Goal: Task Accomplishment & Management: Manage account settings

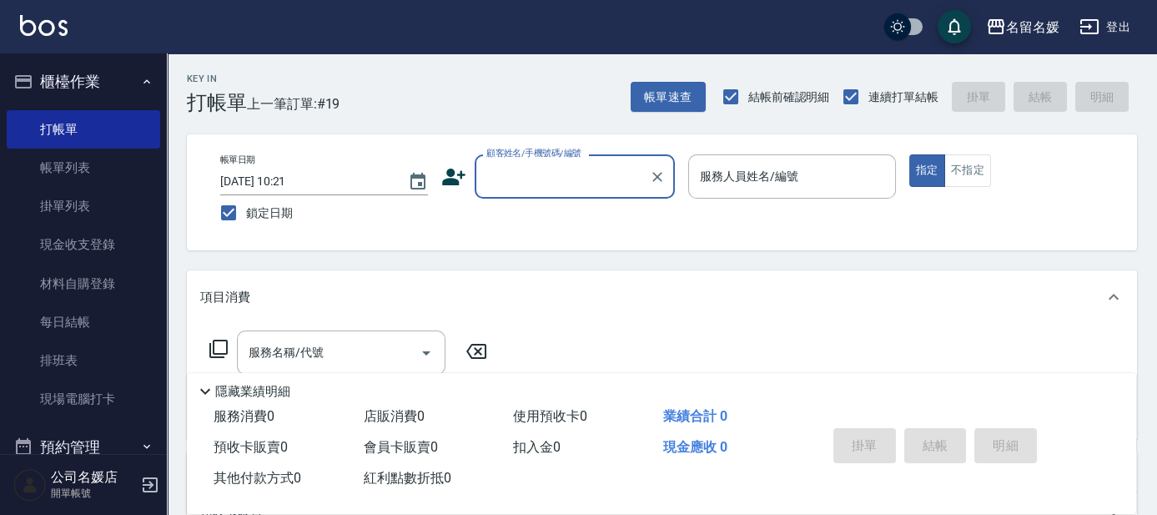
click at [568, 182] on input "顧客姓名/手機號碼/編號" at bounding box center [562, 176] width 160 height 29
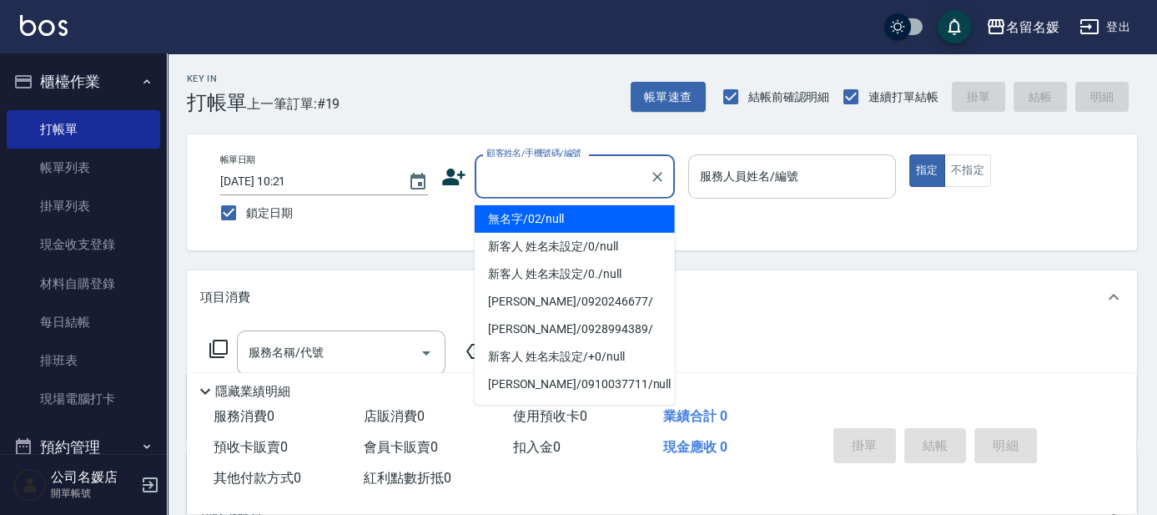
drag, startPoint x: 560, startPoint y: 216, endPoint x: 749, endPoint y: 190, distance: 190.3
click at [563, 216] on li "無名字/02/null" at bounding box center [575, 219] width 200 height 28
type input "無名字/02/null"
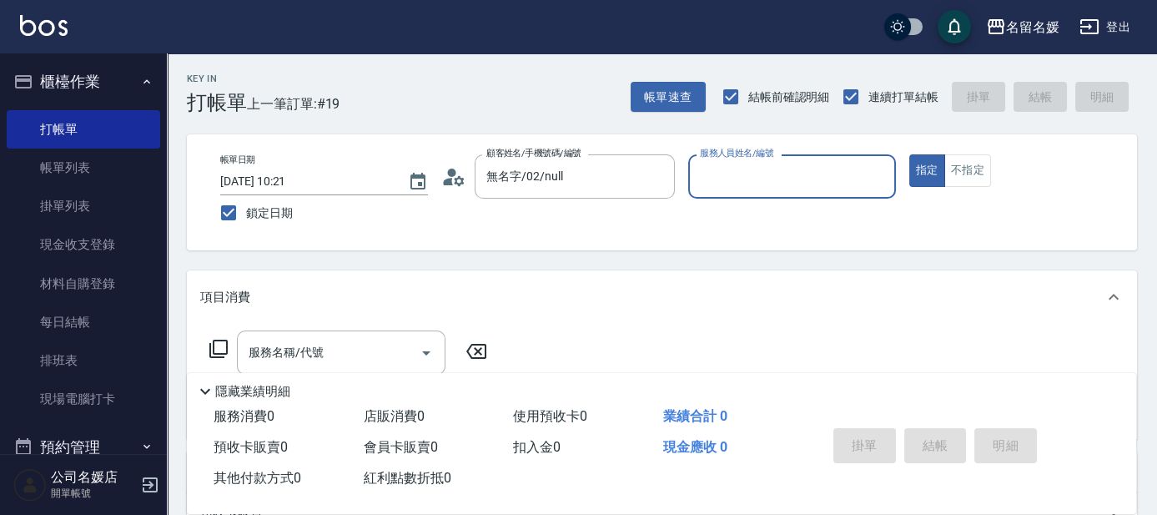
drag, startPoint x: 757, startPoint y: 178, endPoint x: 751, endPoint y: 163, distance: 17.2
click at [757, 178] on input "服務人員姓名/編號" at bounding box center [792, 176] width 193 height 29
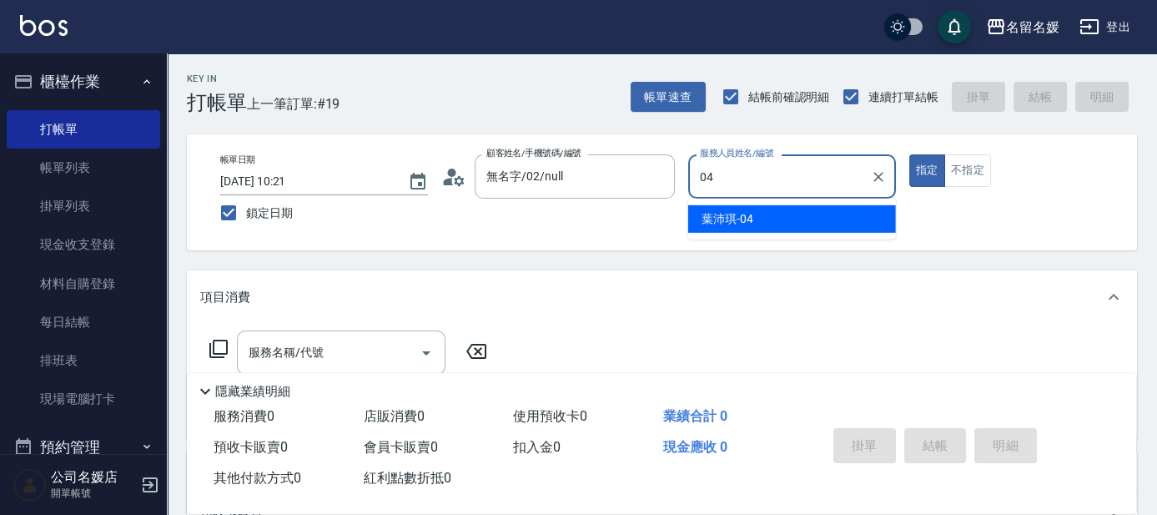
type input "04"
type button "true"
type input "葉沛琪-04"
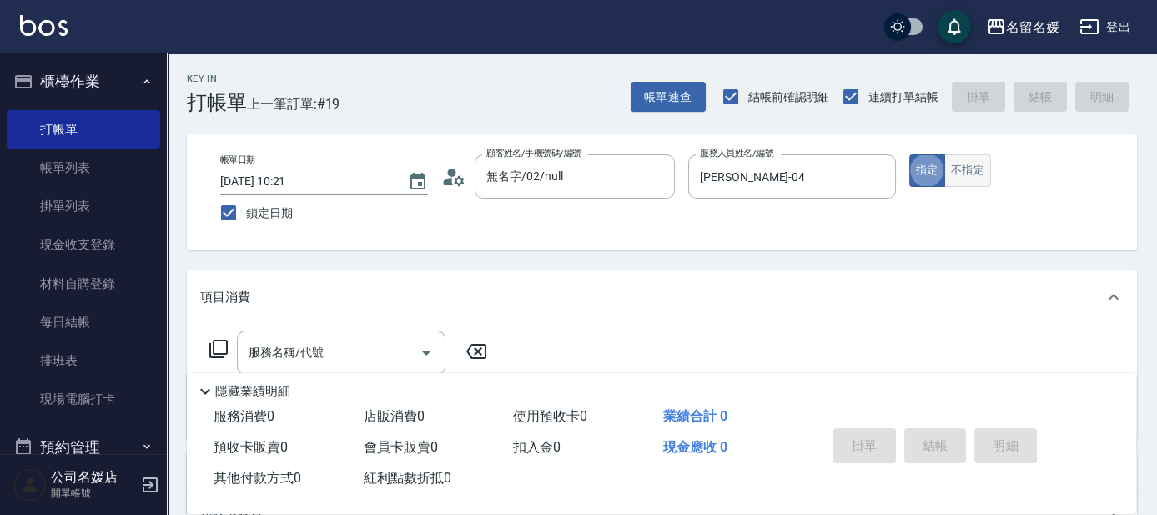
click at [982, 166] on button "不指定" at bounding box center [967, 170] width 47 height 33
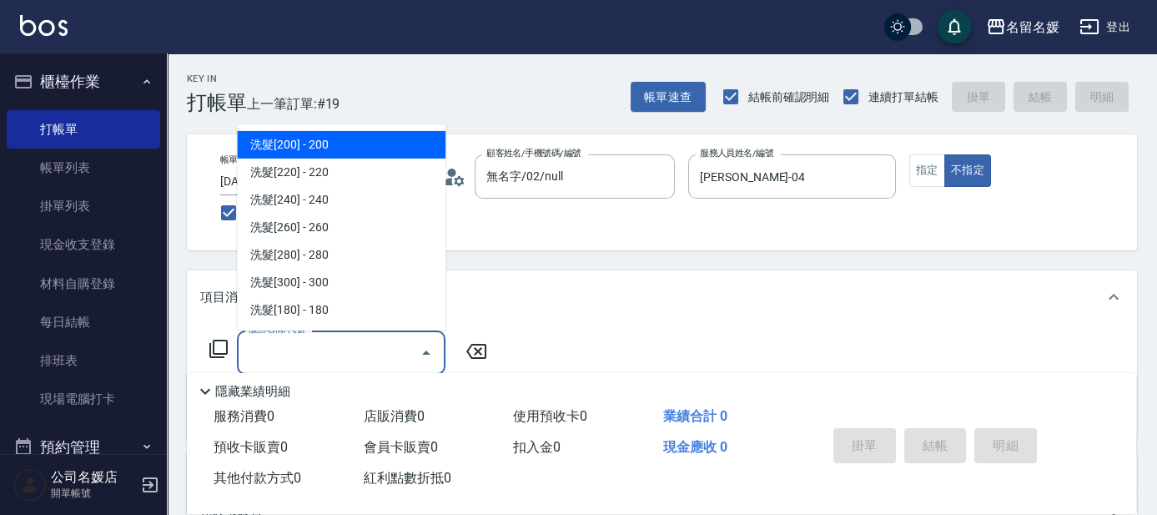
click at [336, 354] on input "服務名稱/代號" at bounding box center [328, 352] width 168 height 29
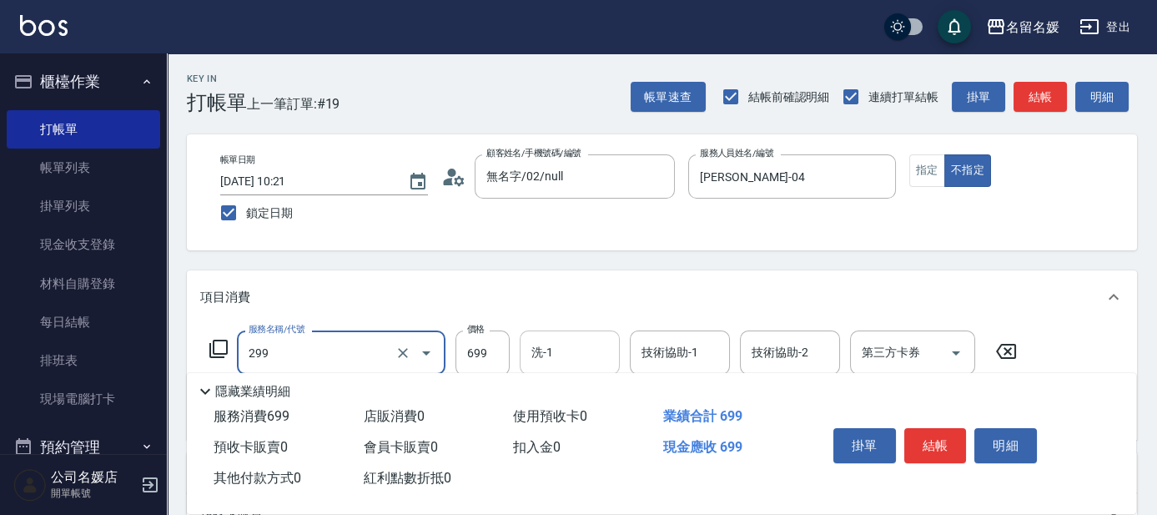
type input "滾珠洗髮699(299)"
click at [598, 343] on input "洗-1" at bounding box center [569, 352] width 85 height 29
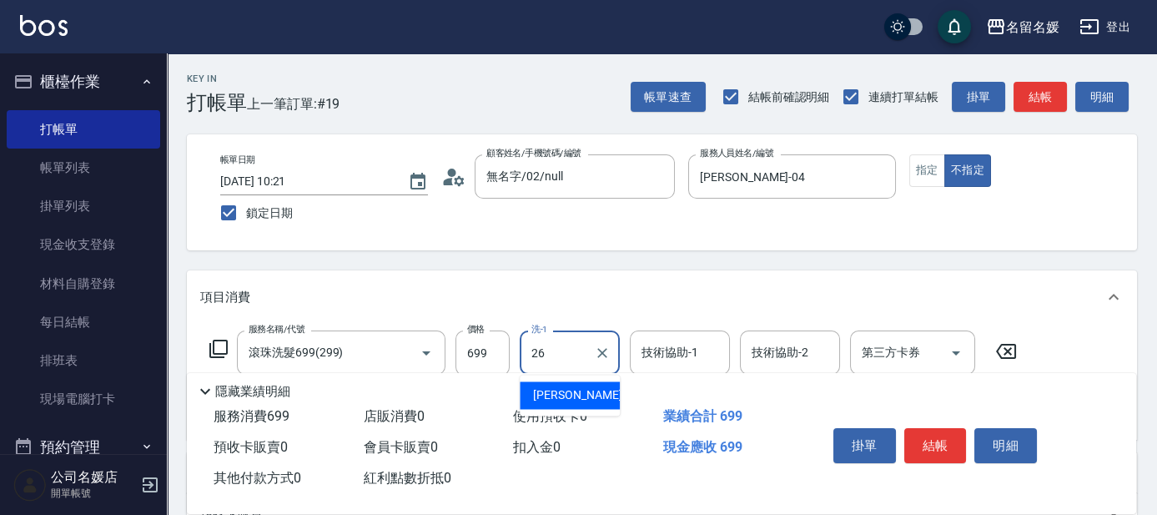
type input "蔡愛陵-26"
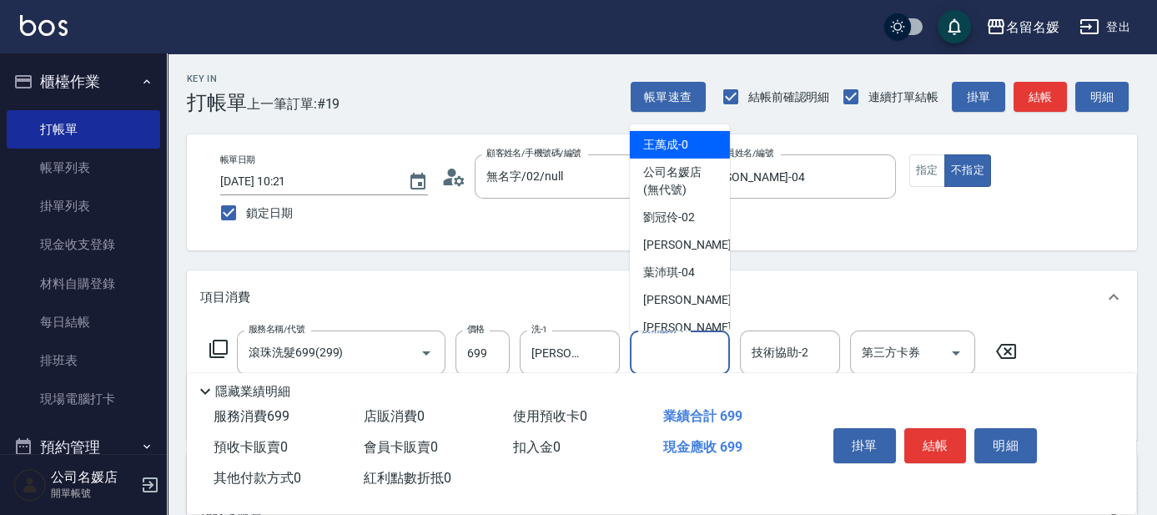
click at [693, 352] on input "技術協助-1" at bounding box center [679, 352] width 85 height 29
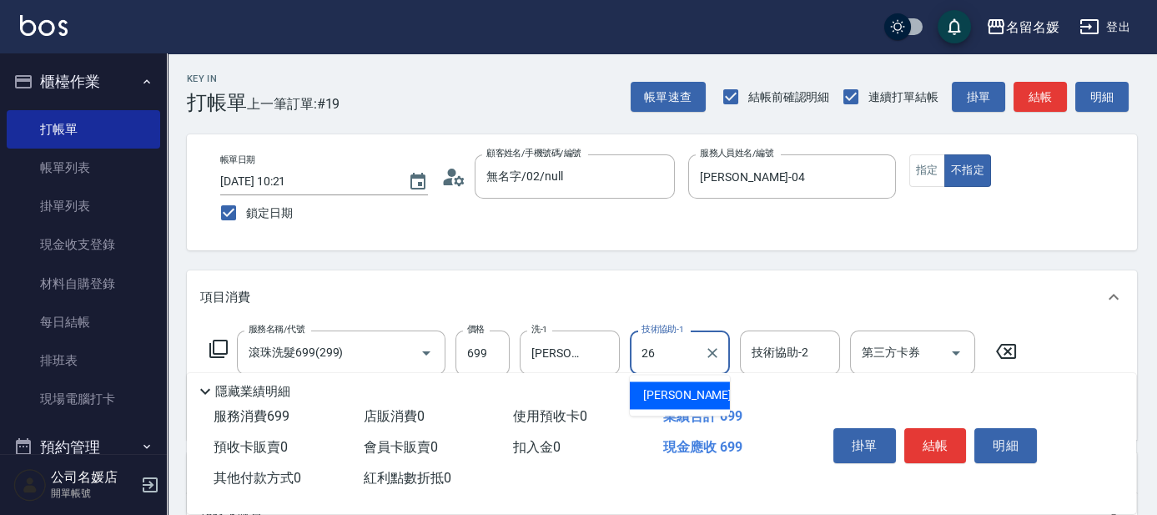
type input "蔡愛陵-26"
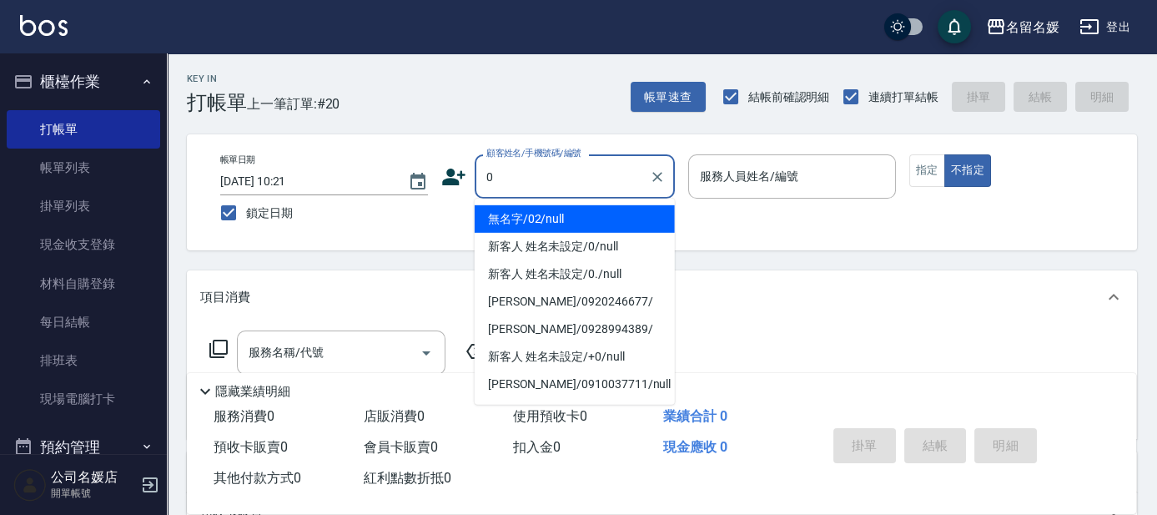
type input "0"
type input "04"
type input "無名字/02/null"
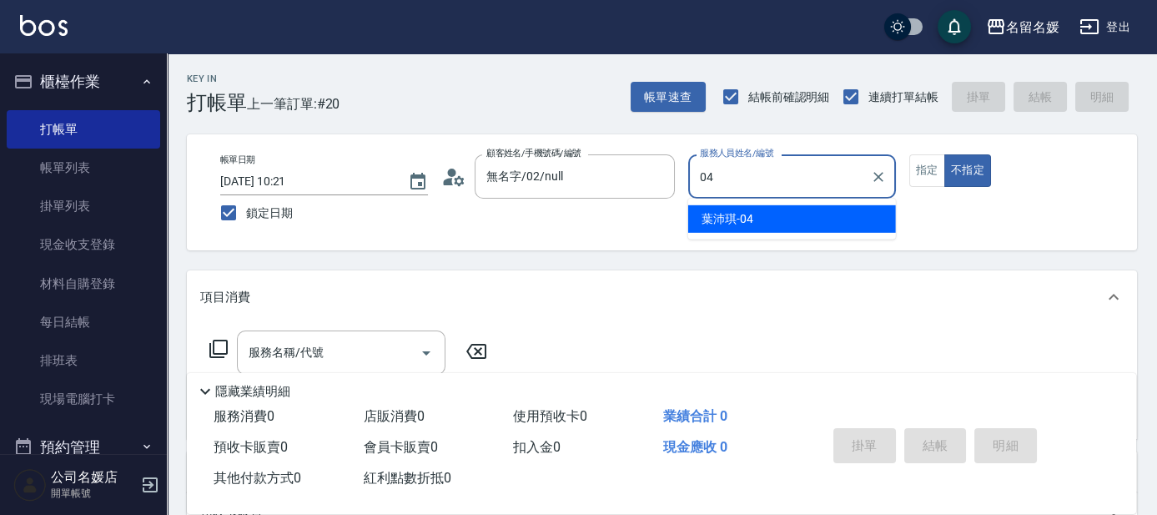
type input "04"
type button "false"
type input "葉沛琪-04"
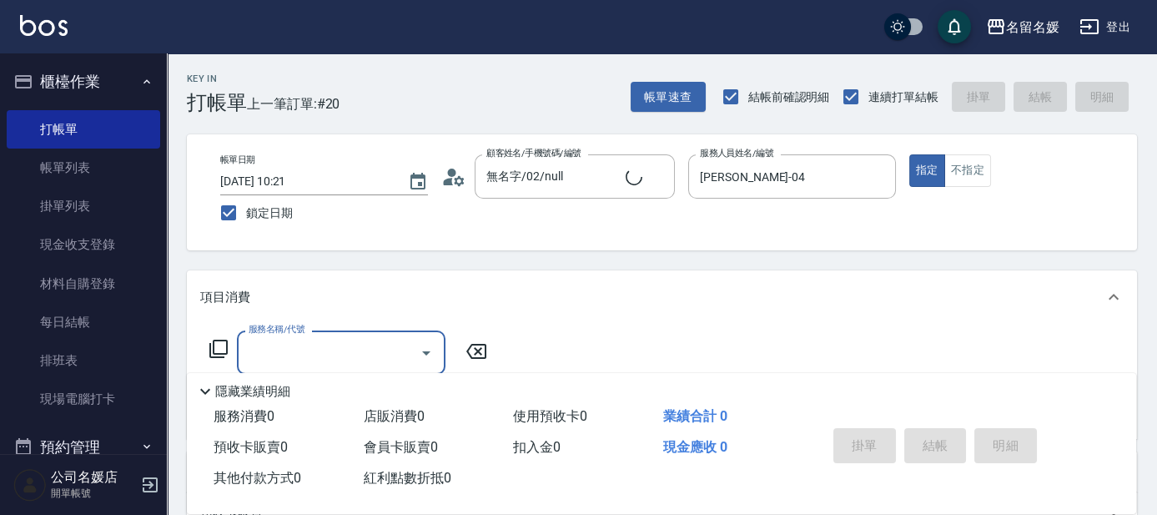
type input "新客人 姓名未設定/0/null"
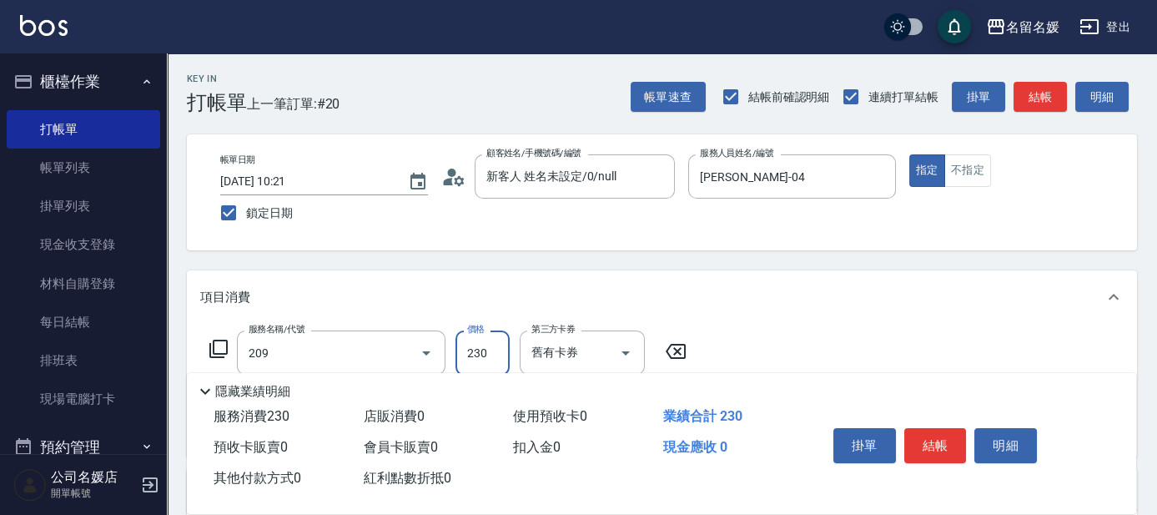
type input "洗髮券-(卡)230(209)"
type input "許庭瑀-21"
click at [225, 353] on icon at bounding box center [218, 348] width 18 height 18
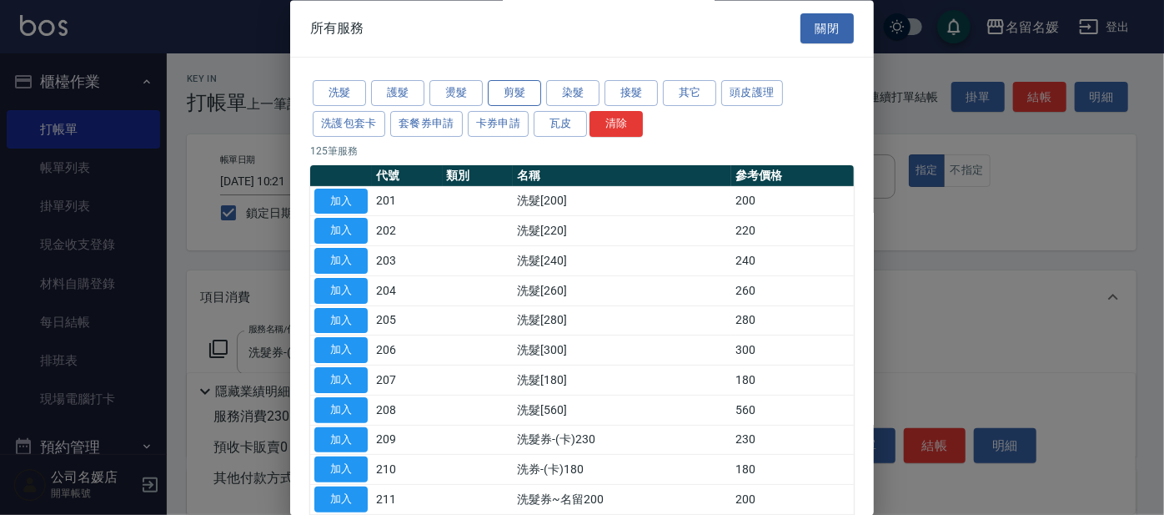
click at [523, 87] on button "剪髮" at bounding box center [514, 94] width 53 height 26
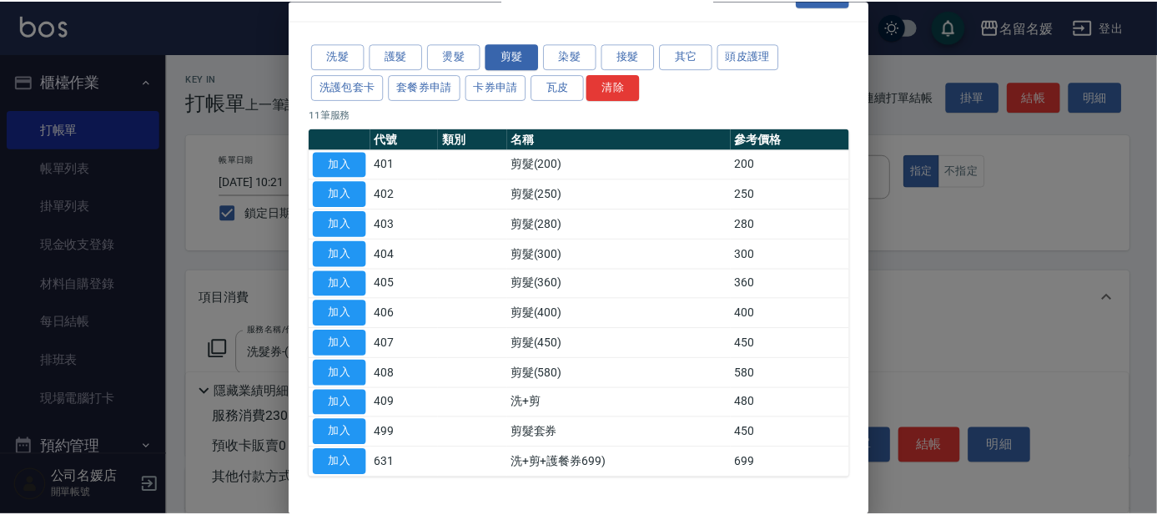
scroll to position [75, 0]
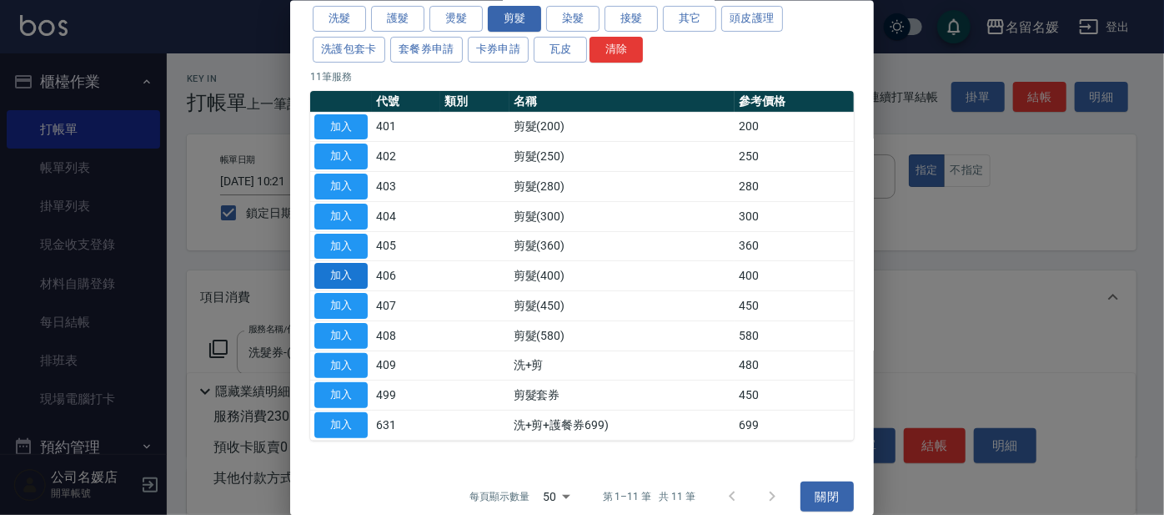
click at [347, 273] on button "加入" at bounding box center [340, 276] width 53 height 26
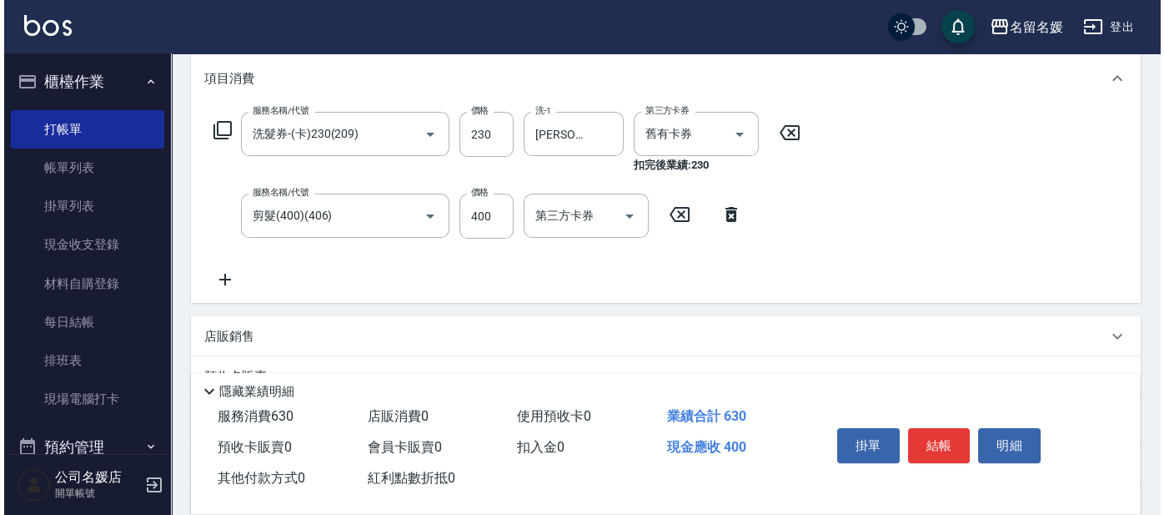
scroll to position [227, 0]
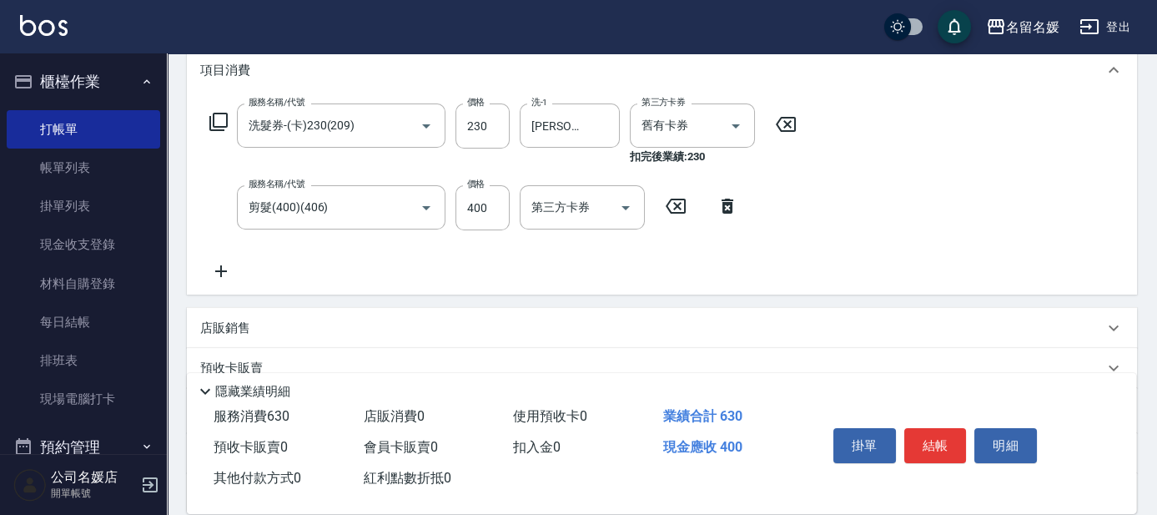
click at [731, 212] on icon at bounding box center [727, 205] width 12 height 15
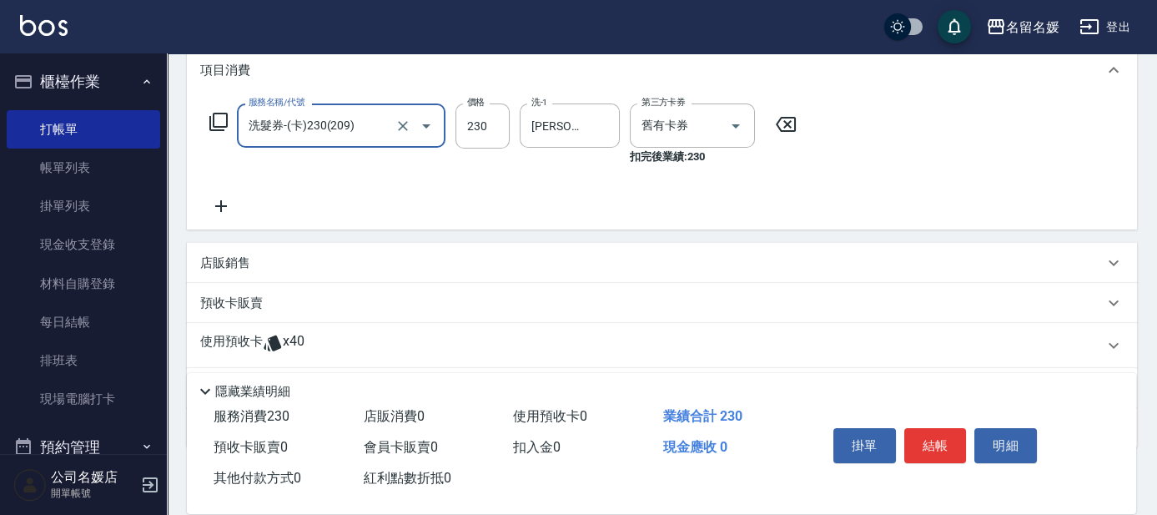
click at [229, 120] on div "服務名稱/代號 洗髮券-(卡)230(209) 服務名稱/代號 價格 230 價格 洗-1 許庭瑀-21 洗-1 第三方卡券 舊有卡券 第三方卡券 扣完後業績…" at bounding box center [503, 134] width 606 height 62
click at [220, 120] on icon at bounding box center [219, 122] width 20 height 20
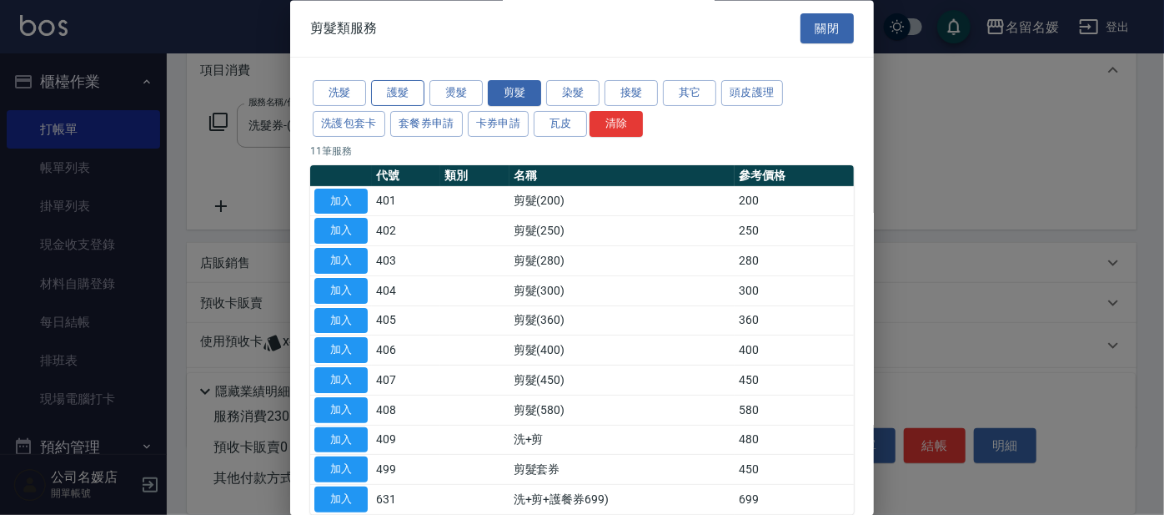
click at [408, 93] on button "護髮" at bounding box center [397, 94] width 53 height 26
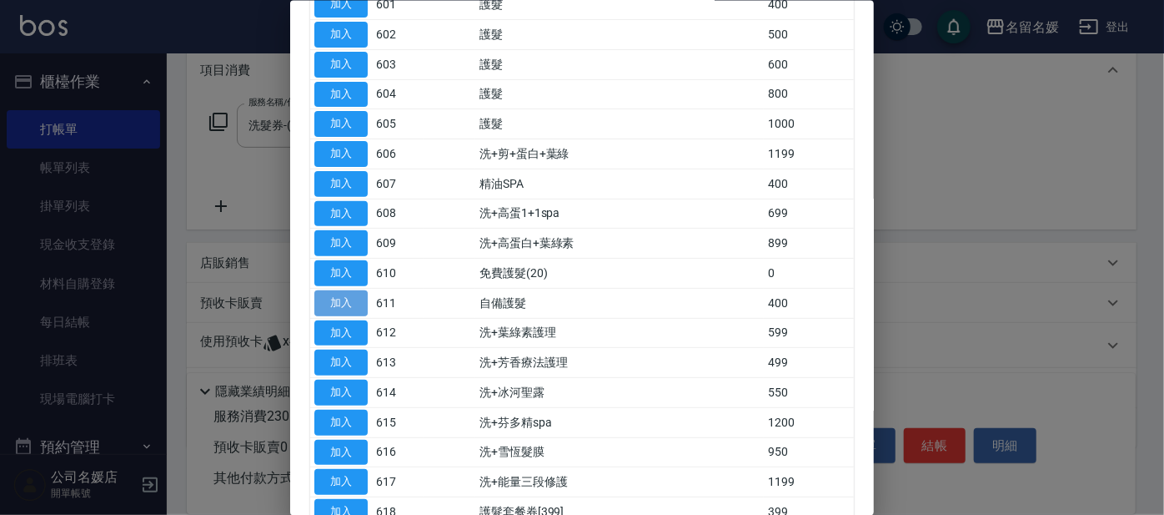
click at [347, 307] on button "加入" at bounding box center [340, 302] width 53 height 26
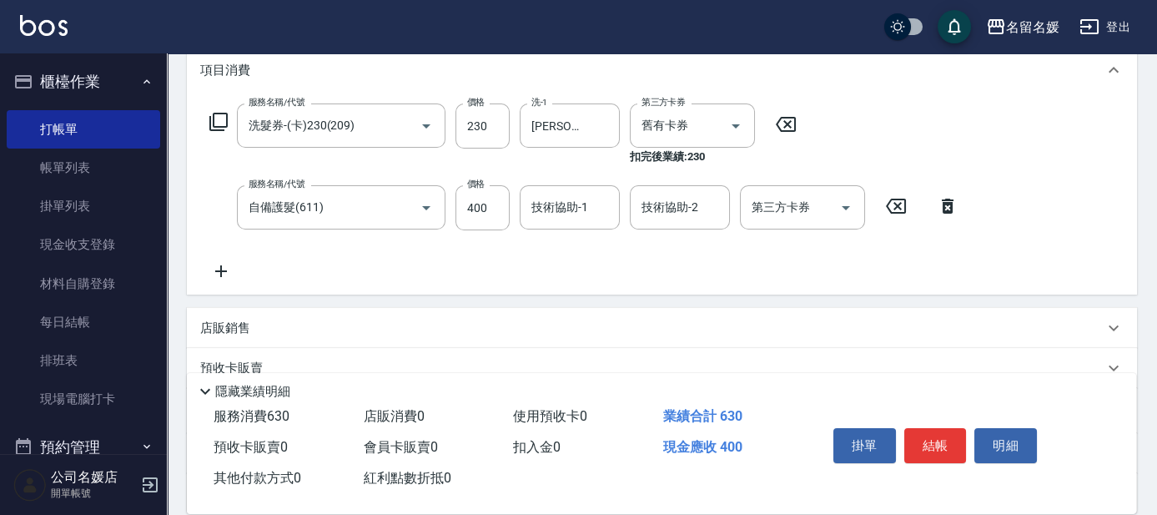
click at [565, 208] on div "技術協助-1 技術協助-1" at bounding box center [570, 207] width 100 height 44
type input "許庭瑀-21"
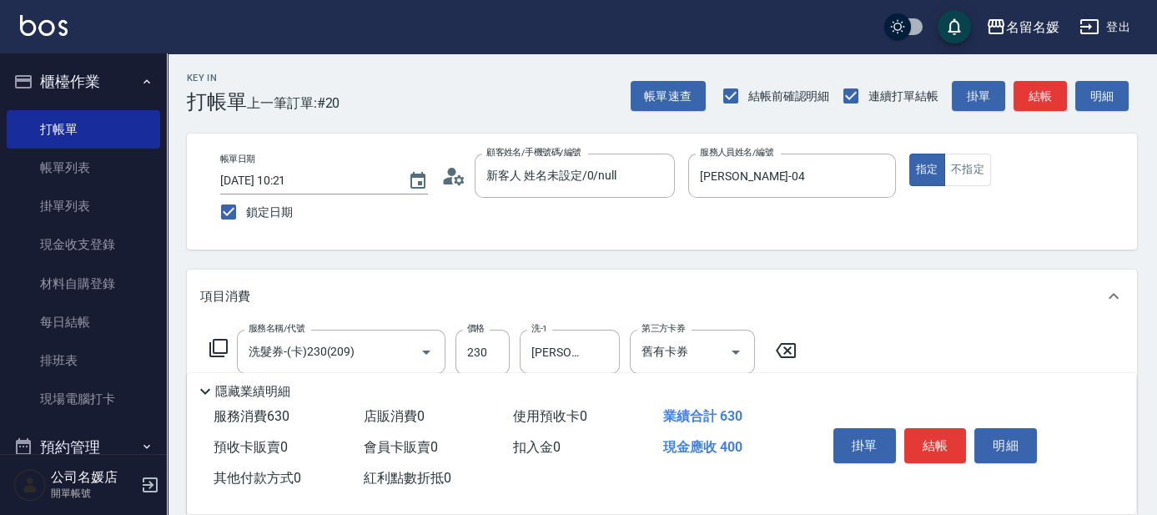
scroll to position [0, 0]
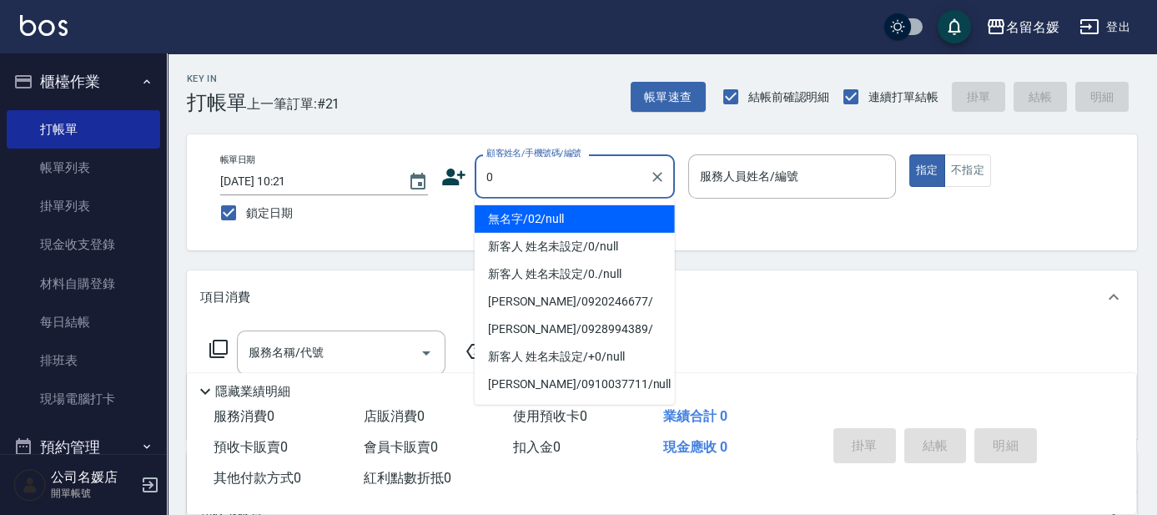
type input "0"
type input "無名字/02/null"
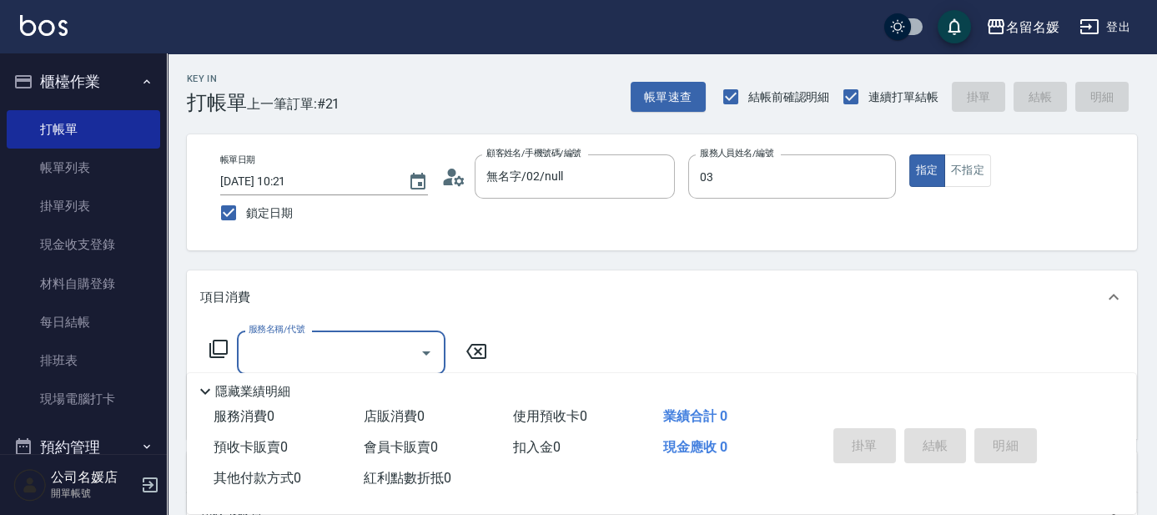
type input "蔡依芳-03"
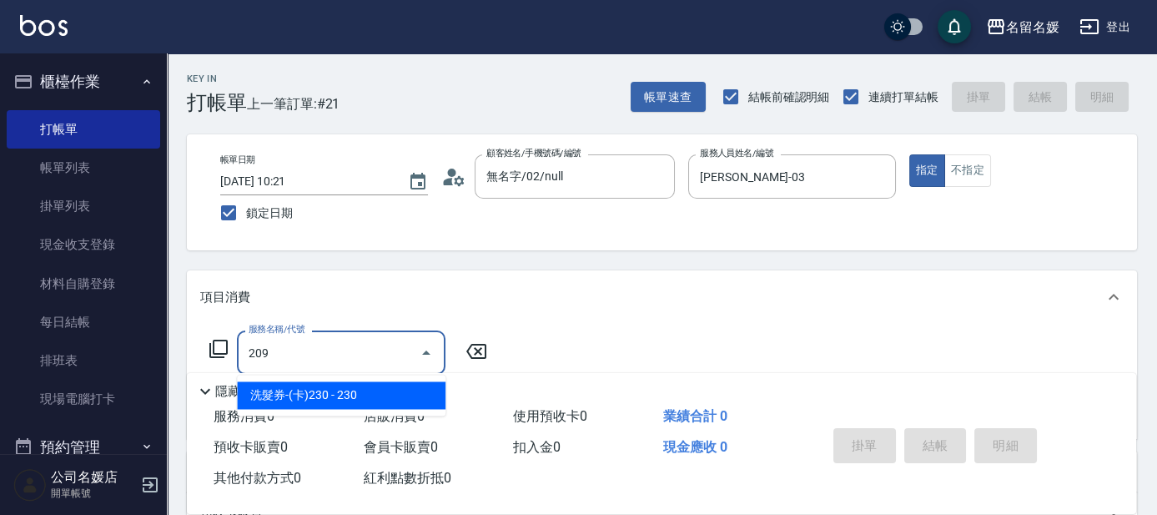
type input "洗髮券-(卡)230(209)"
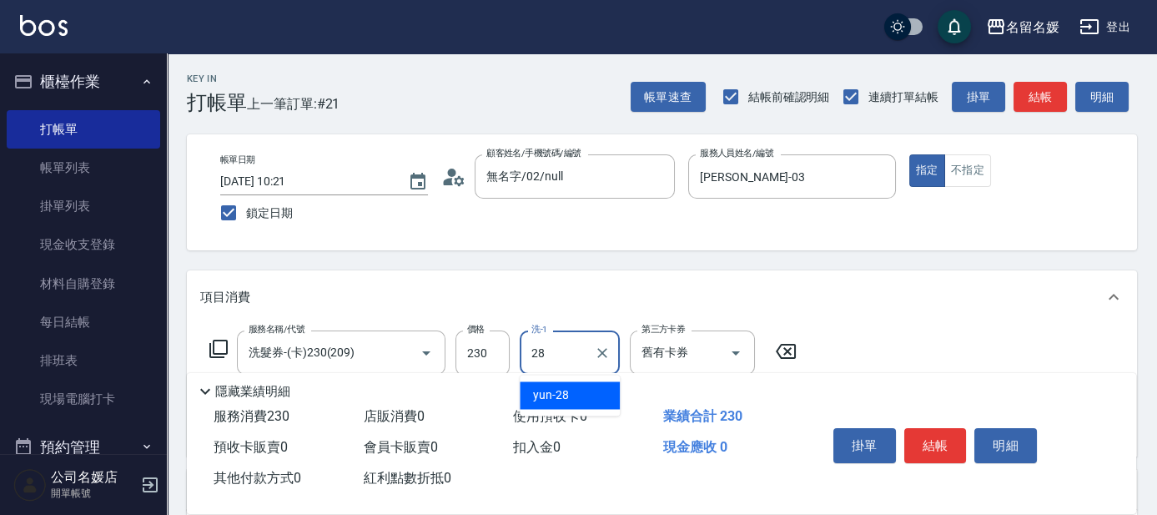
type input "yun-28"
type input "煥彩.玻酸.晶膜.水療(635)"
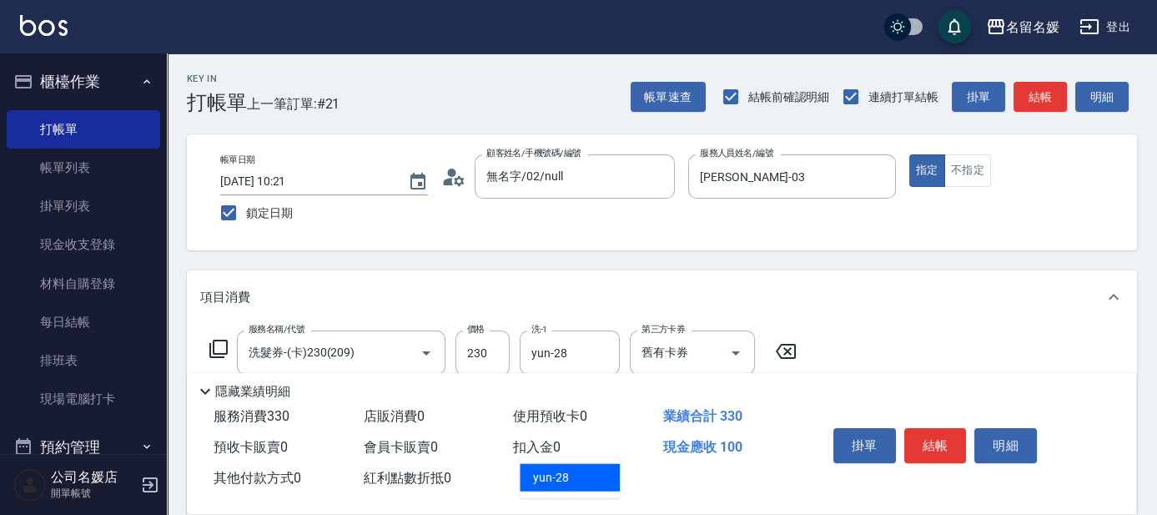
type input "yun-28"
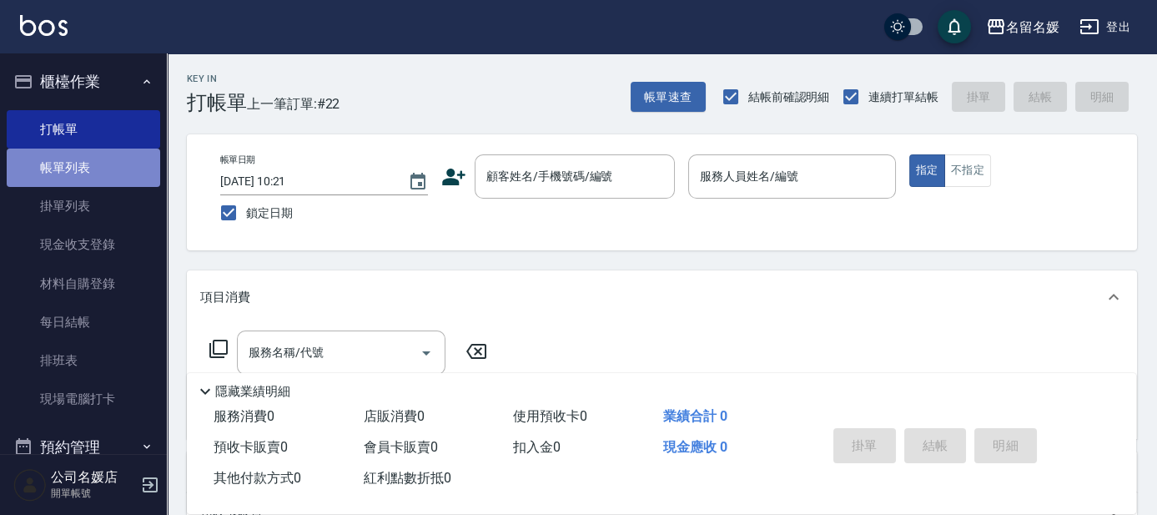
click at [118, 156] on link "帳單列表" at bounding box center [83, 167] width 153 height 38
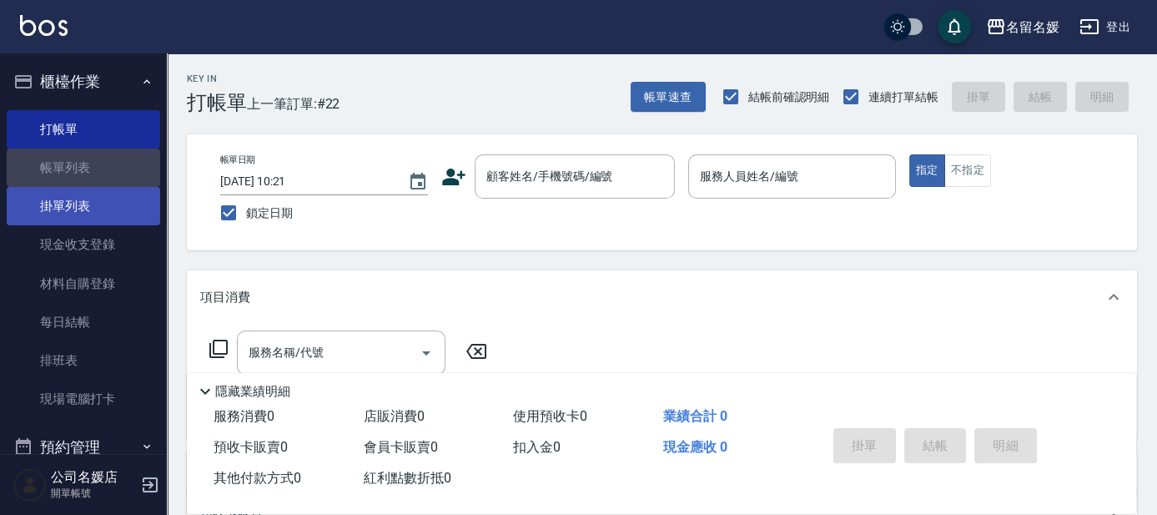
click at [115, 163] on link "帳單列表" at bounding box center [83, 167] width 153 height 38
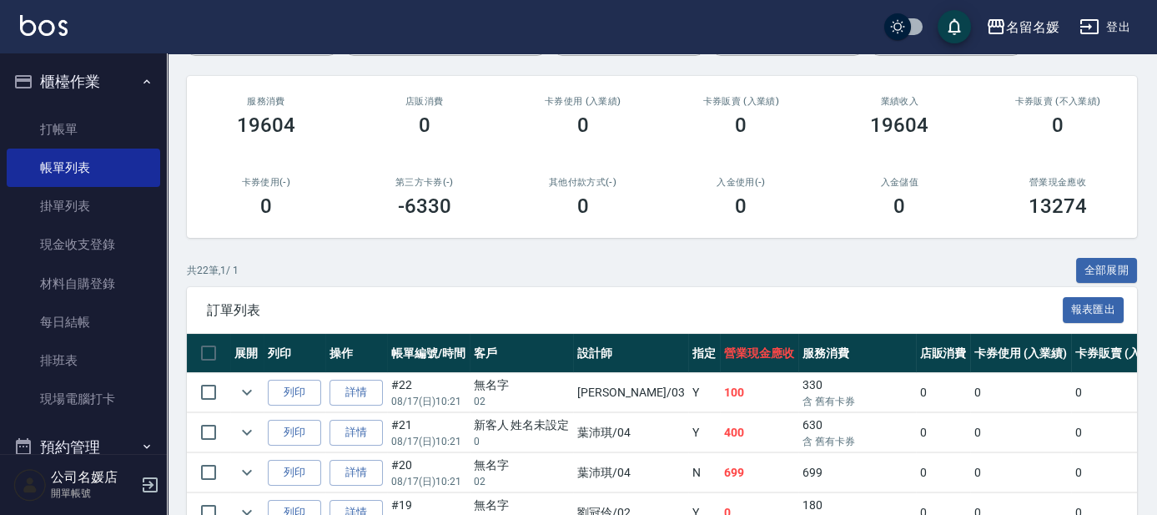
scroll to position [379, 0]
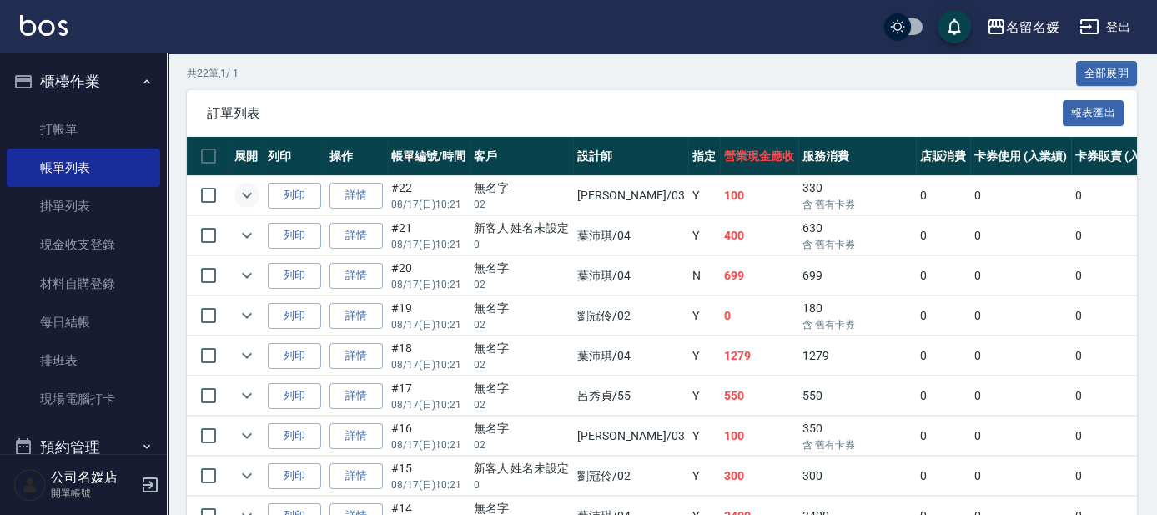
click at [247, 197] on icon "expand row" at bounding box center [247, 195] width 20 height 20
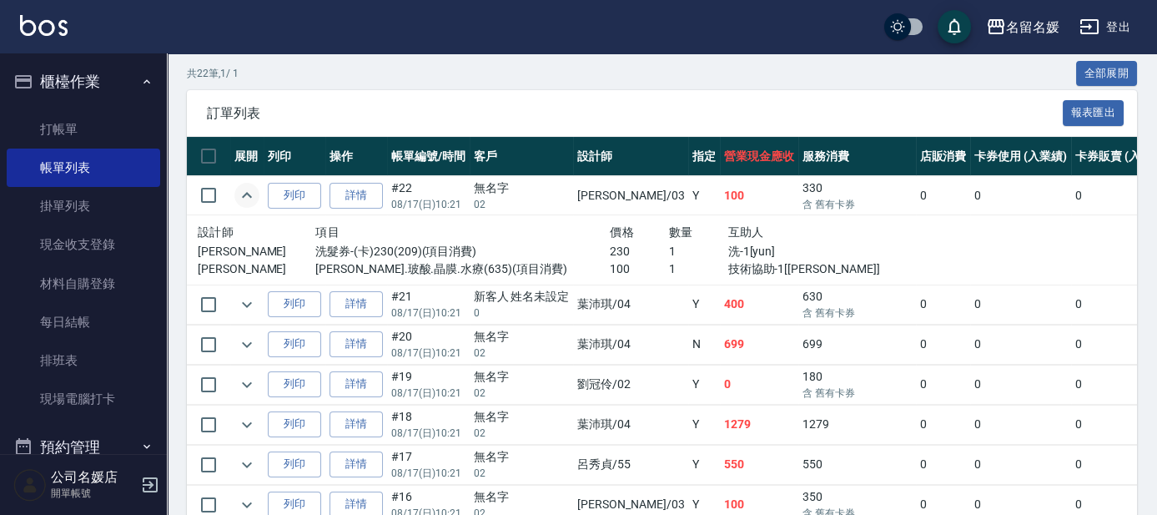
click at [248, 189] on icon "expand row" at bounding box center [247, 195] width 20 height 20
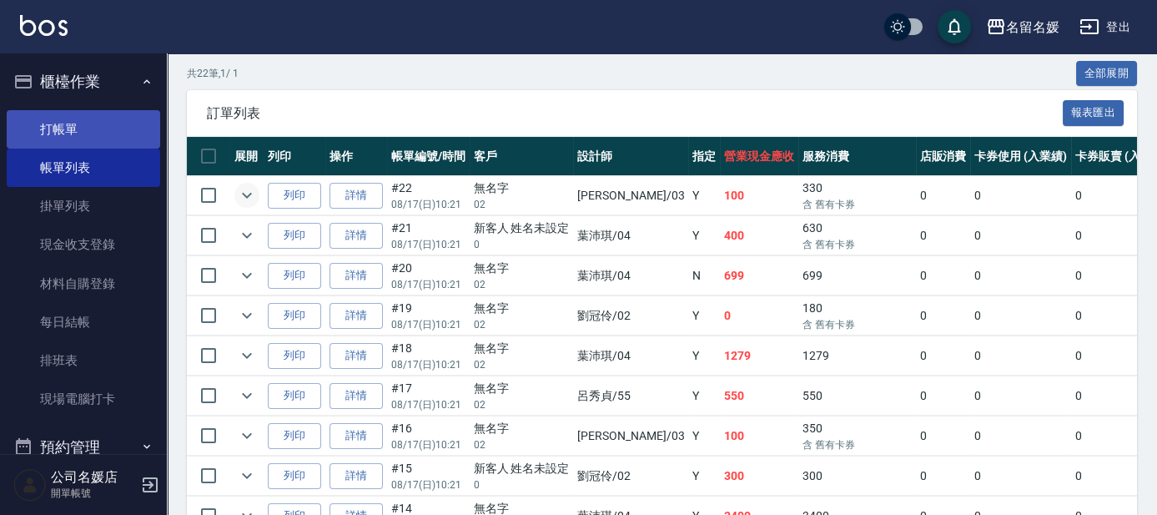
click at [97, 128] on link "打帳單" at bounding box center [83, 129] width 153 height 38
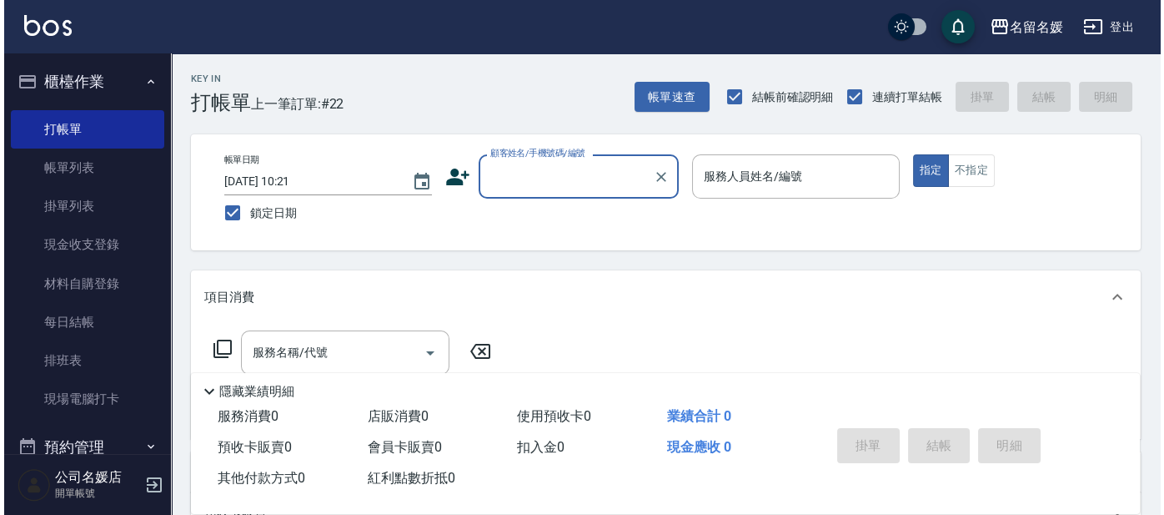
scroll to position [75, 0]
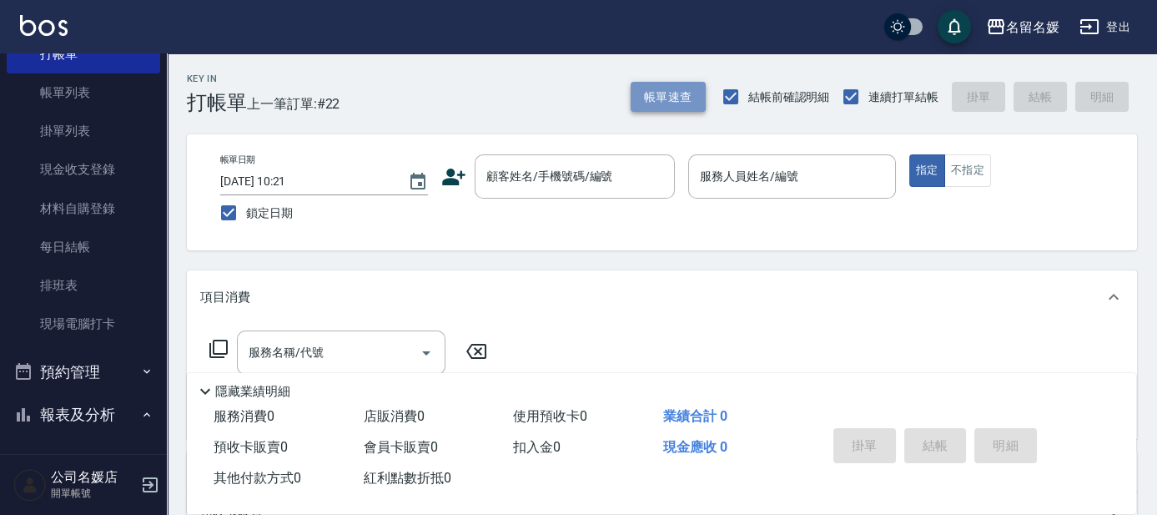
click at [656, 102] on button "帳單速查" at bounding box center [668, 97] width 75 height 31
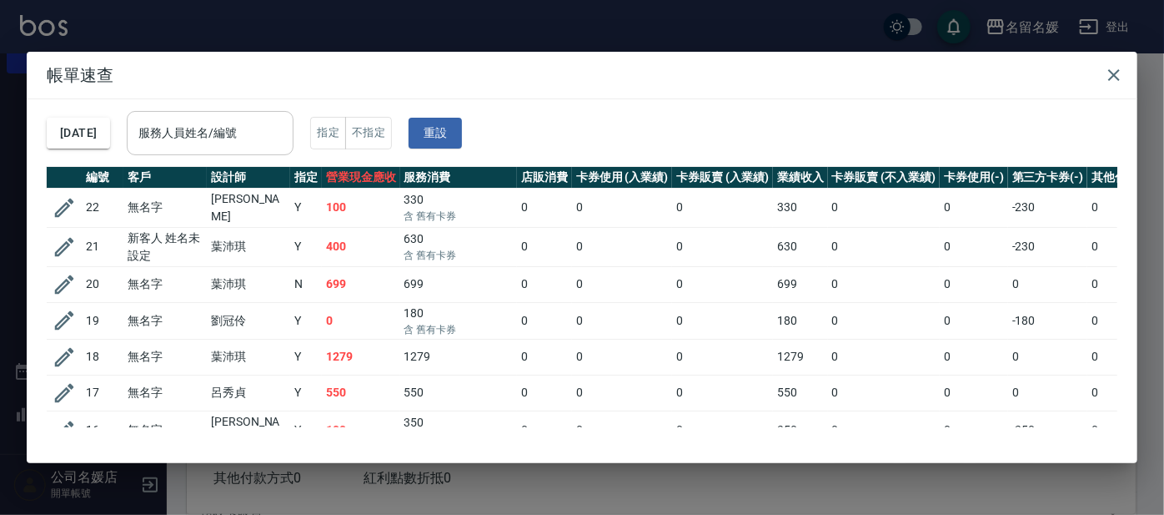
click at [218, 138] on div "服務人員姓名/編號 服務人員姓名/編號" at bounding box center [210, 133] width 167 height 44
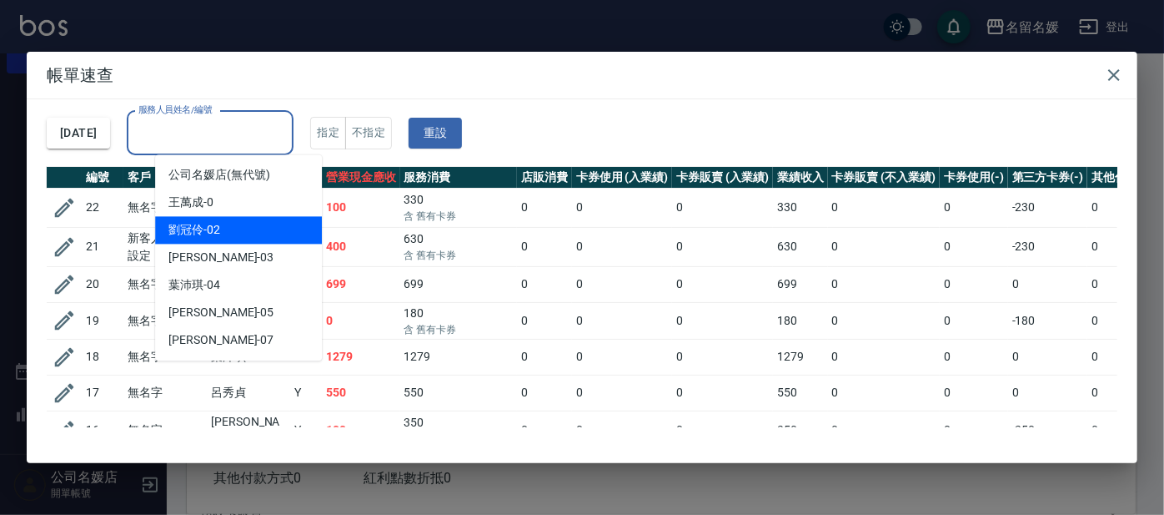
drag, startPoint x: 215, startPoint y: 232, endPoint x: 264, endPoint y: 227, distance: 49.5
click at [215, 229] on span "劉冠伶 -02" at bounding box center [194, 230] width 52 height 18
type input "劉冠伶-02"
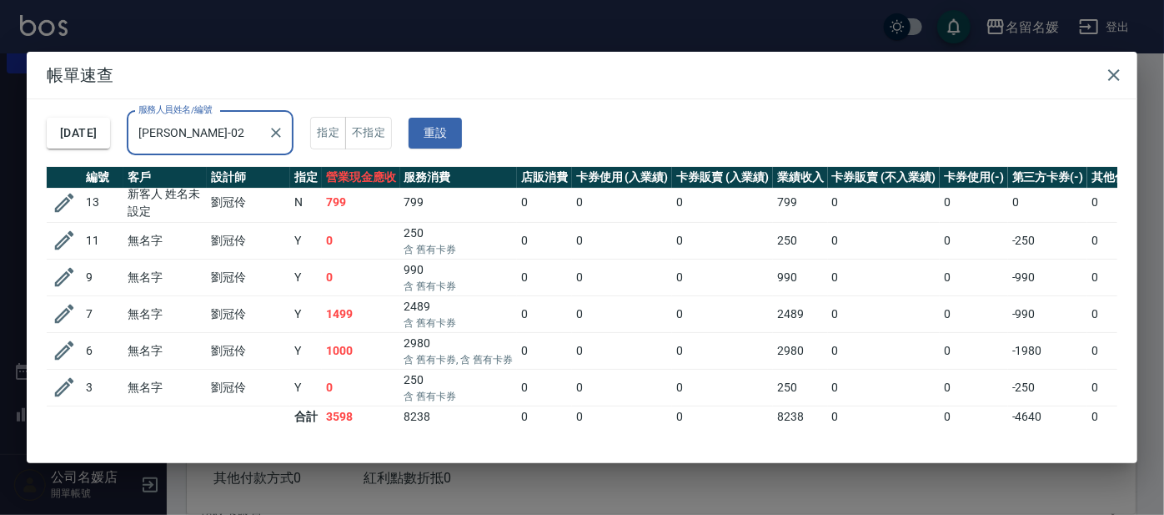
scroll to position [91, 0]
click at [282, 136] on icon "Clear" at bounding box center [277, 133] width 10 height 10
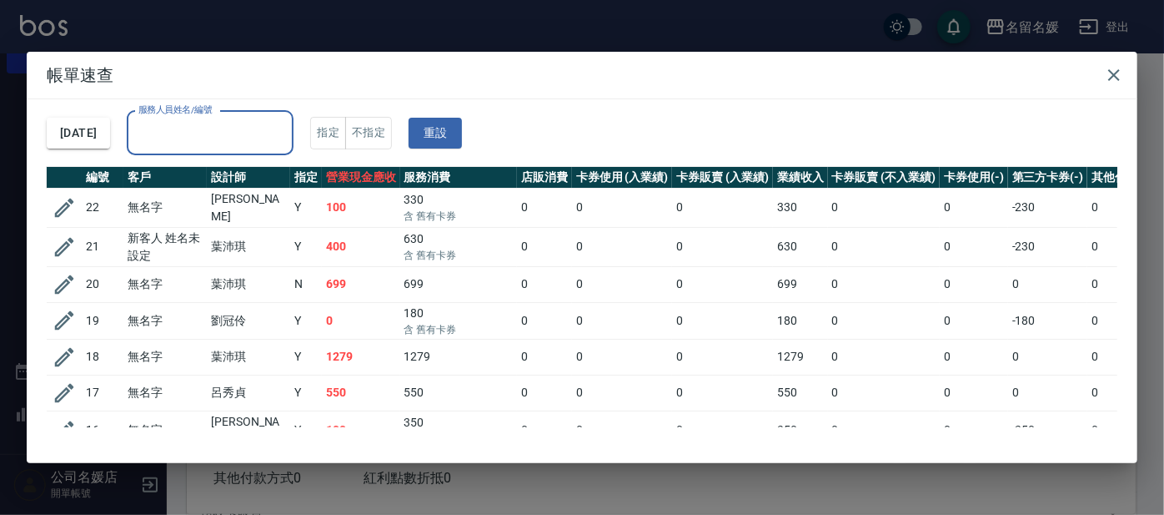
click at [236, 133] on input "服務人員姓名/編號" at bounding box center [210, 132] width 152 height 29
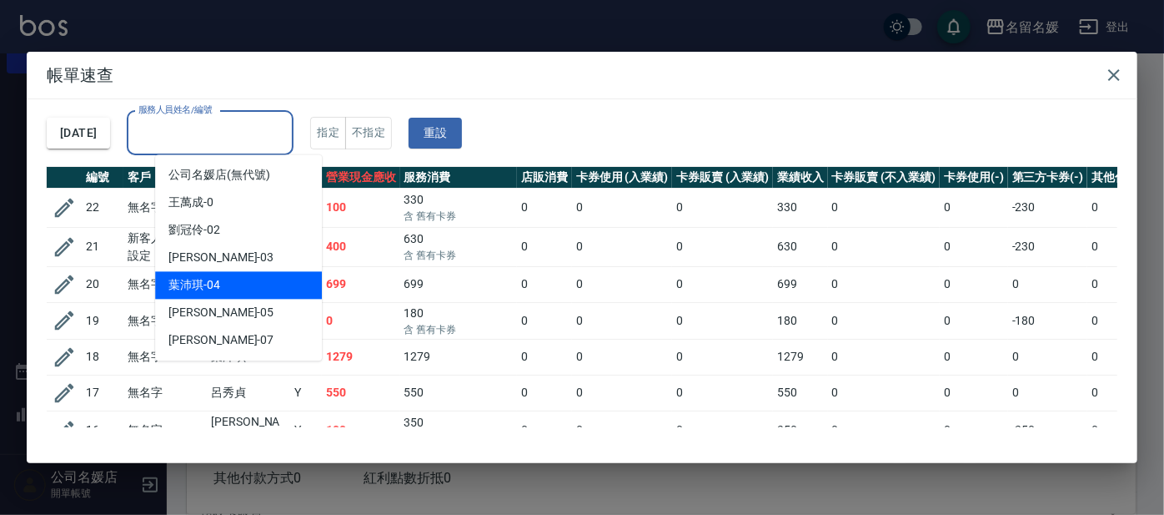
click at [232, 280] on div "葉沛琪 -04" at bounding box center [238, 285] width 167 height 28
type input "葉沛琪-04"
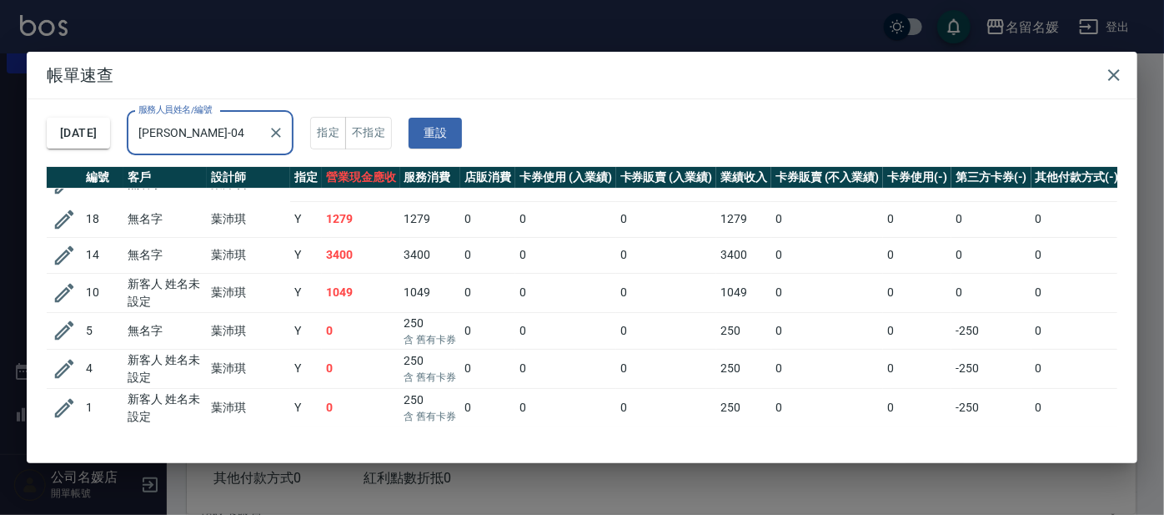
scroll to position [93, 0]
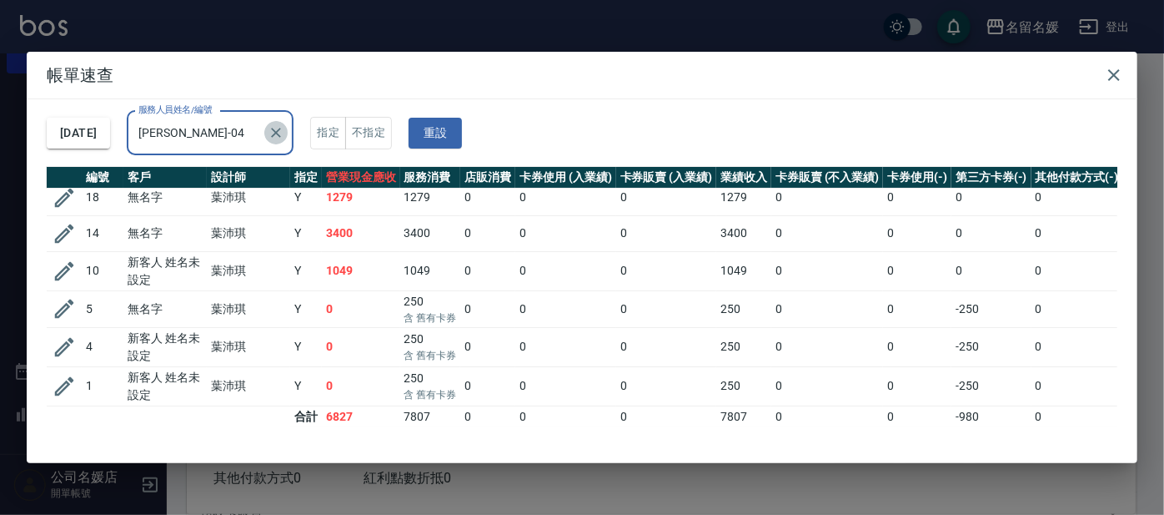
click at [284, 131] on icon "Clear" at bounding box center [276, 132] width 17 height 17
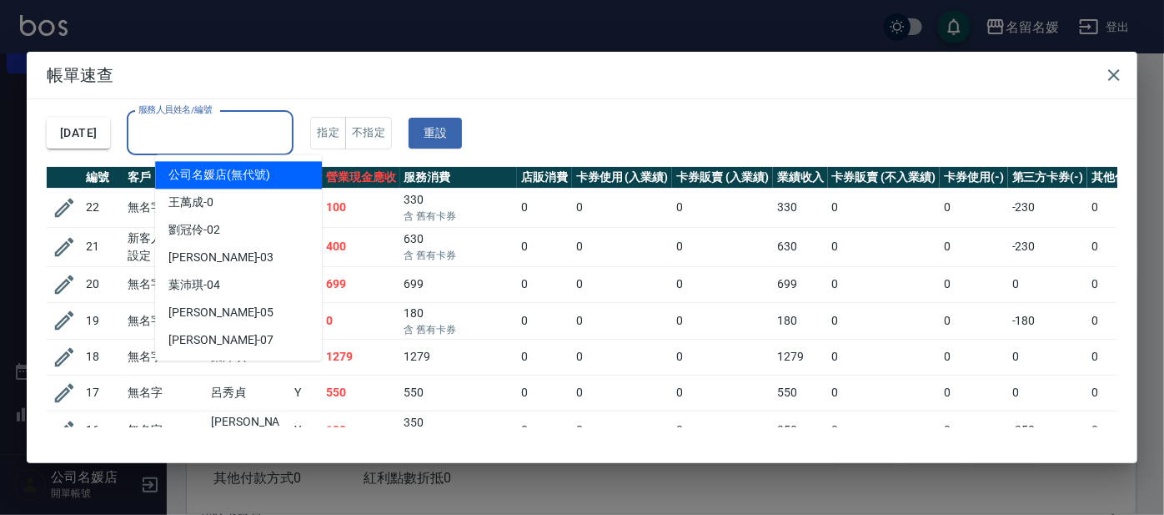
drag, startPoint x: 226, startPoint y: 128, endPoint x: 229, endPoint y: 172, distance: 44.3
click at [226, 129] on input "服務人員姓名/編號" at bounding box center [210, 132] width 152 height 29
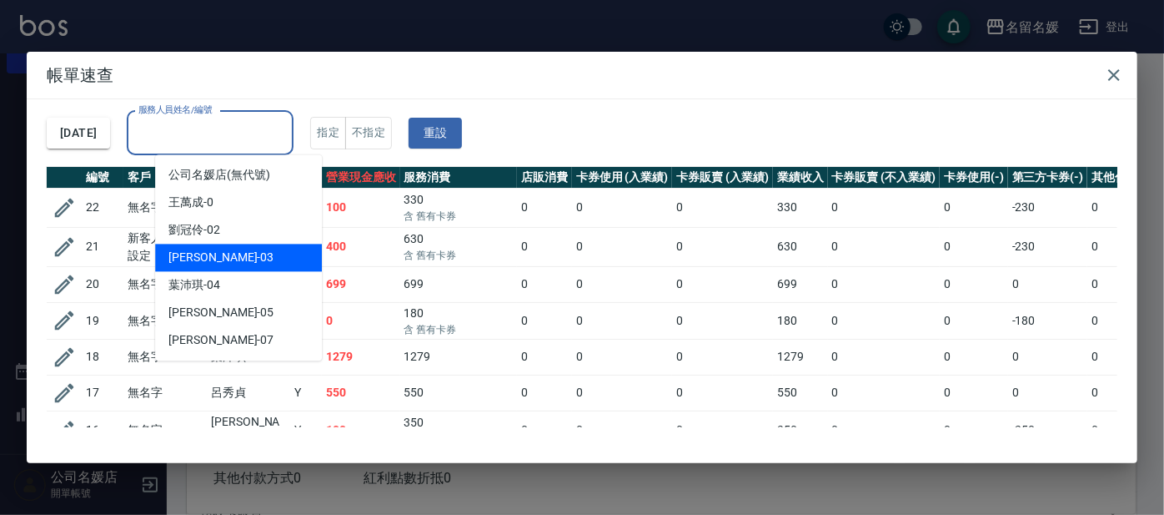
click at [235, 260] on div "蔡依芳 -03" at bounding box center [238, 258] width 167 height 28
type input "蔡依芳-03"
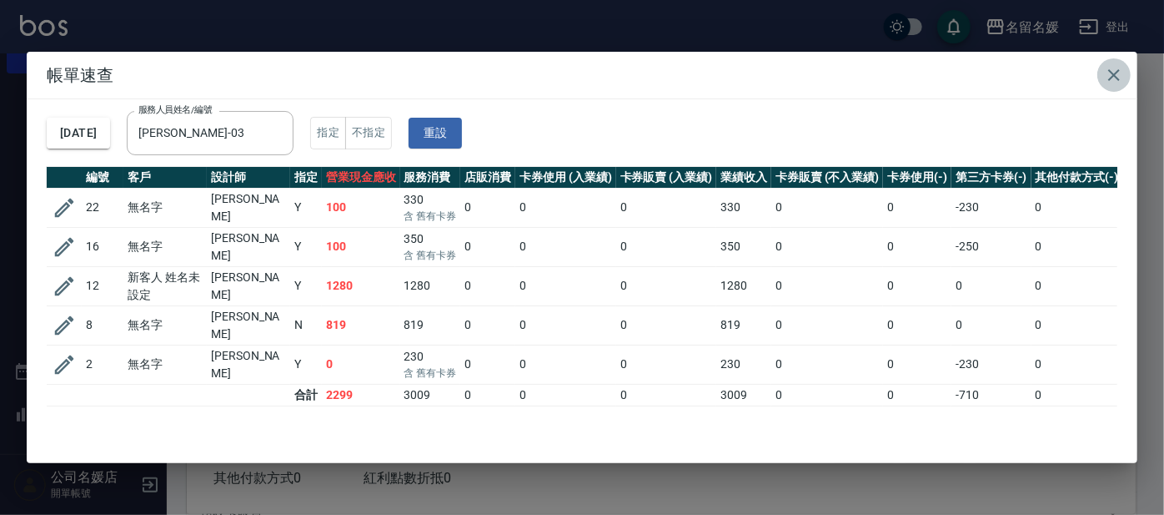
click at [1116, 73] on icon "button" at bounding box center [1114, 75] width 20 height 20
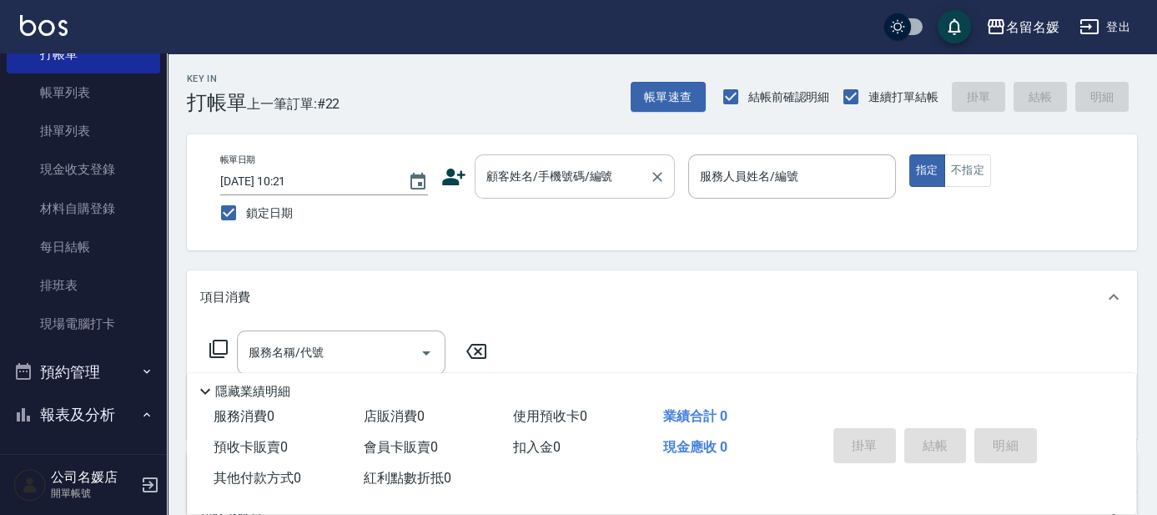
click at [527, 167] on input "顧客姓名/手機號碼/編號" at bounding box center [562, 176] width 160 height 29
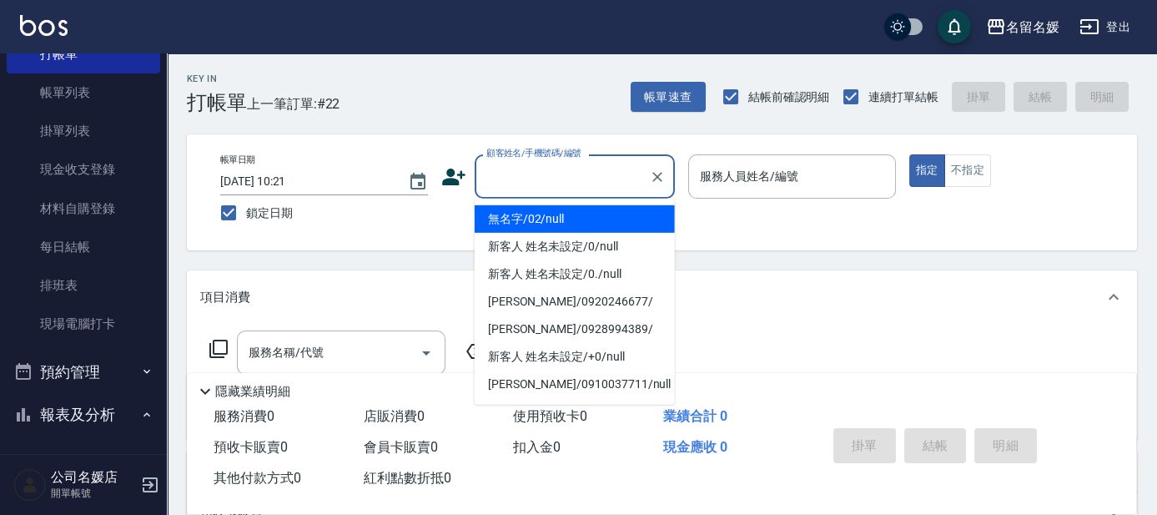
type input "無名字/02/null"
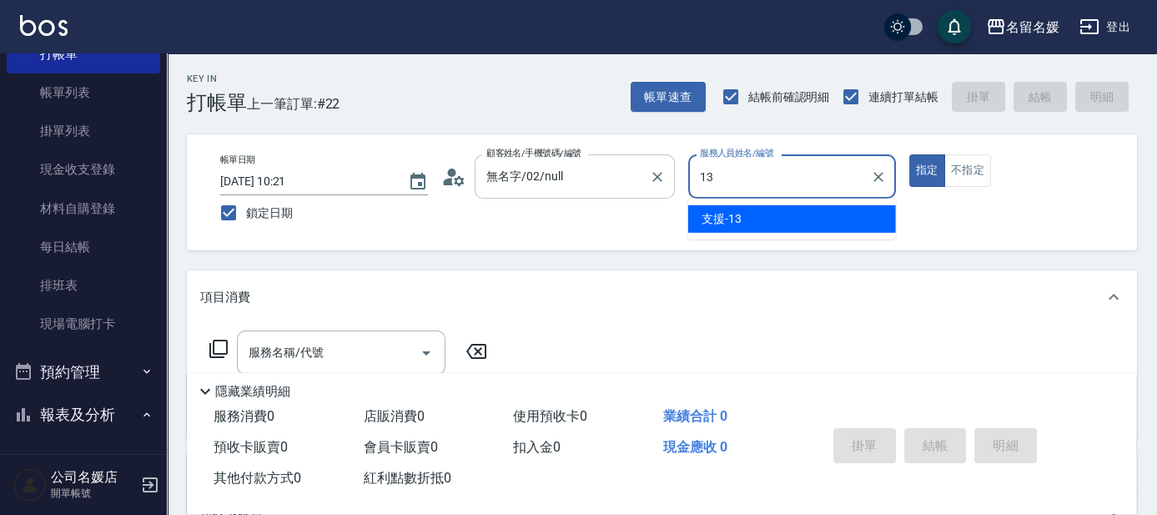
type input "13"
type button "true"
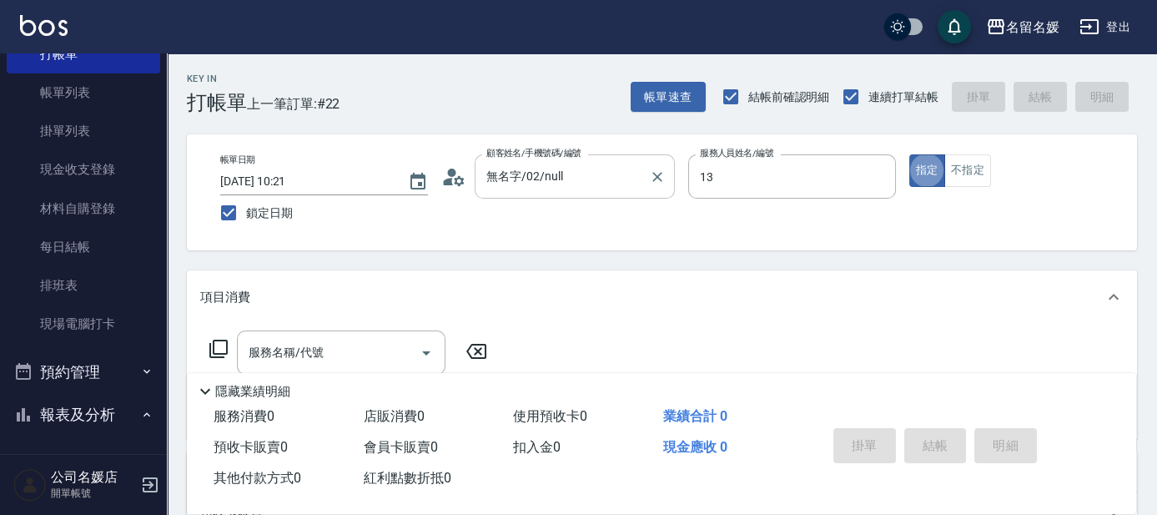
type input "支援-13"
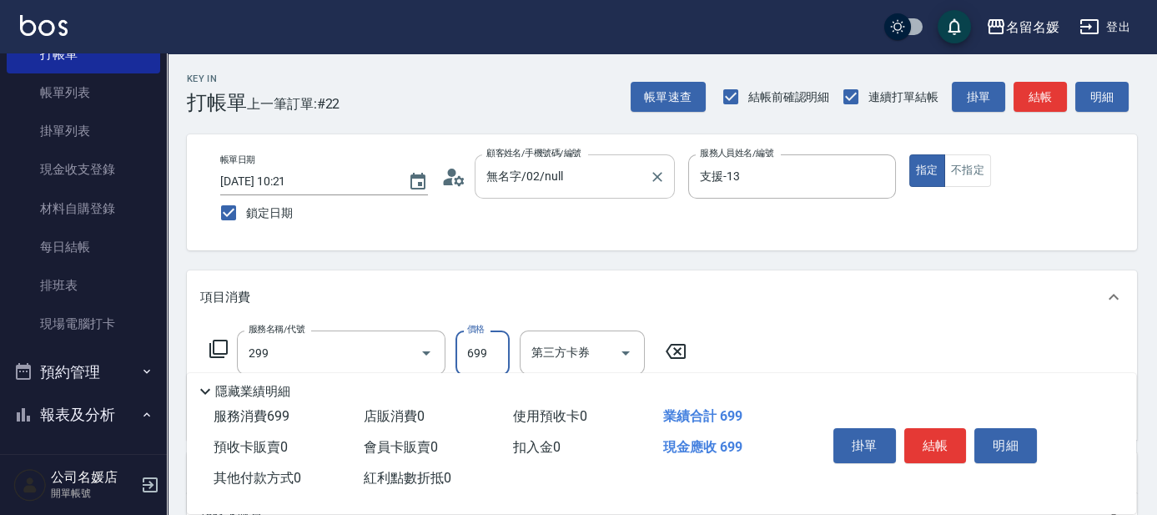
type input "滾珠洗髮699(299)"
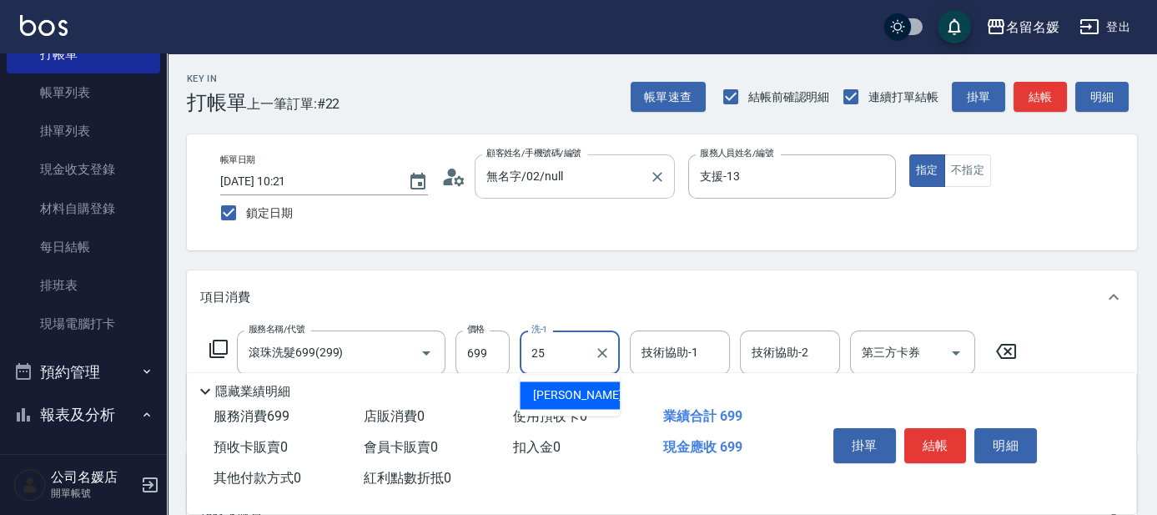
type input "楊瑋萱-25"
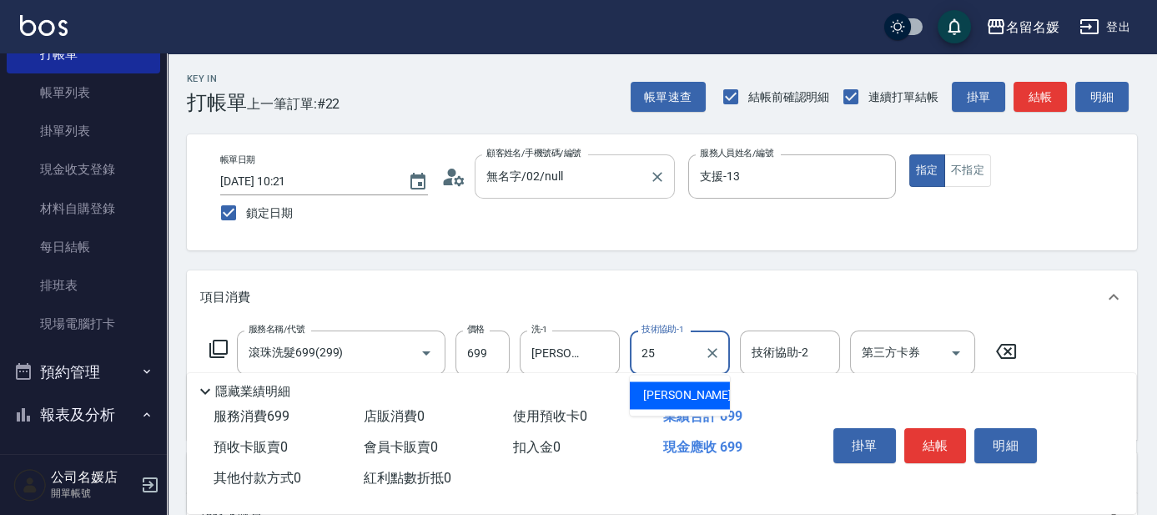
type input "楊瑋萱-25"
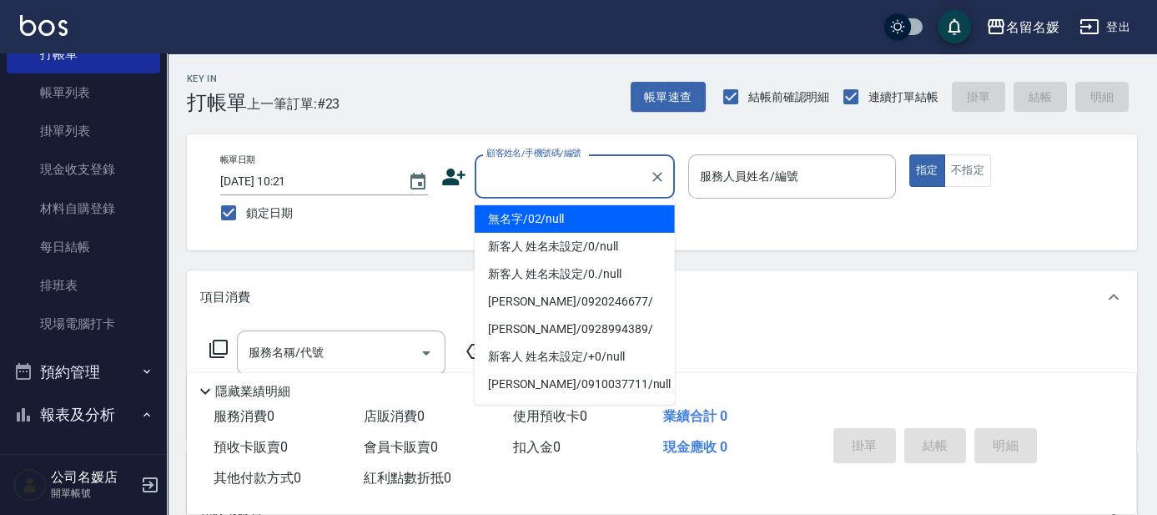
click at [554, 184] on input "顧客姓名/手機號碼/編號" at bounding box center [562, 176] width 160 height 29
click at [574, 216] on li "無名字/02/null" at bounding box center [575, 219] width 200 height 28
type input "無名字/02/null"
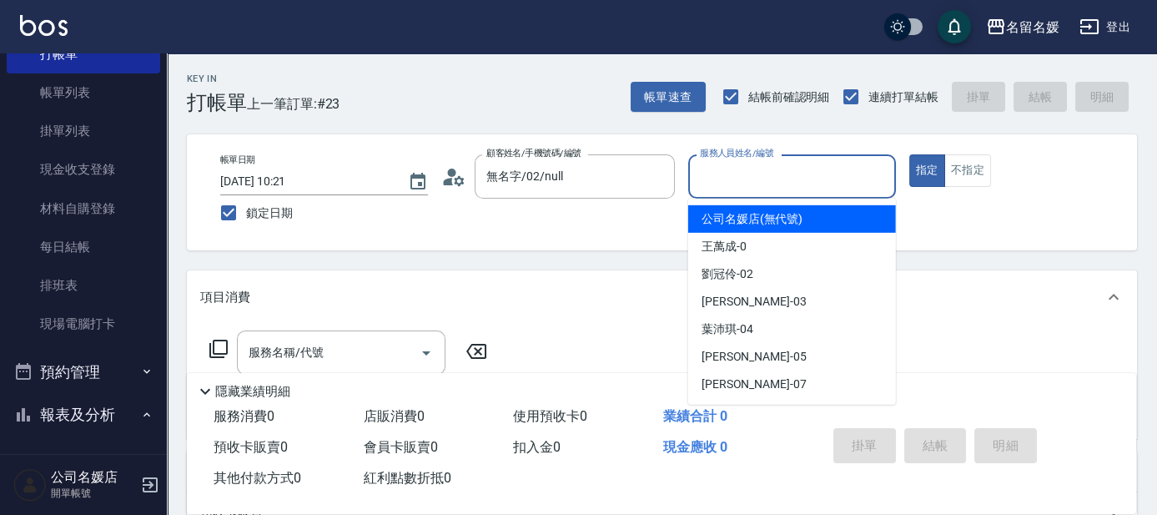
click at [798, 181] on input "服務人員姓名/編號" at bounding box center [792, 176] width 193 height 29
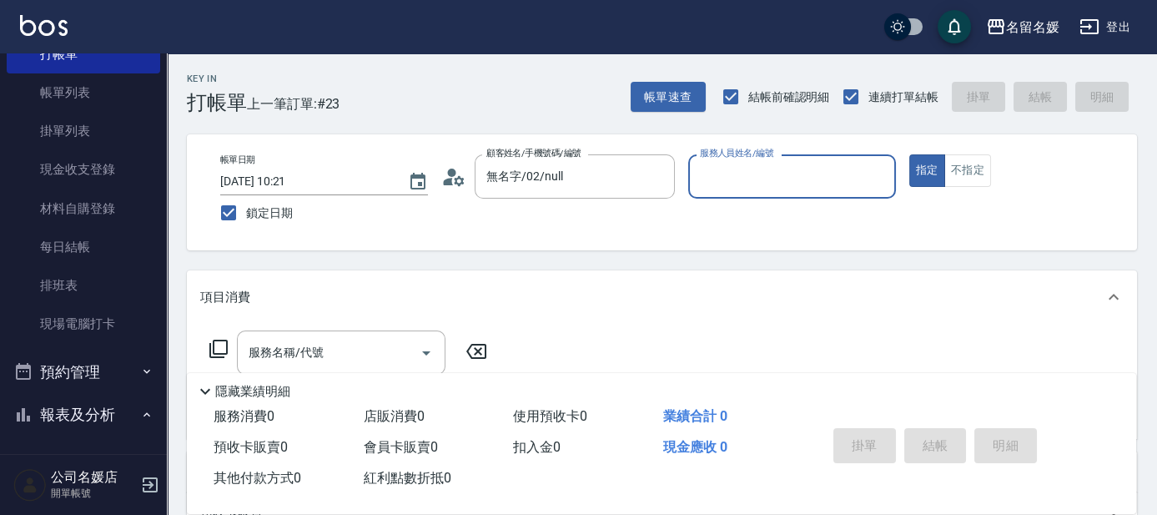
click at [774, 174] on input "服務人員姓名/編號" at bounding box center [792, 176] width 193 height 29
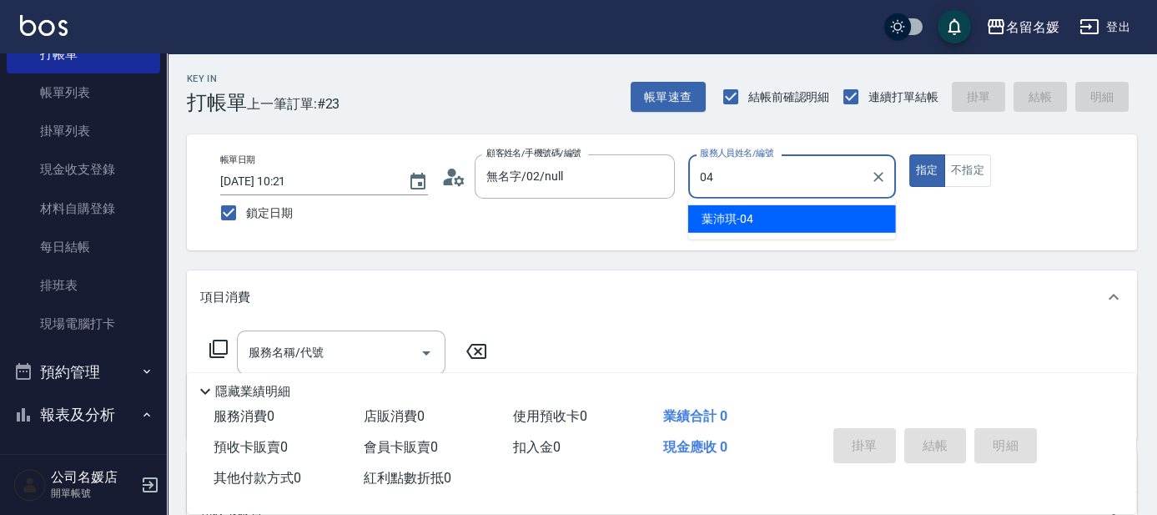
type input "葉沛琪-04"
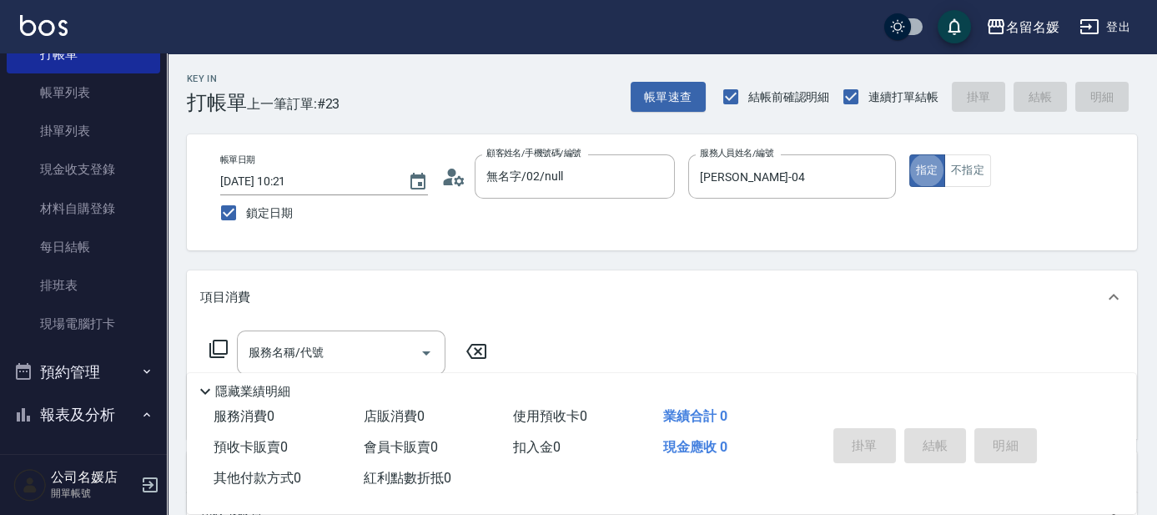
click at [218, 342] on icon at bounding box center [219, 349] width 20 height 20
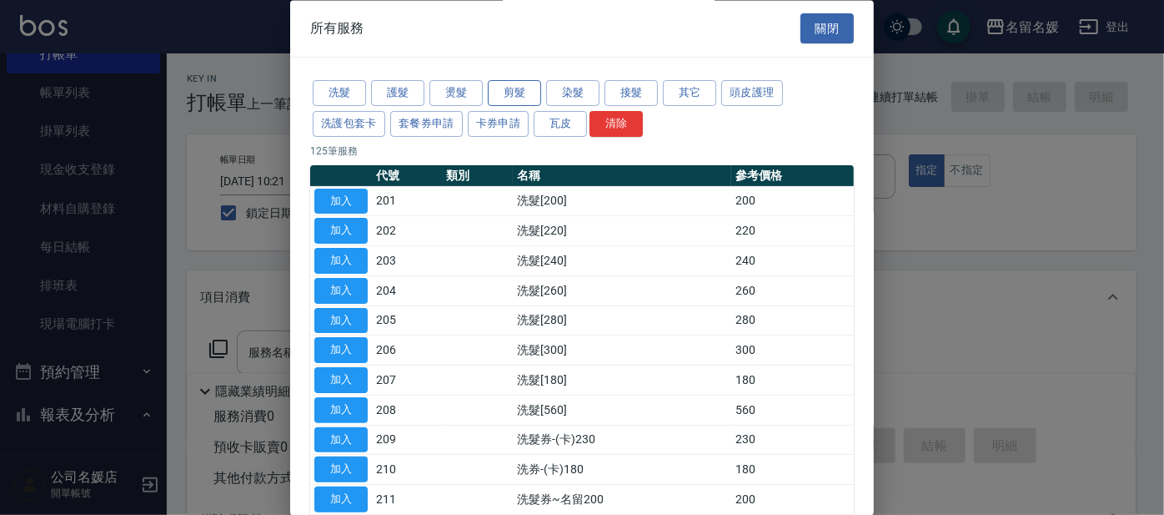
click at [520, 84] on button "剪髮" at bounding box center [514, 94] width 53 height 26
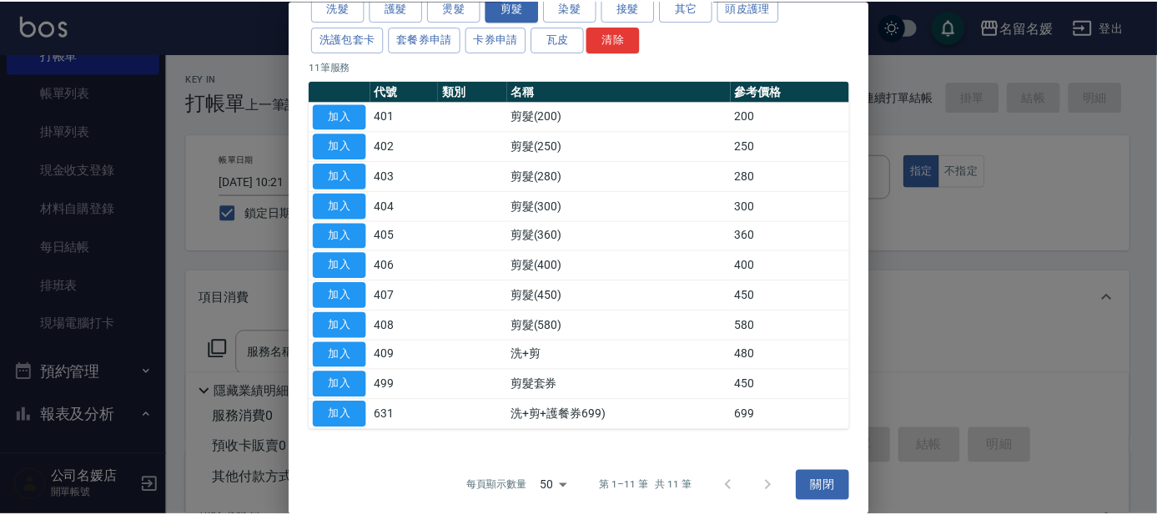
scroll to position [88, 0]
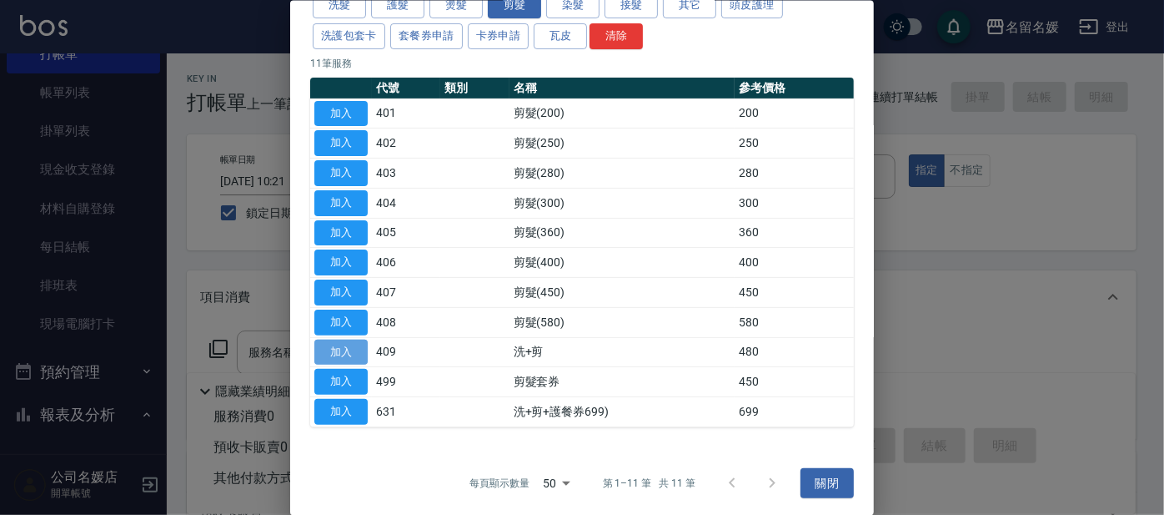
click at [340, 341] on button "加入" at bounding box center [340, 352] width 53 height 26
type input "洗+剪(409)"
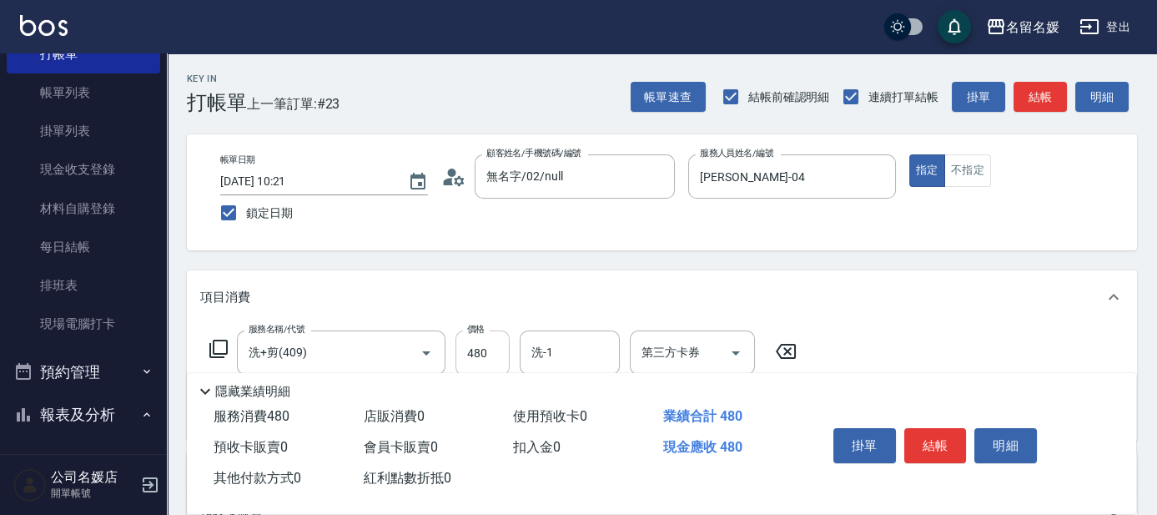
click at [485, 351] on input "480" at bounding box center [482, 352] width 54 height 45
type input "580"
click at [556, 357] on input "洗-1" at bounding box center [569, 352] width 85 height 29
type input "蔡愛陵-26"
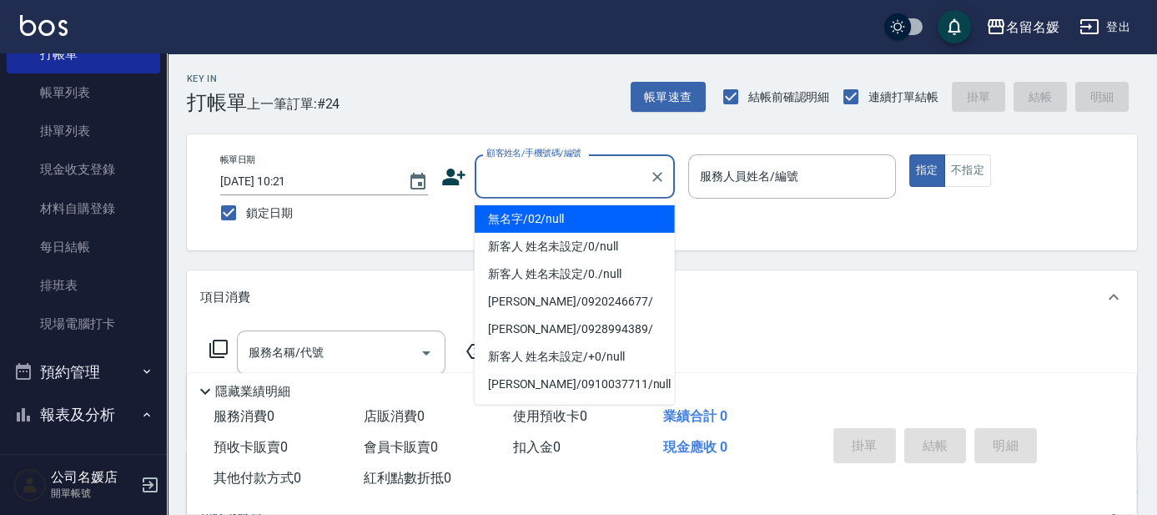
click at [553, 179] on input "顧客姓名/手機號碼/編號" at bounding box center [562, 176] width 160 height 29
drag, startPoint x: 565, startPoint y: 219, endPoint x: 740, endPoint y: 185, distance: 177.5
click at [566, 219] on li "無名字/02/null" at bounding box center [575, 219] width 200 height 28
click at [736, 189] on input "服務人員姓名/編號" at bounding box center [792, 176] width 193 height 29
type input "無名字/02/null"
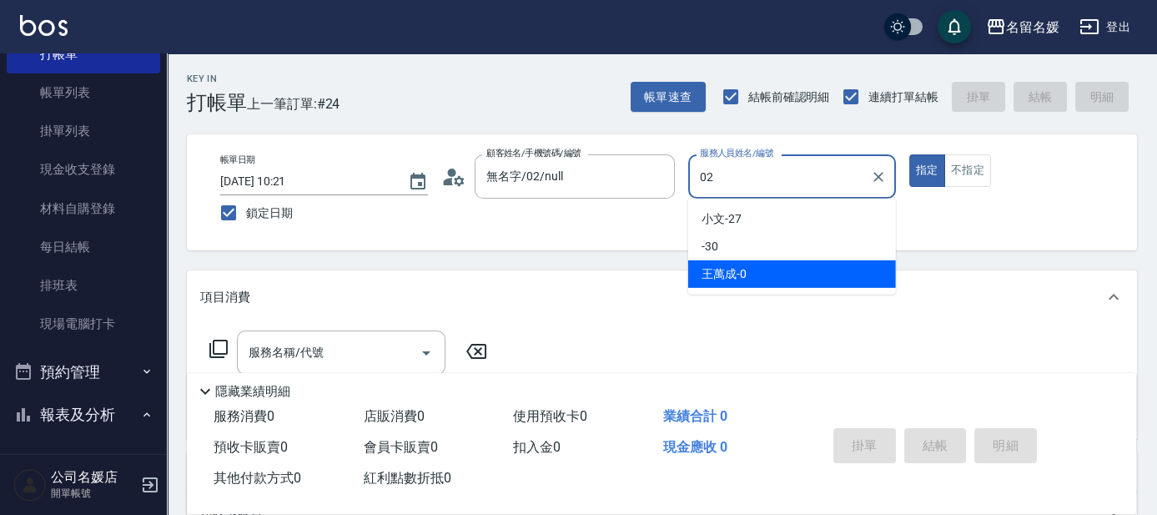
type input "劉冠伶-02"
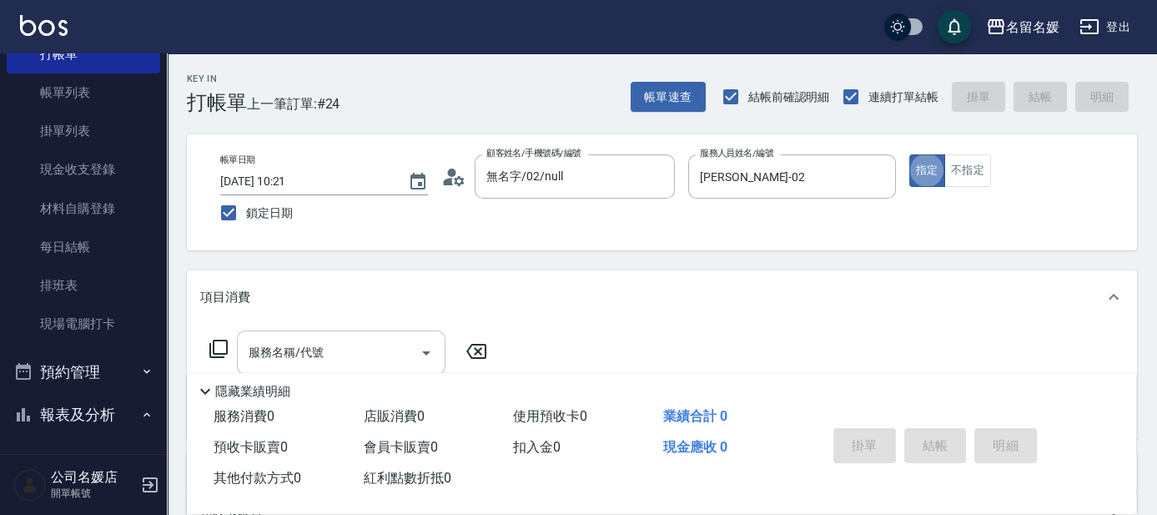
click at [376, 350] on input "服務名稱/代號" at bounding box center [328, 352] width 168 height 29
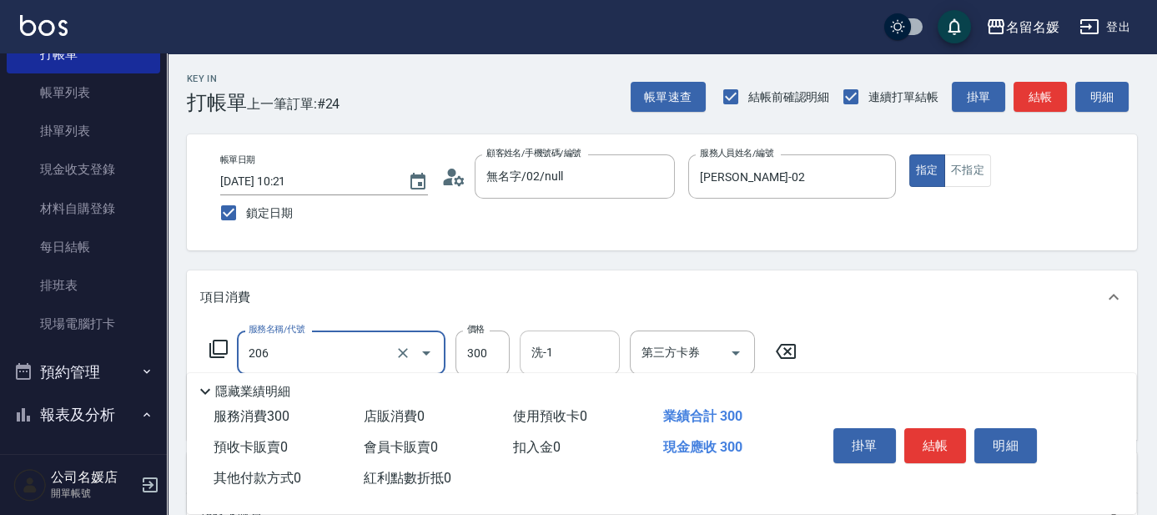
drag, startPoint x: 594, startPoint y: 354, endPoint x: 605, endPoint y: 348, distance: 12.7
click at [602, 349] on input "洗-1" at bounding box center [569, 352] width 85 height 29
type input "洗髮[300](206)"
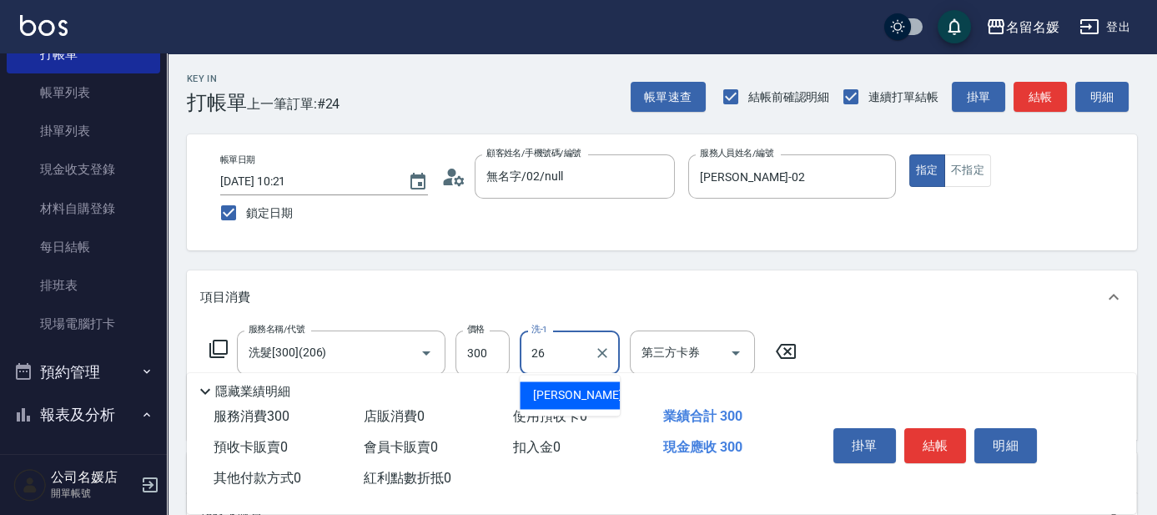
type input "蔡愛陵-26"
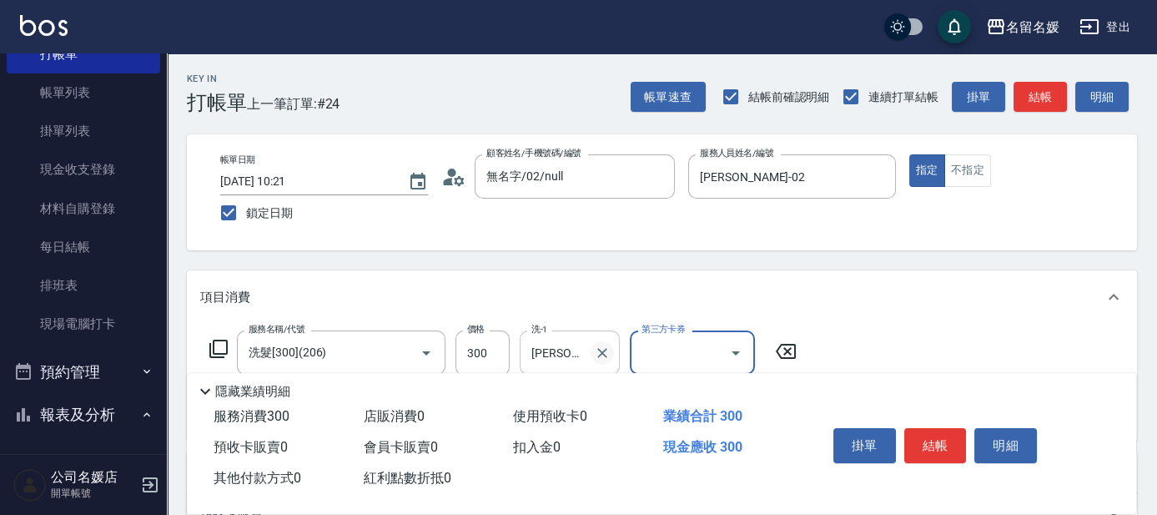
scroll to position [75, 0]
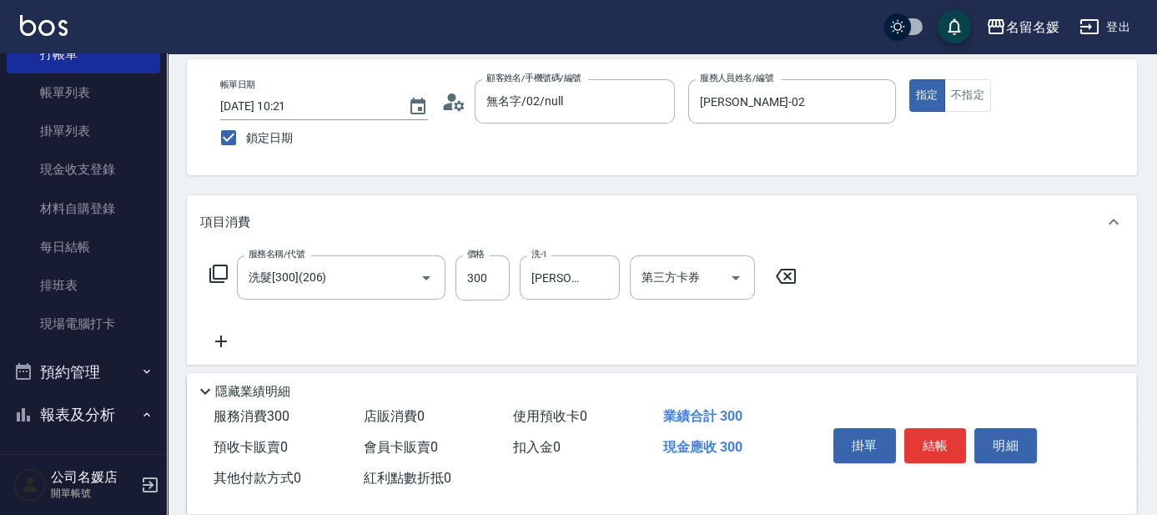
click at [222, 344] on icon at bounding box center [221, 341] width 42 height 20
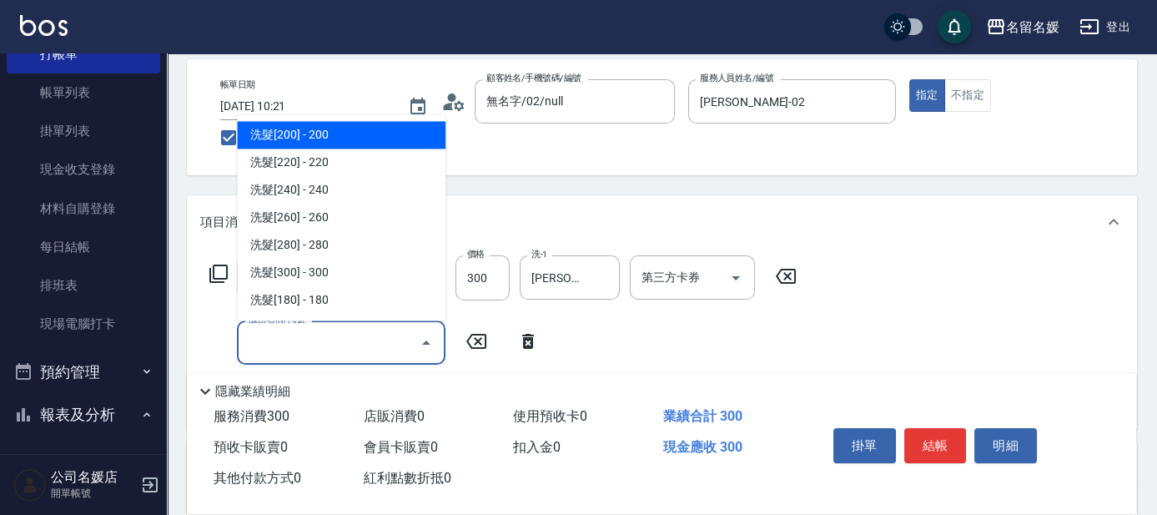
drag, startPoint x: 288, startPoint y: 339, endPoint x: 300, endPoint y: 332, distance: 14.2
click at [295, 334] on input "服務名稱/代號" at bounding box center [328, 342] width 168 height 29
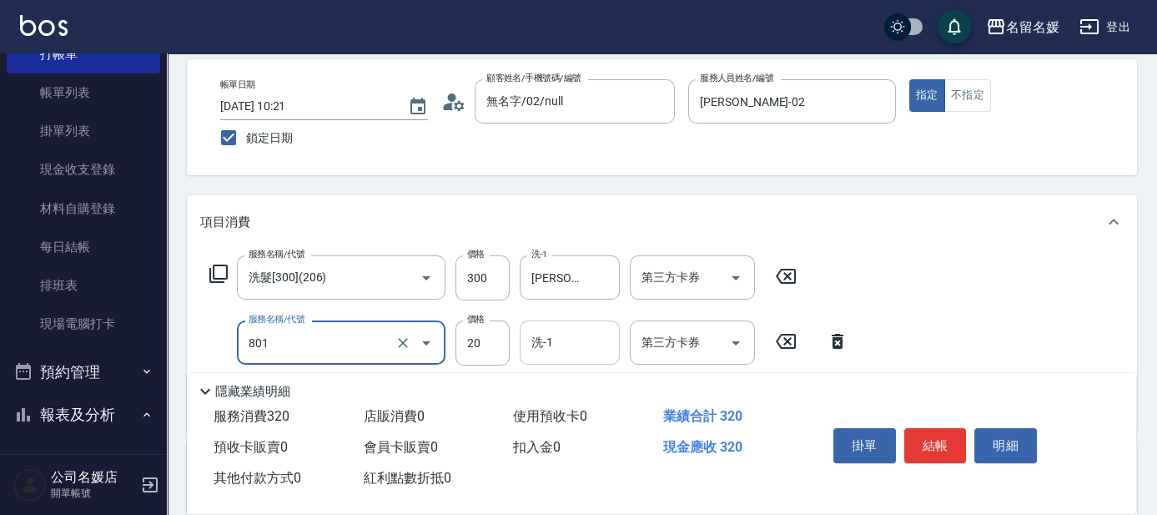
click at [565, 334] on input "洗-1" at bounding box center [569, 342] width 85 height 29
type input "潤絲(801)"
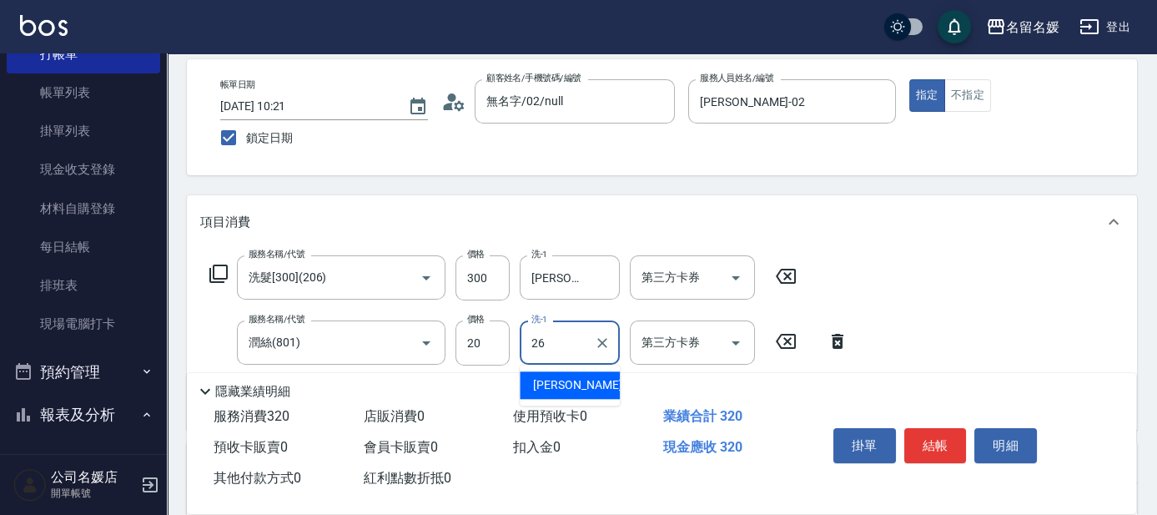
type input "蔡愛陵-26"
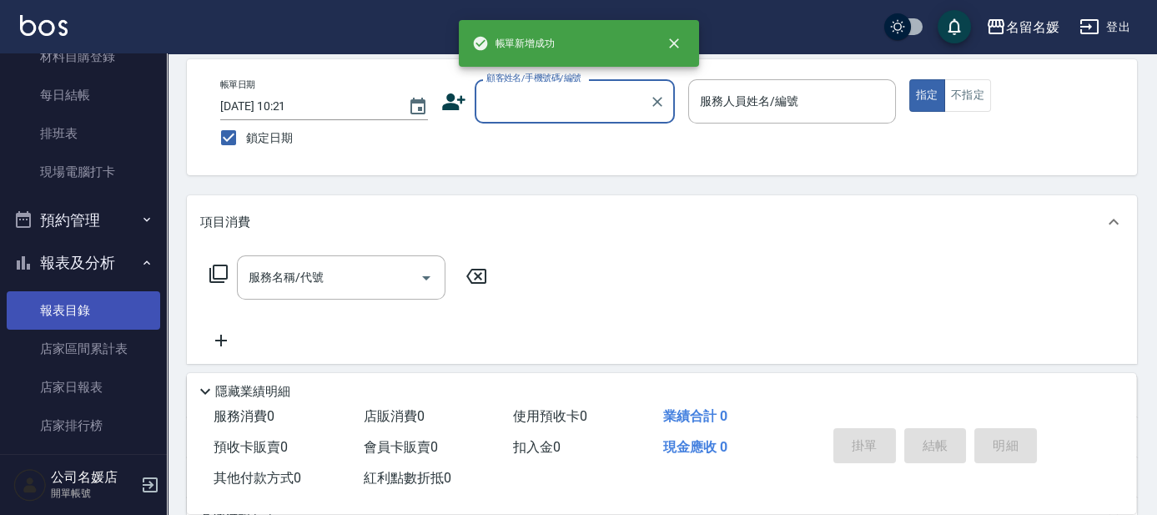
scroll to position [303, 0]
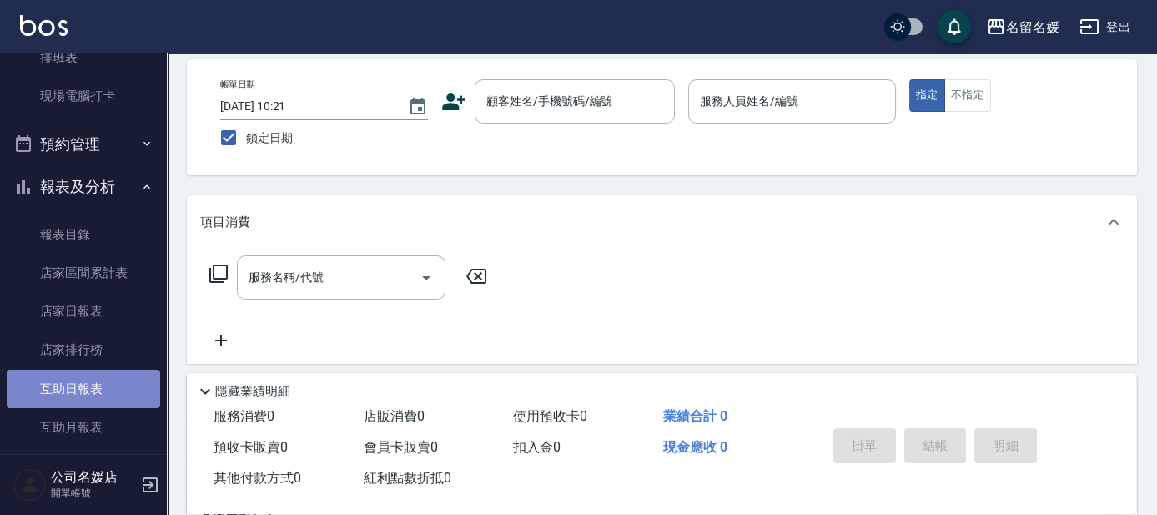
click at [103, 388] on link "互助日報表" at bounding box center [83, 388] width 153 height 38
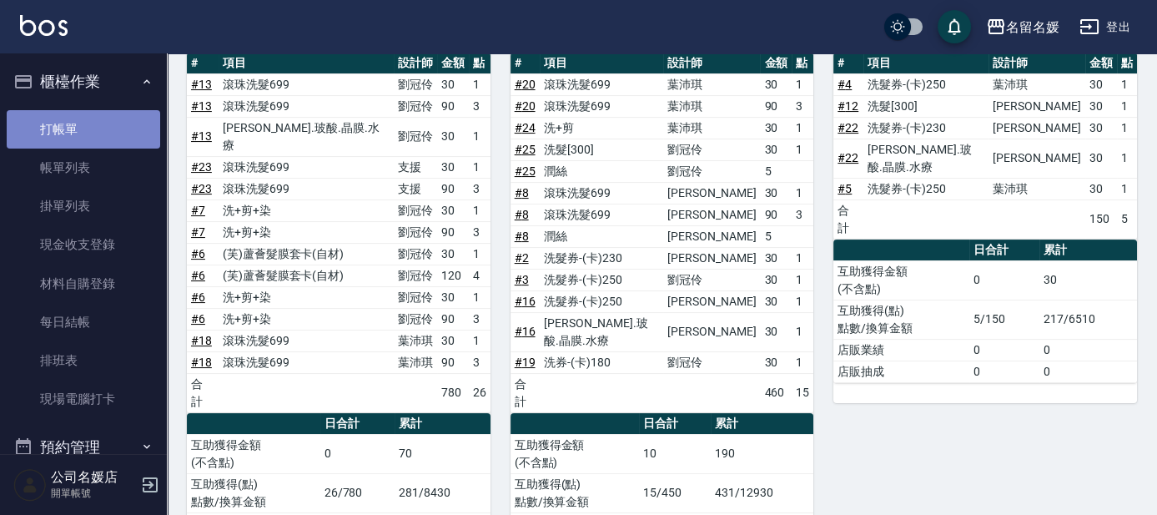
click at [112, 127] on link "打帳單" at bounding box center [83, 129] width 153 height 38
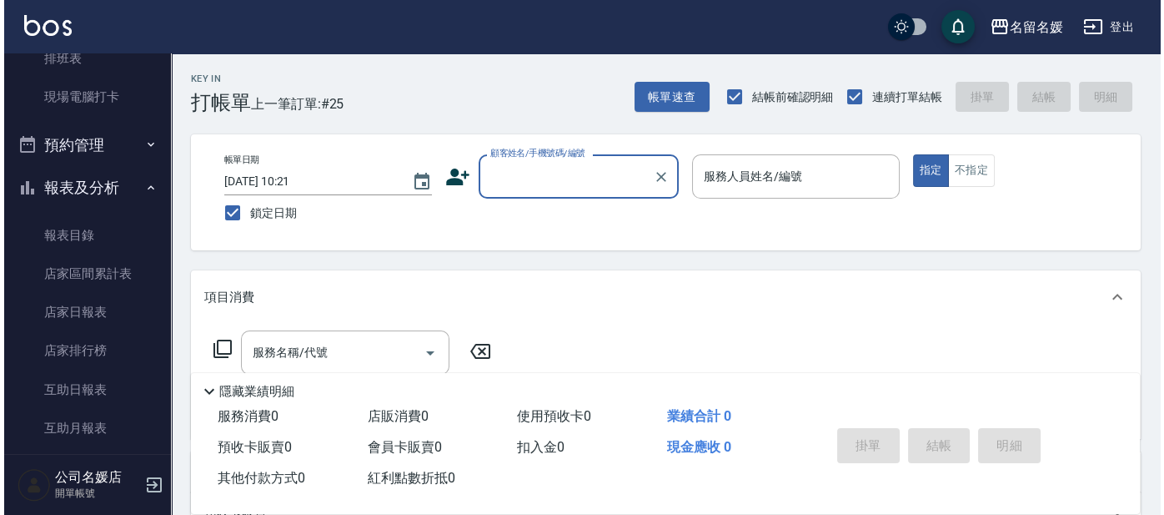
scroll to position [303, 0]
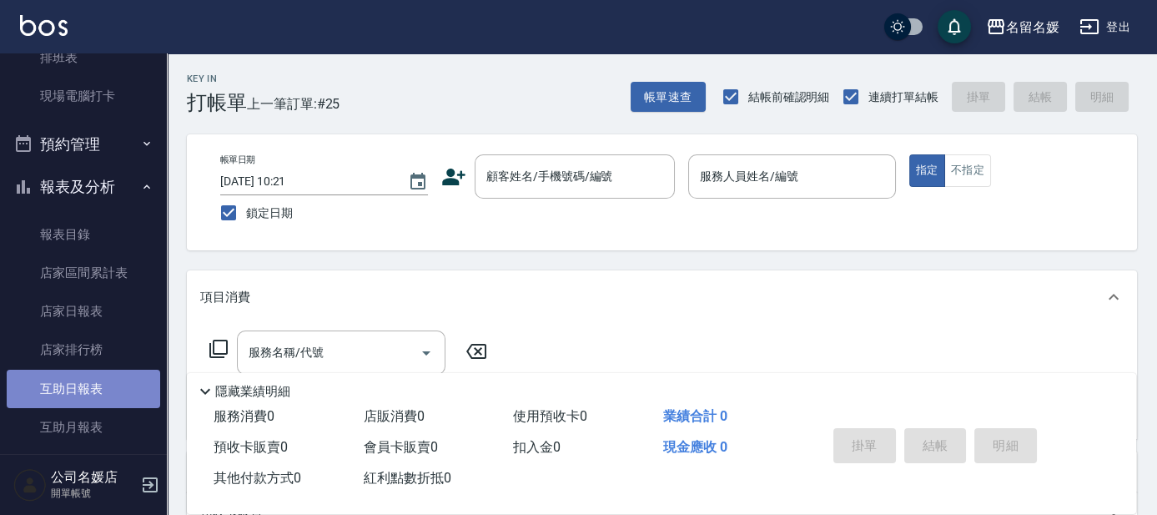
click at [102, 387] on link "互助日報表" at bounding box center [83, 388] width 153 height 38
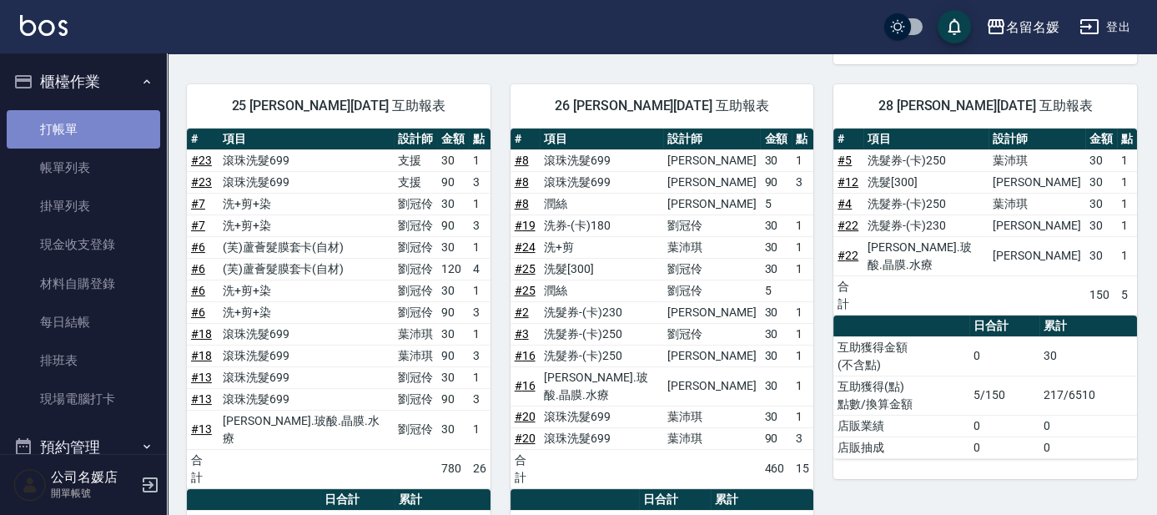
drag, startPoint x: 86, startPoint y: 125, endPoint x: 78, endPoint y: 120, distance: 9.7
click at [85, 125] on link "打帳單" at bounding box center [83, 129] width 153 height 38
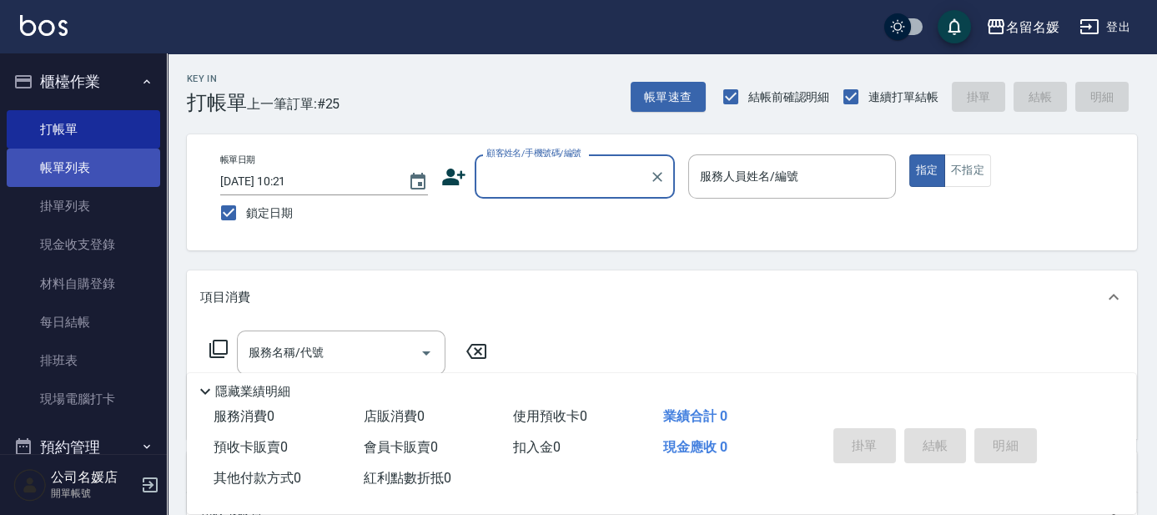
click at [104, 155] on link "帳單列表" at bounding box center [83, 167] width 153 height 38
click at [129, 167] on link "帳單列表" at bounding box center [83, 167] width 153 height 38
click at [125, 173] on link "帳單列表" at bounding box center [83, 167] width 153 height 38
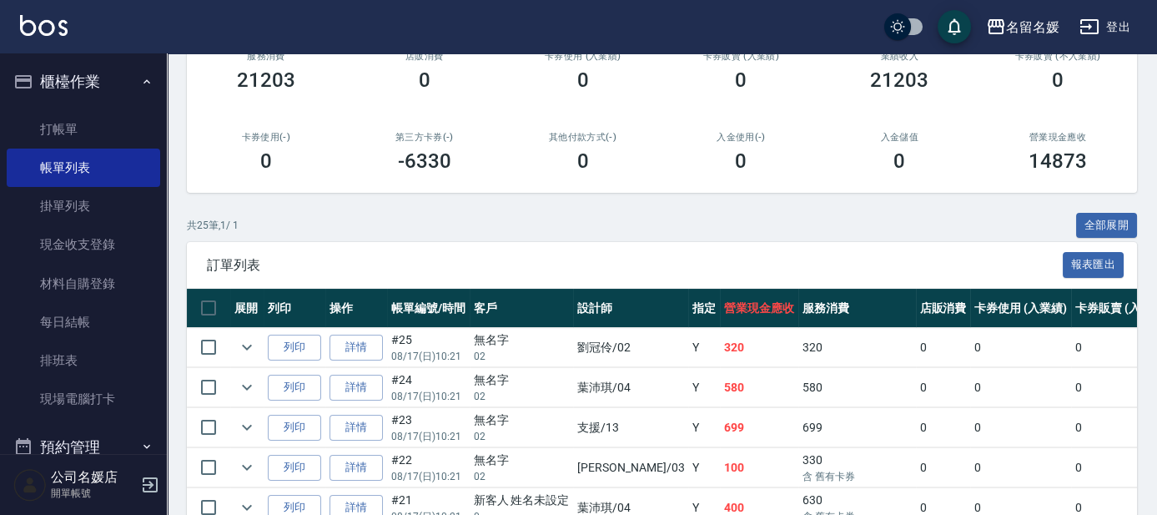
scroll to position [303, 0]
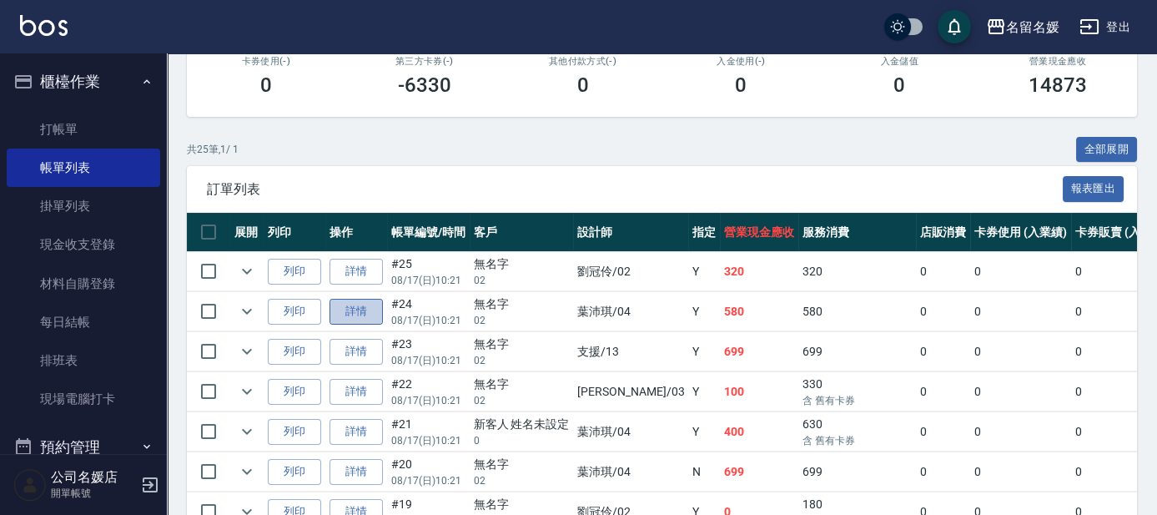
click at [369, 306] on link "詳情" at bounding box center [355, 312] width 53 height 26
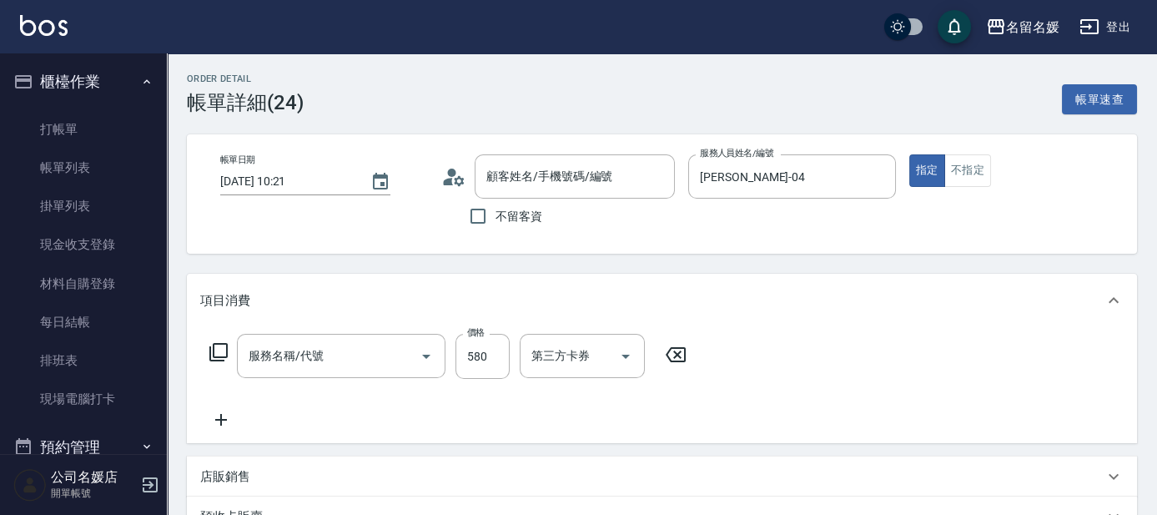
type input "2025/08/17 10:21"
type input "葉沛琪-04"
type input "洗+剪(409)"
type input "無名字/02/null"
click at [222, 415] on icon at bounding box center [221, 420] width 42 height 20
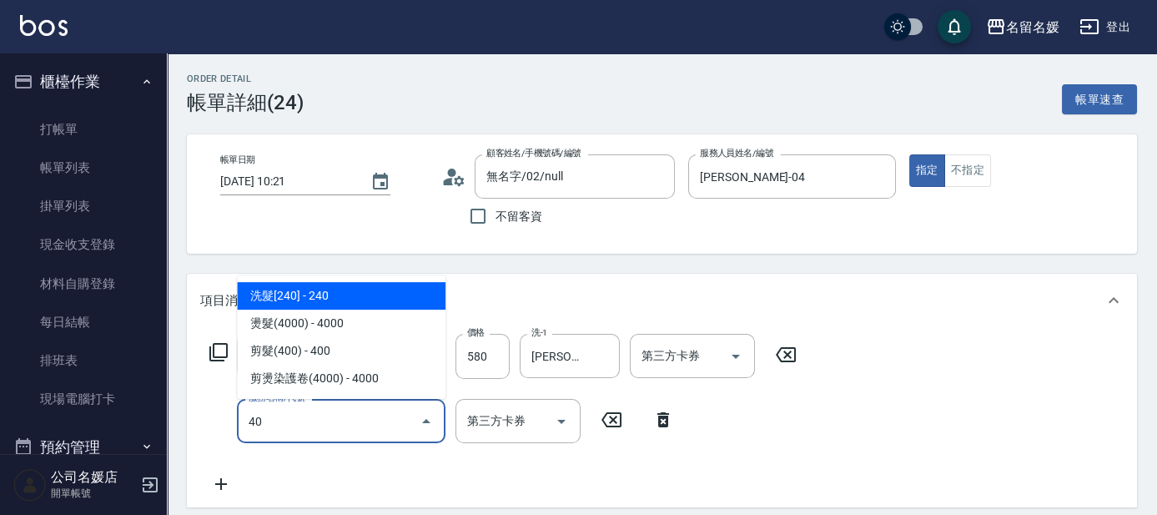
type input "4"
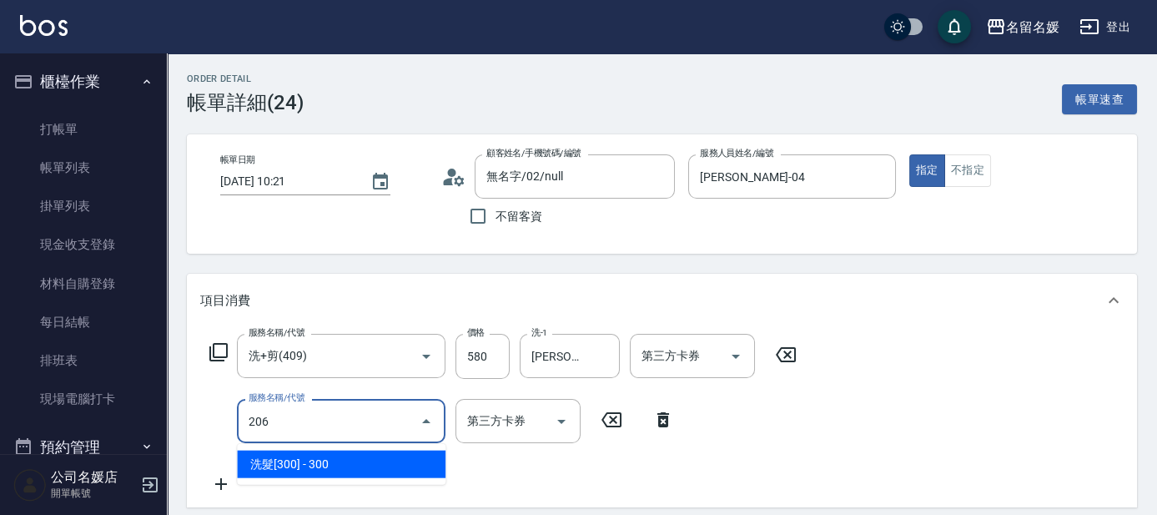
click at [353, 462] on span "洗髮[300] - 300" at bounding box center [341, 464] width 209 height 28
click at [344, 430] on input "206" at bounding box center [317, 420] width 147 height 29
click at [343, 468] on span "洗髮[300] - 300" at bounding box center [341, 464] width 209 height 28
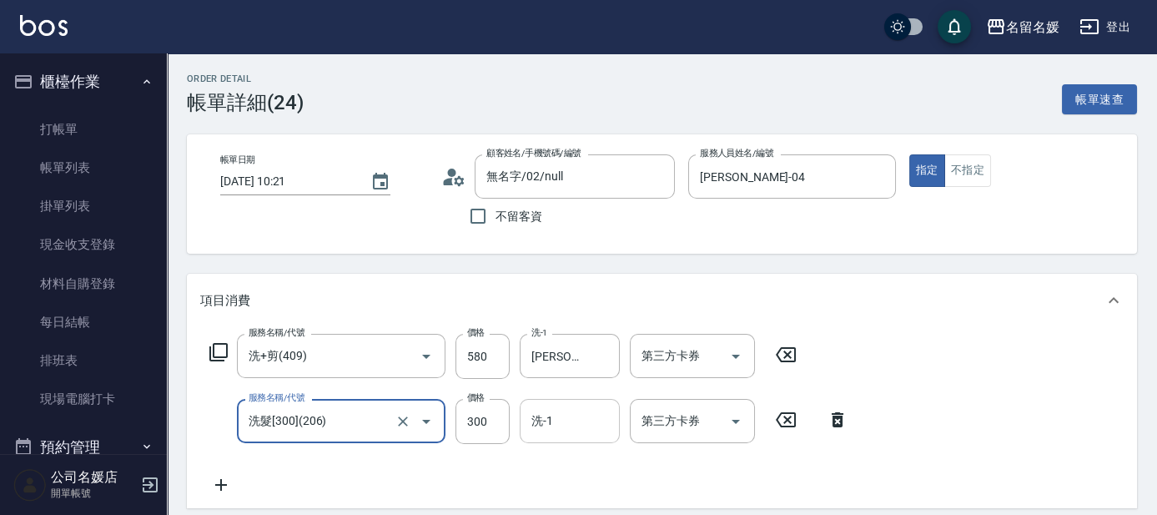
type input "洗髮[300](206)"
click at [565, 423] on input "洗-1" at bounding box center [569, 420] width 85 height 29
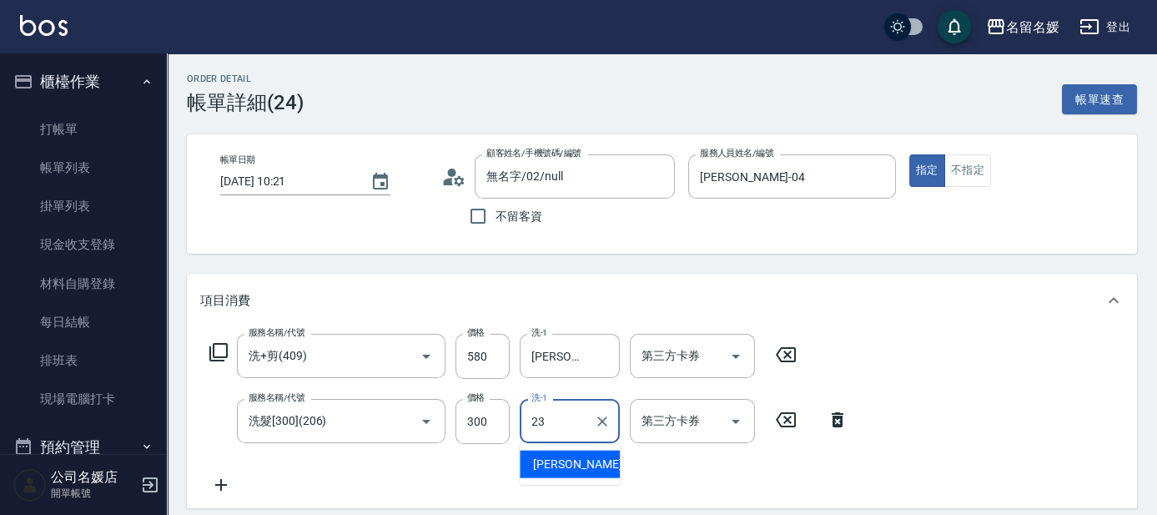
click at [555, 464] on span "俞靜嫺 -23" at bounding box center [585, 464] width 105 height 18
type input "俞靜嫺-23"
click at [218, 482] on icon at bounding box center [221, 485] width 42 height 20
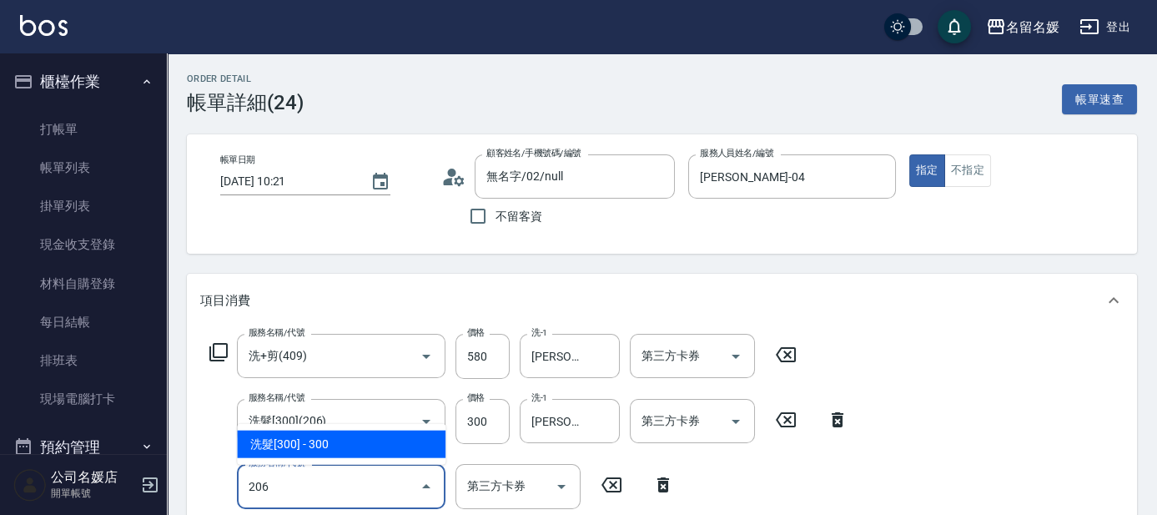
click at [347, 445] on span "洗髮[300] - 300" at bounding box center [341, 444] width 209 height 28
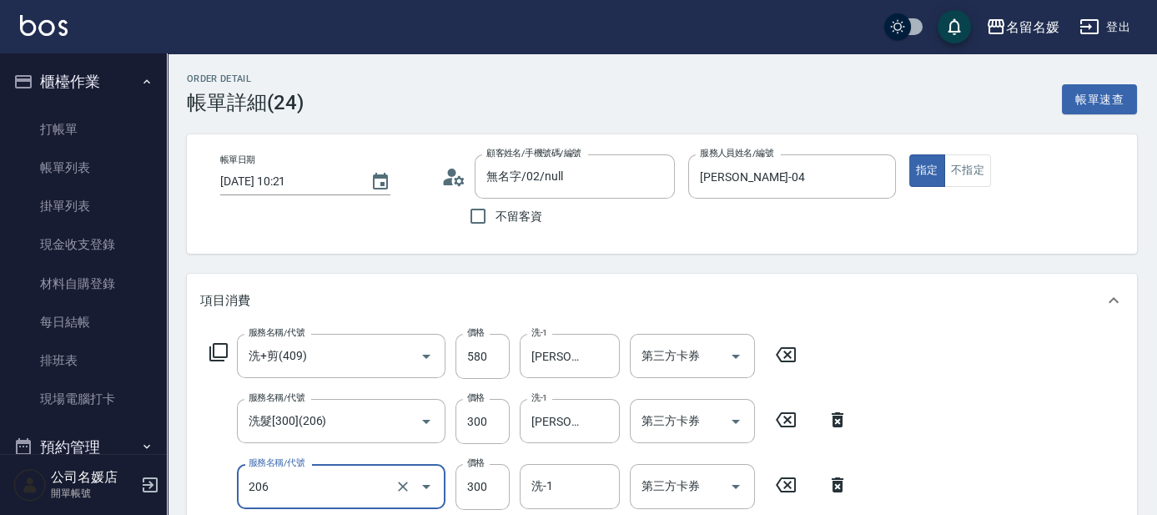
click at [298, 490] on input "206" at bounding box center [317, 485] width 147 height 29
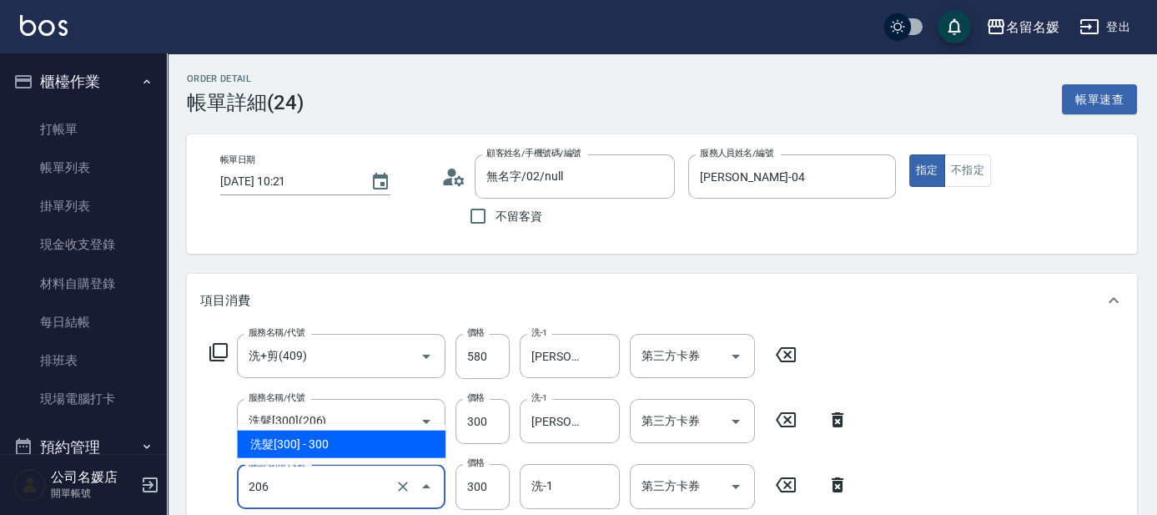
click at [335, 444] on span "洗髮[300] - 300" at bounding box center [341, 444] width 209 height 28
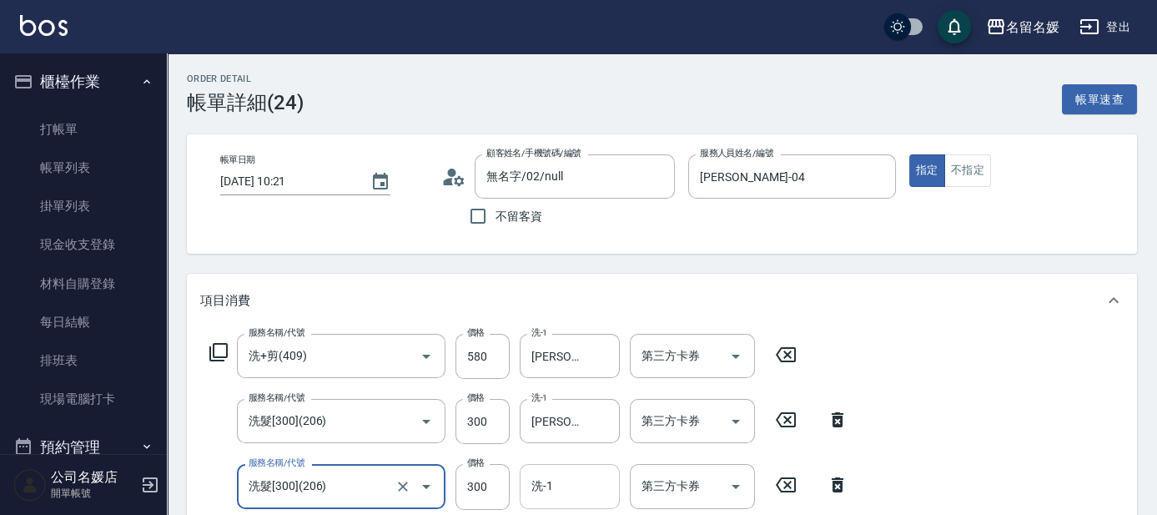
type input "洗髮[300](206)"
click at [560, 485] on input "洗-1" at bounding box center [569, 485] width 85 height 29
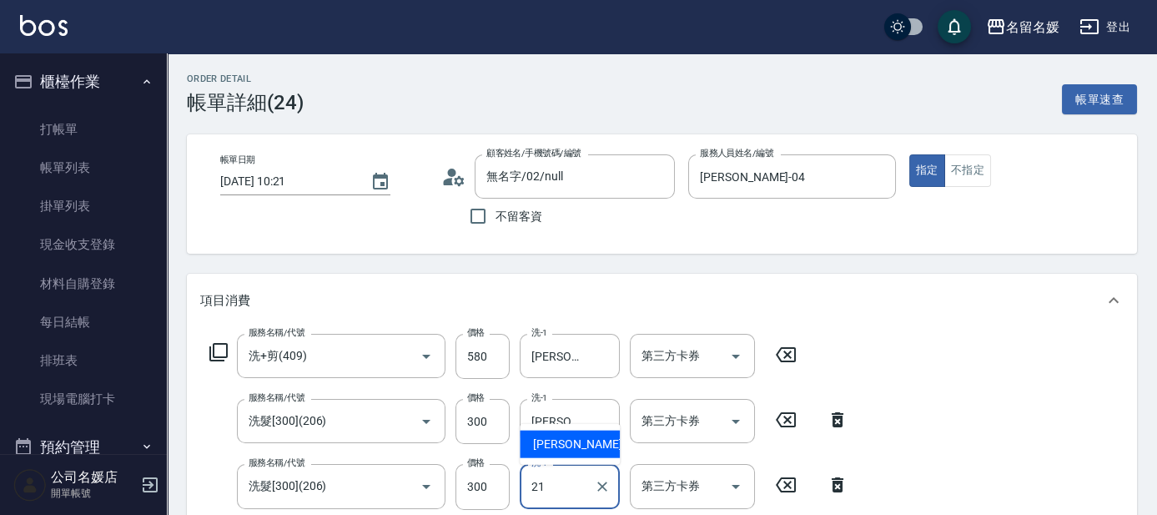
click at [571, 435] on span "許庭瑀 -21" at bounding box center [585, 444] width 105 height 18
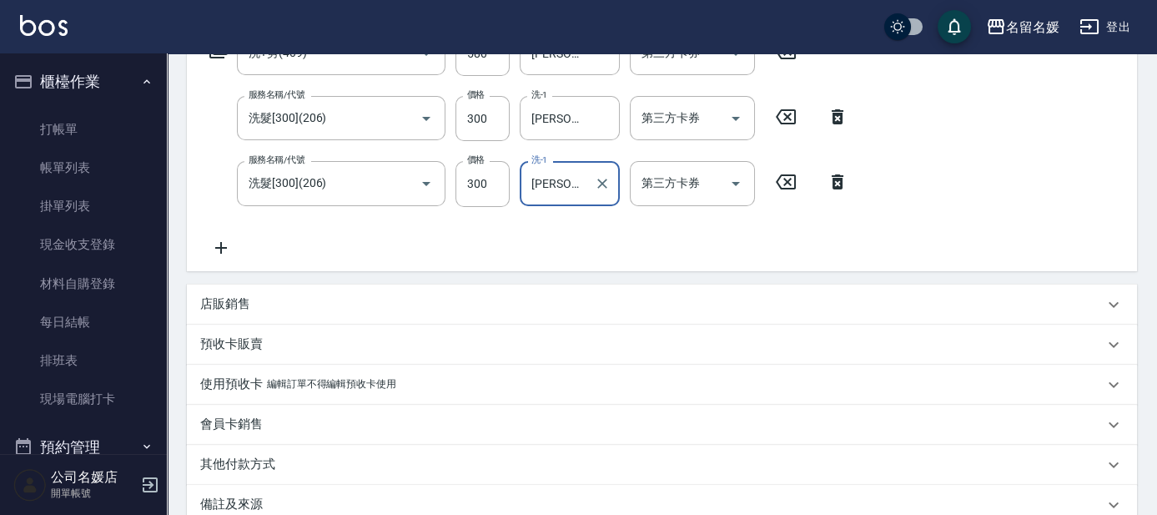
scroll to position [455, 0]
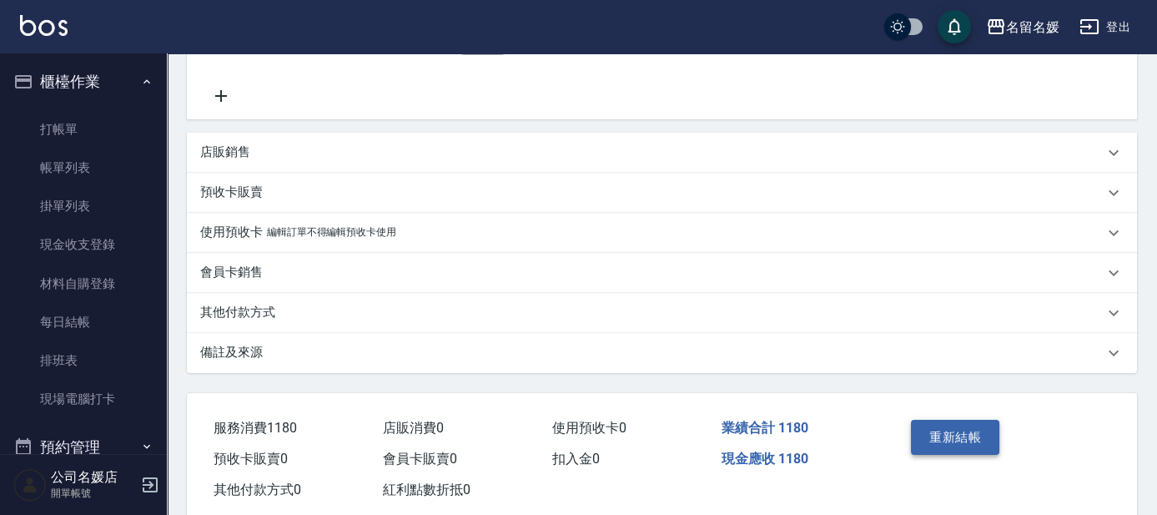
type input "許庭瑀-21"
click at [945, 428] on button "重新結帳" at bounding box center [955, 437] width 88 height 35
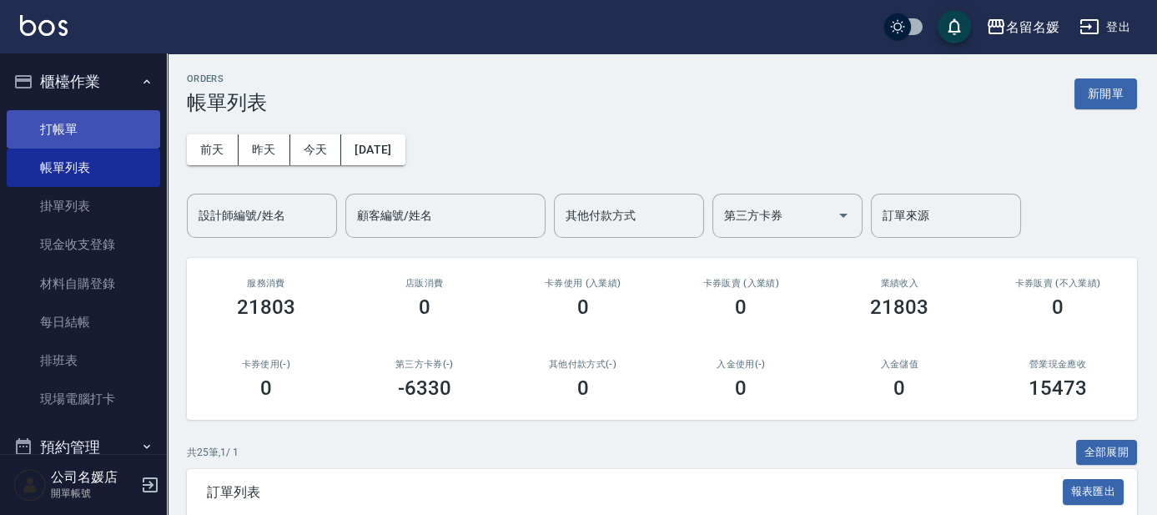
drag, startPoint x: 32, startPoint y: 107, endPoint x: 56, endPoint y: 144, distance: 44.6
click at [32, 111] on ul "打帳單 帳單列表 掛單列表 現金收支登錄 材料自購登錄 每日結帳 排班表 現場電腦打卡" at bounding box center [83, 264] width 153 height 322
click at [58, 132] on link "打帳單" at bounding box center [83, 129] width 153 height 38
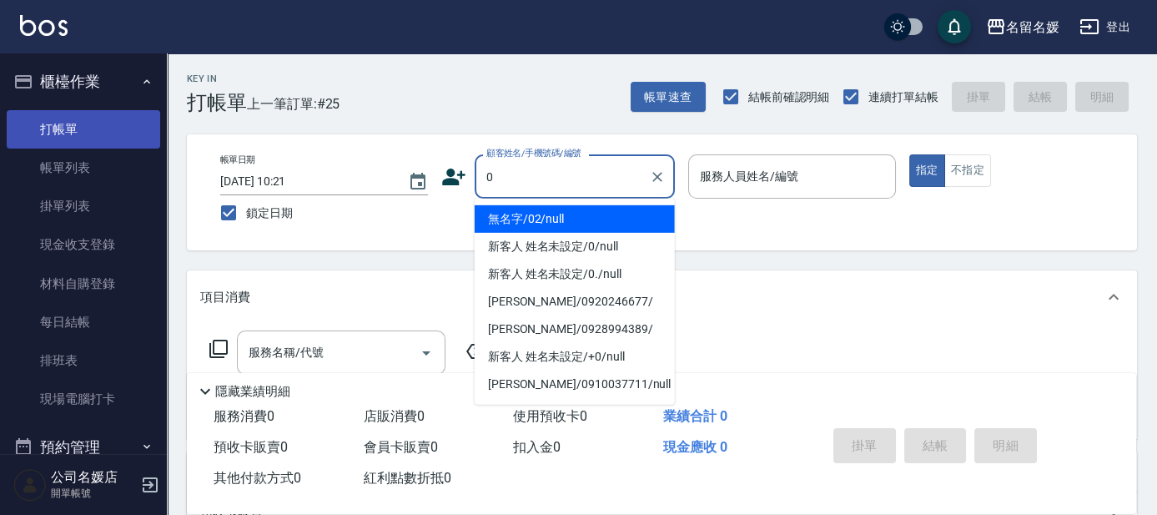
type input "0"
type input "03"
type input "無名字/02/null"
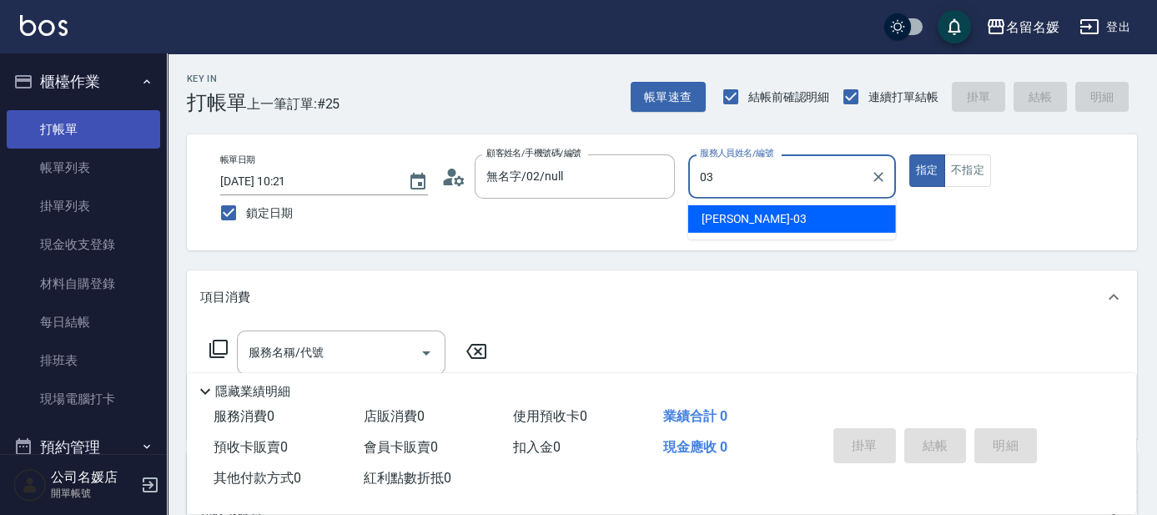
type input "03"
type button "true"
type input "蔡依芳-03"
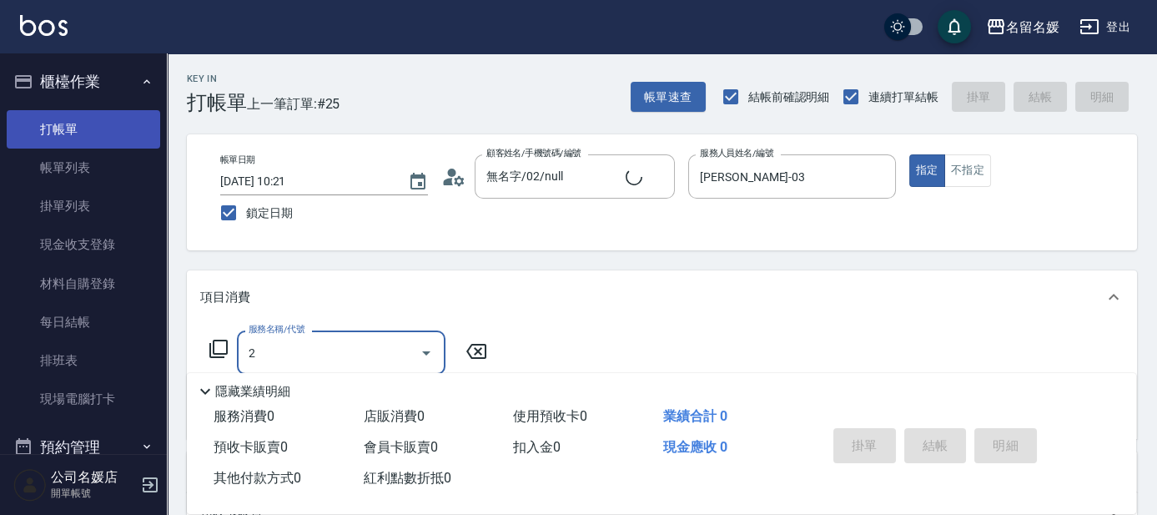
type input "20"
type input "新客人 姓名未設定/0/null"
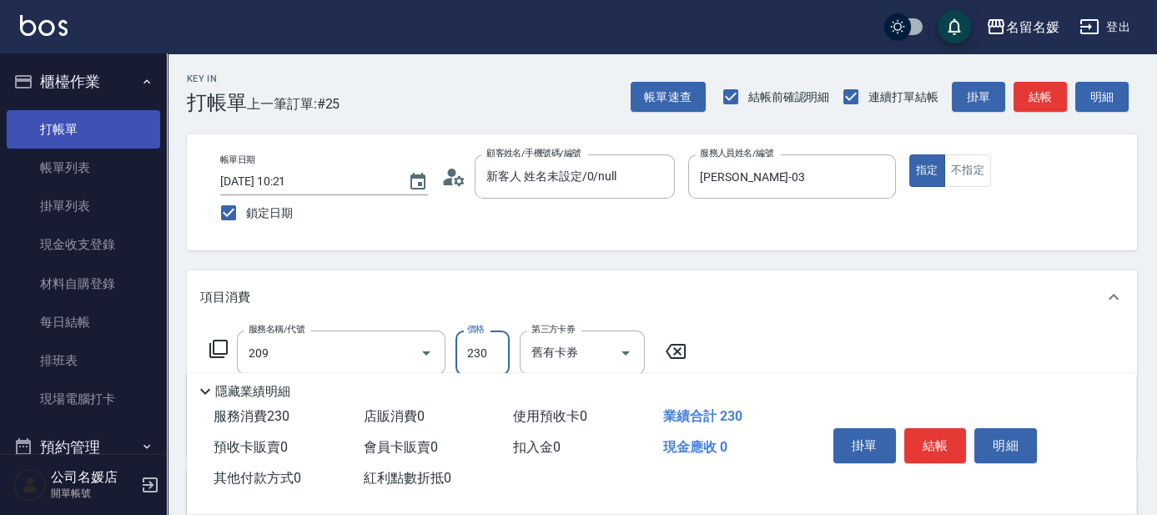
type input "洗髮券-(卡)230(209)"
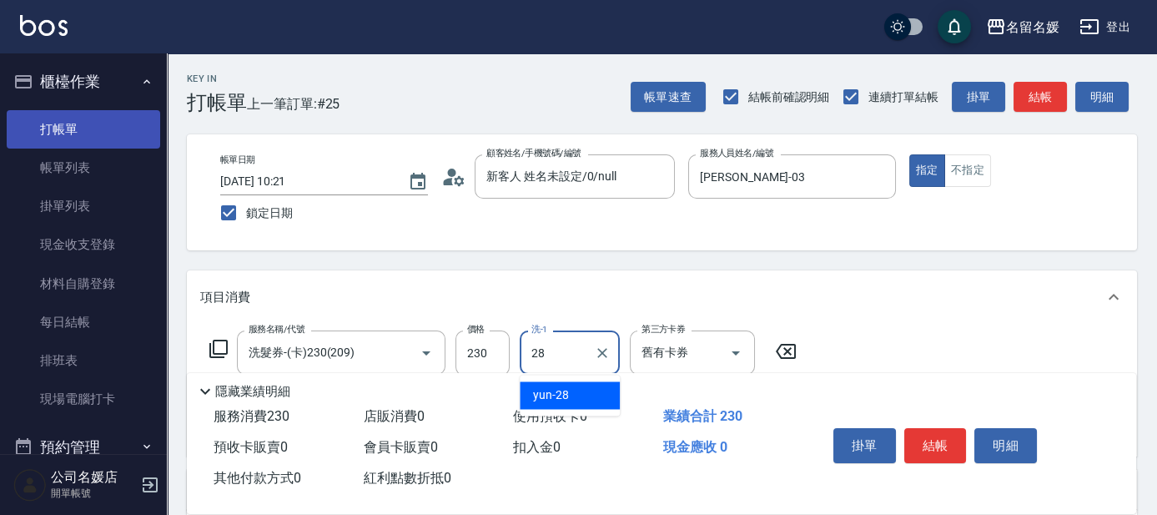
type input "yun-28"
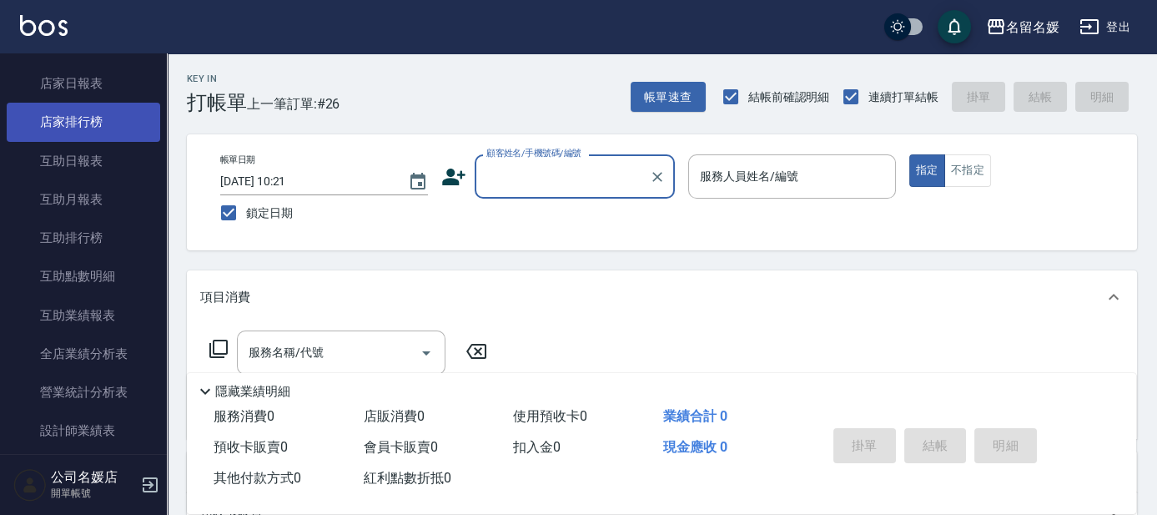
scroll to position [606, 0]
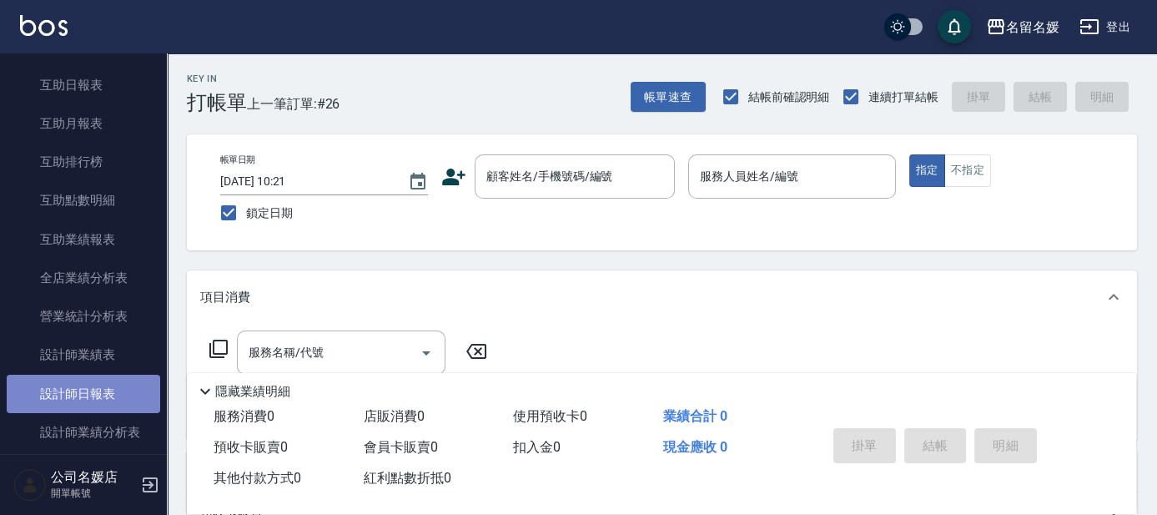
click at [108, 386] on link "設計師日報表" at bounding box center [83, 393] width 153 height 38
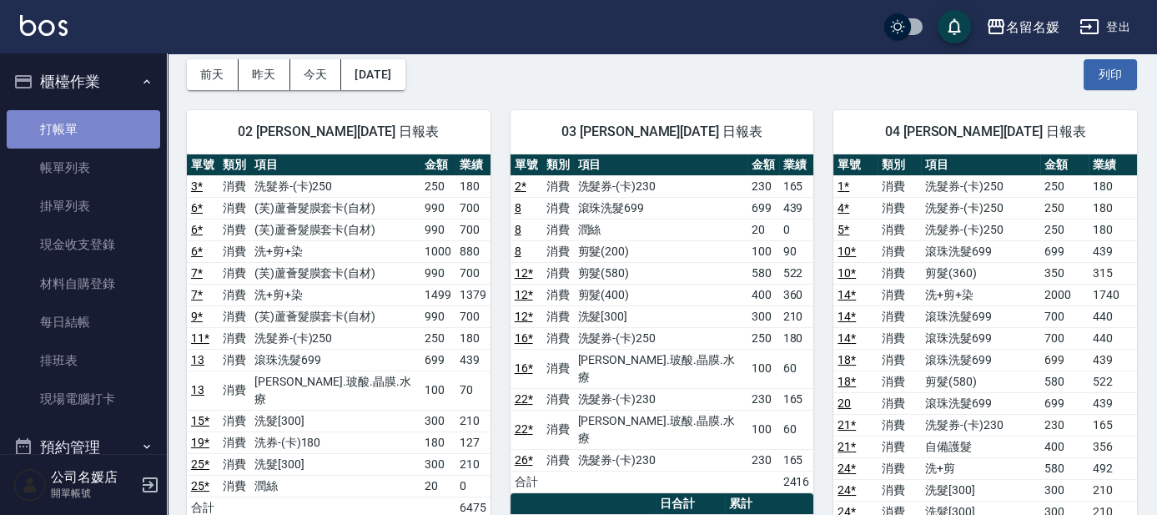
click at [128, 133] on link "打帳單" at bounding box center [83, 129] width 153 height 38
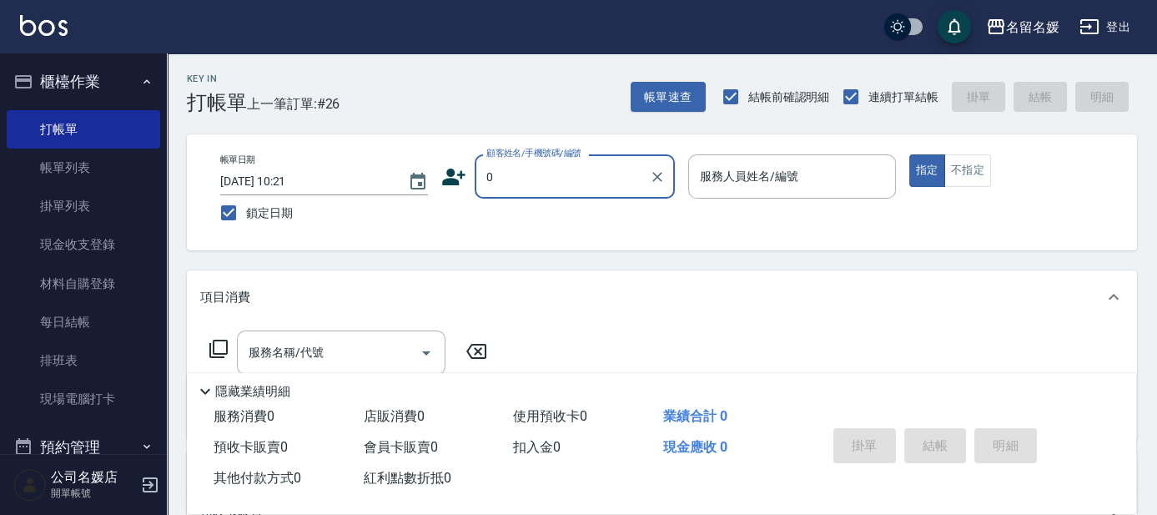
type input "0"
type input "13"
type button "true"
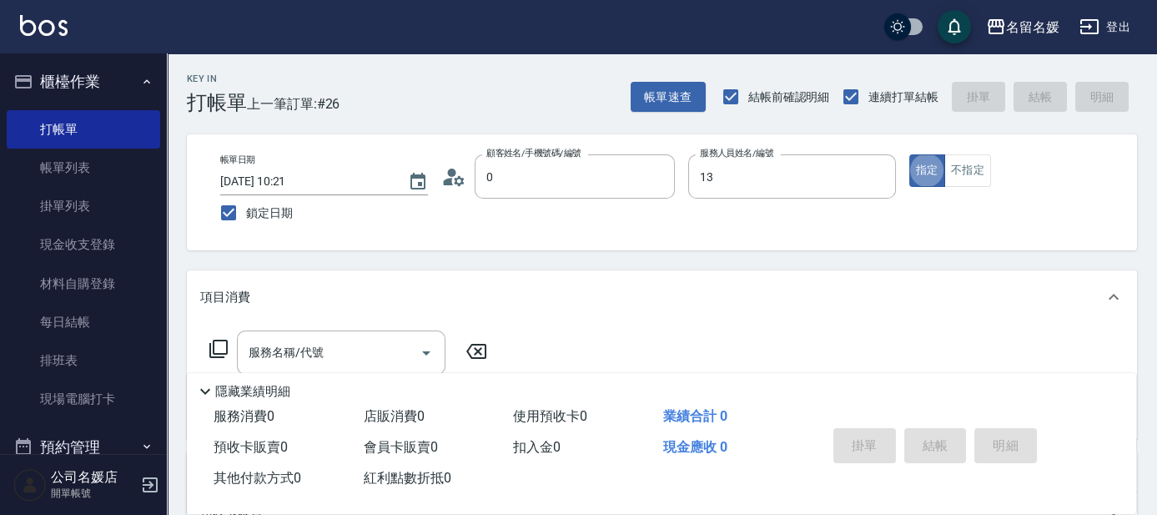
type input "新客人 姓名未設定/0/null"
type input "支援-13"
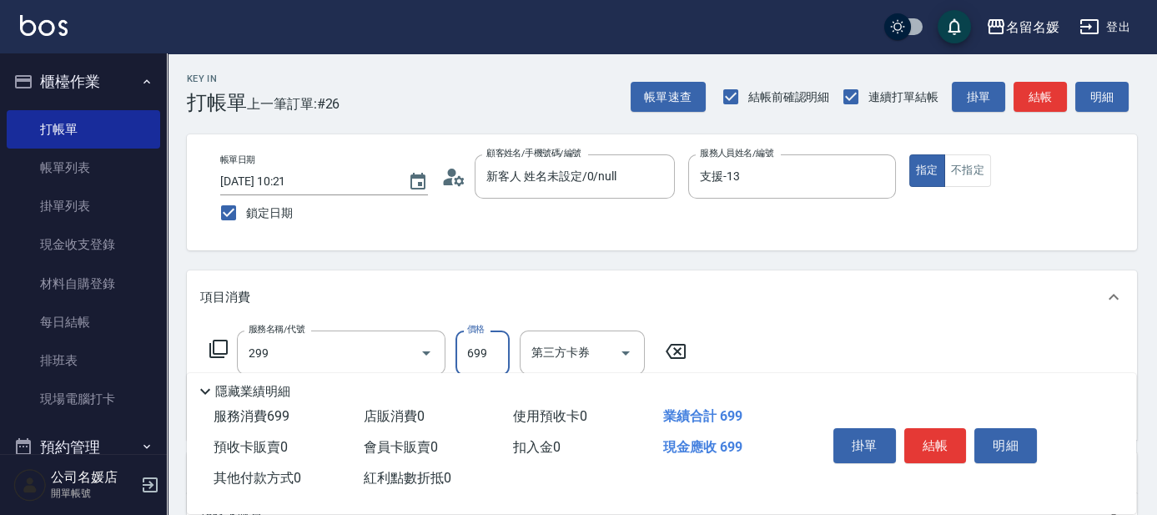
type input "滾珠洗髮699(299)"
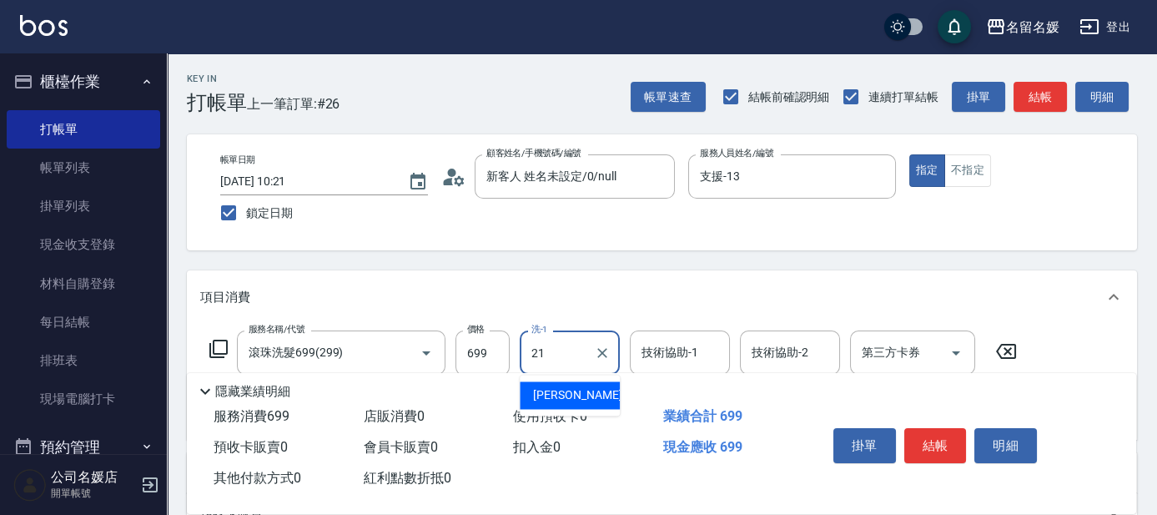
type input "許庭瑀-21"
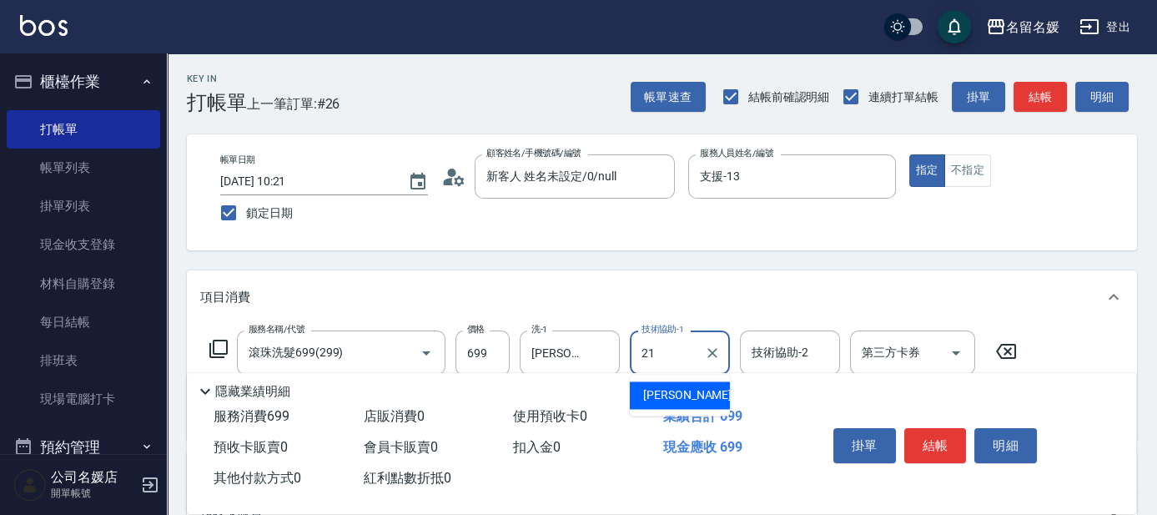
type input "許庭瑀-21"
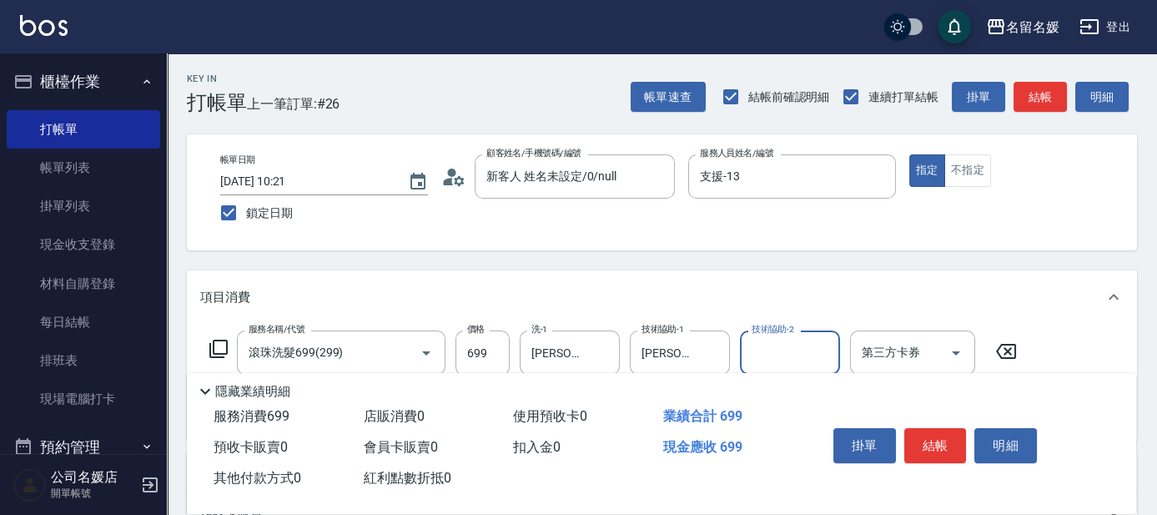
scroll to position [75, 0]
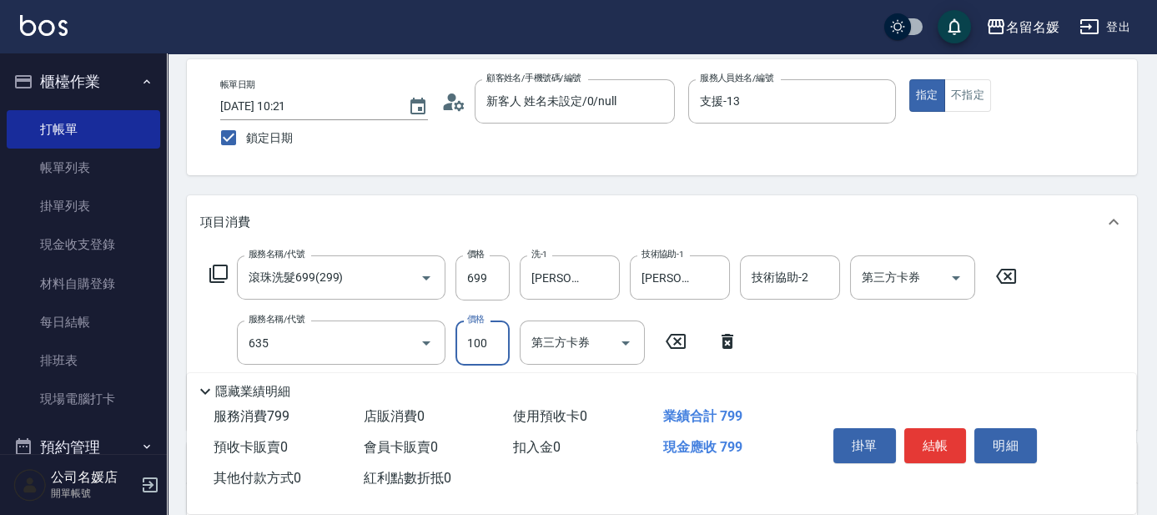
type input "煥彩.玻酸.晶膜.水療(635)"
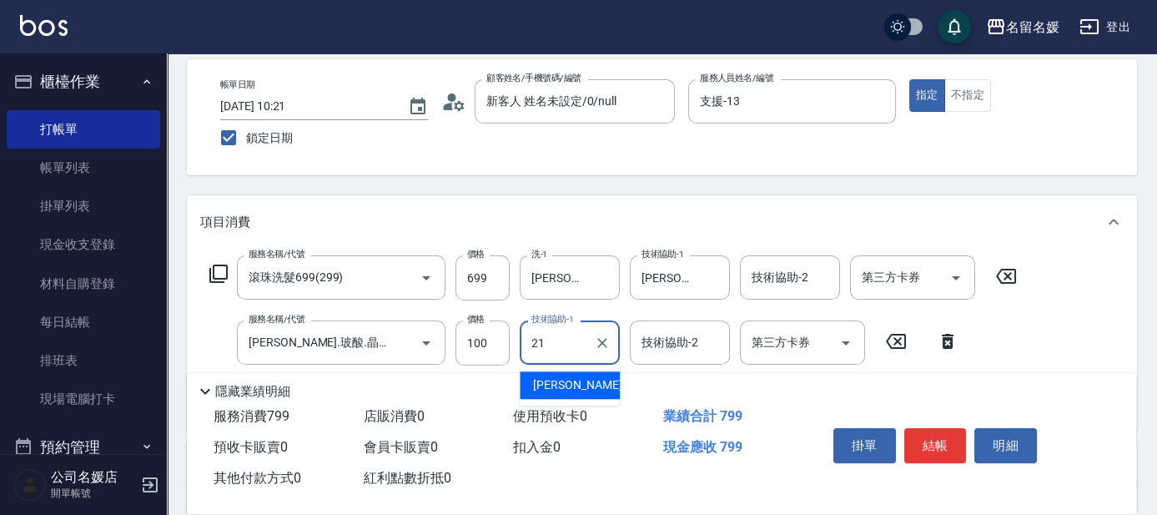
type input "許庭瑀-21"
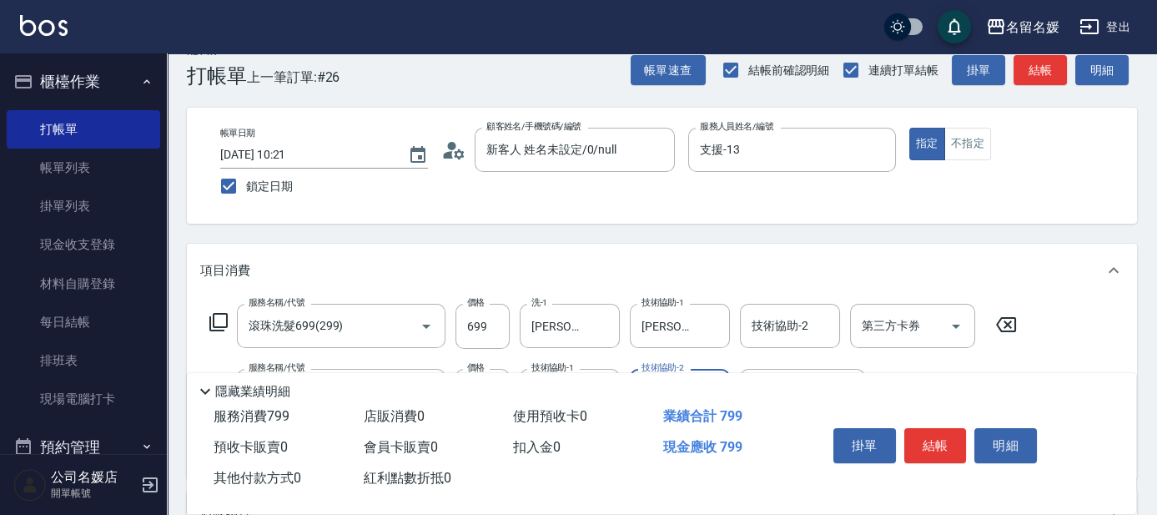
scroll to position [0, 0]
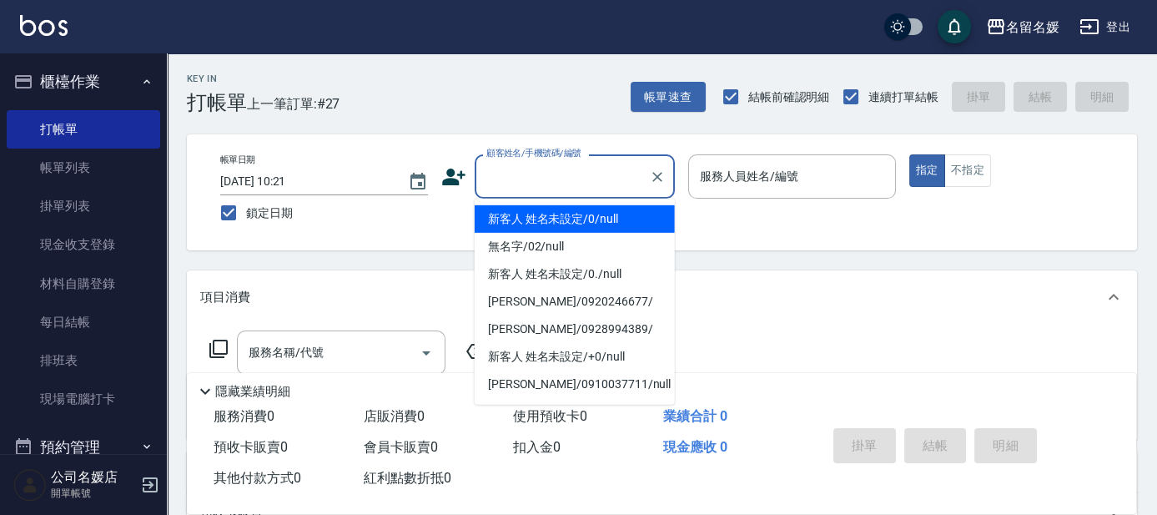
type input "新客人 姓名未設定/0/null"
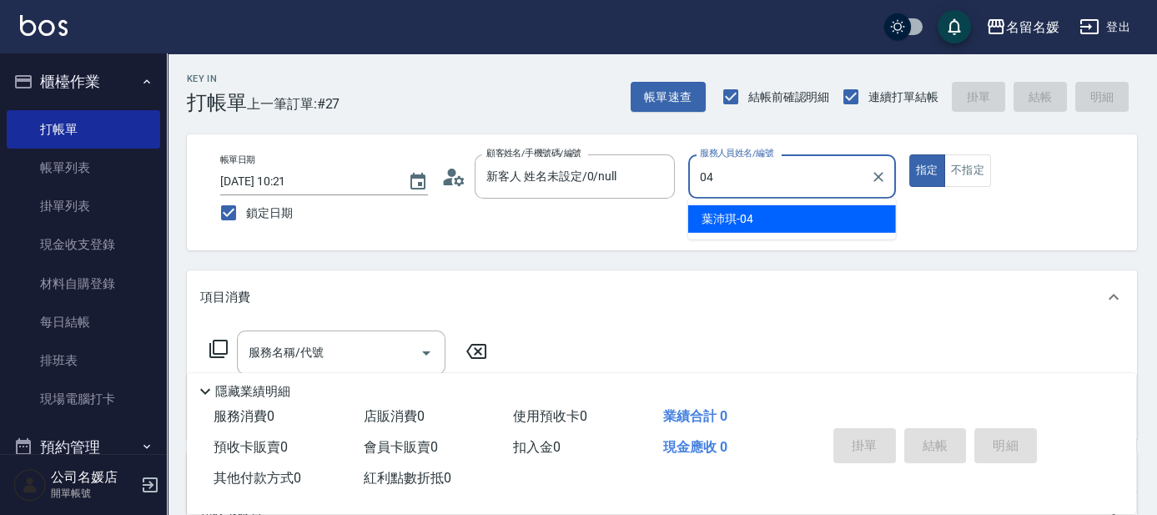
type input "葉沛琪-04"
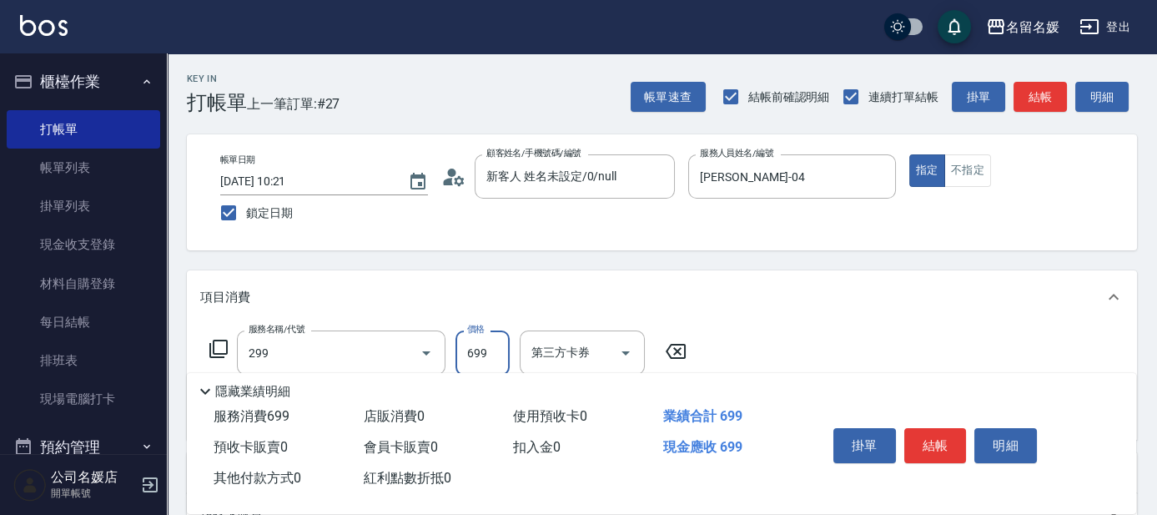
type input "滾珠洗髮699(299)"
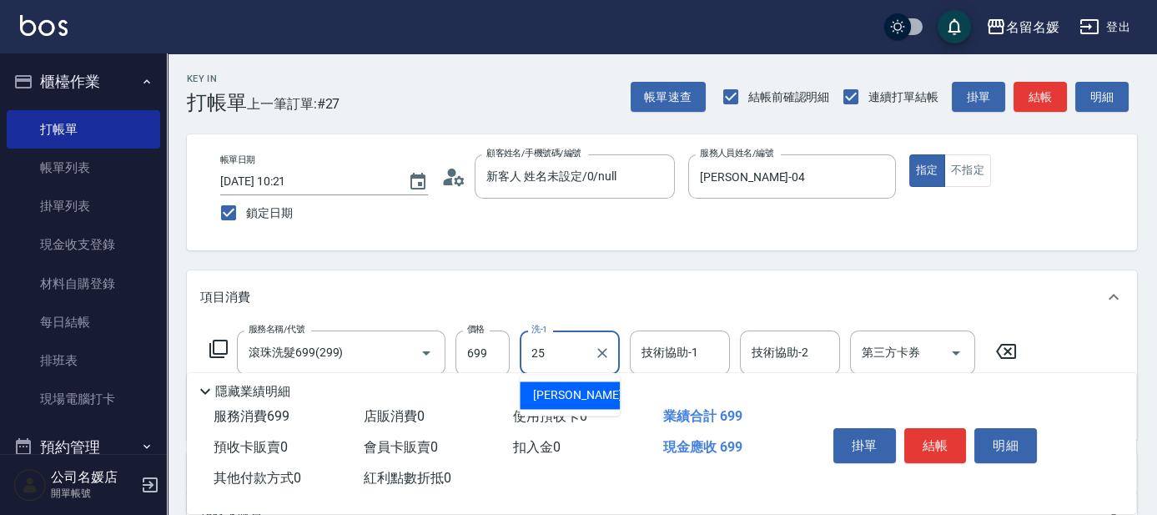
type input "楊瑋萱-25"
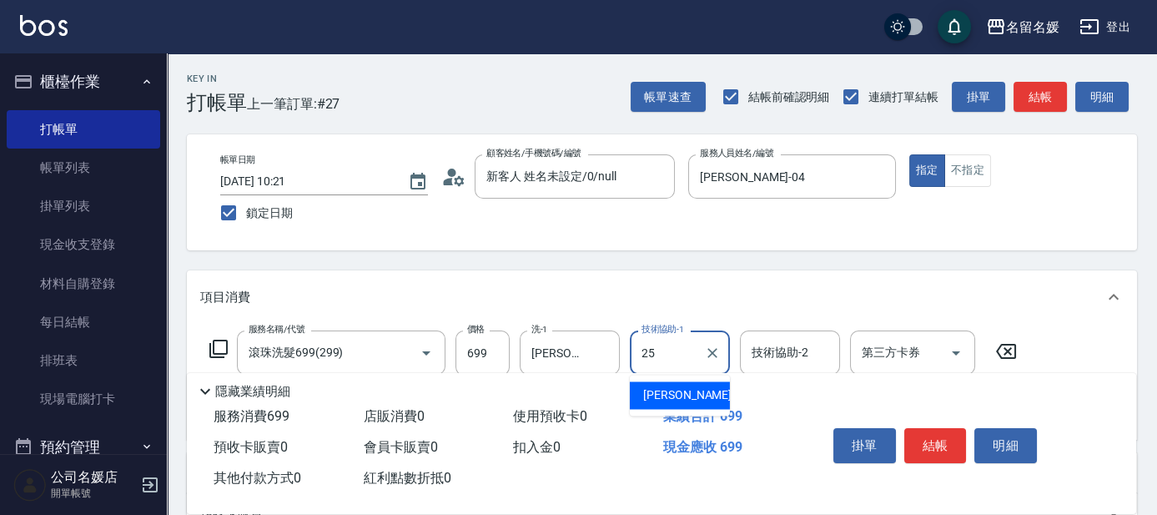
type input "楊瑋萱-25"
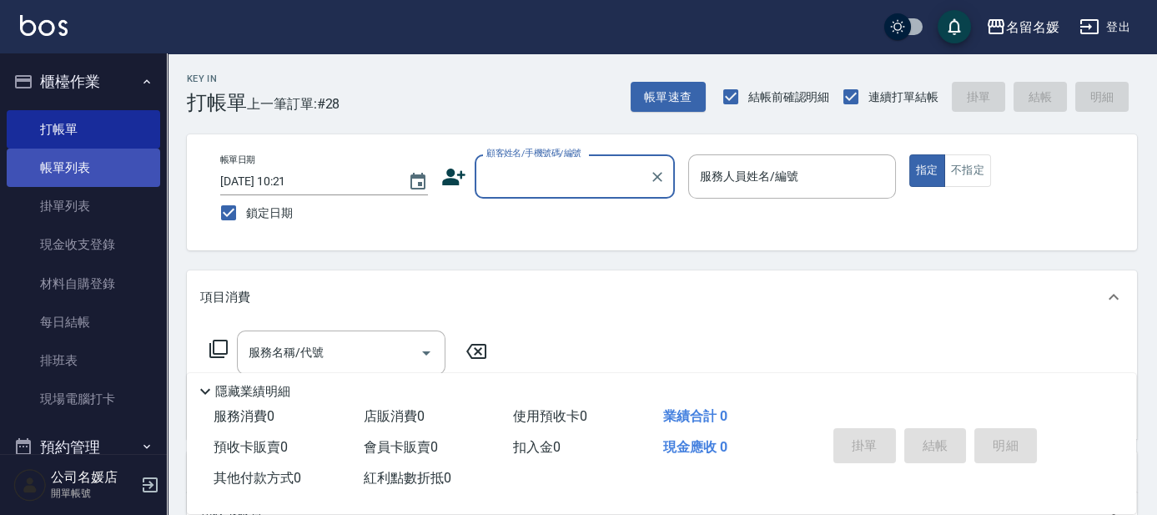
click at [115, 158] on link "帳單列表" at bounding box center [83, 167] width 153 height 38
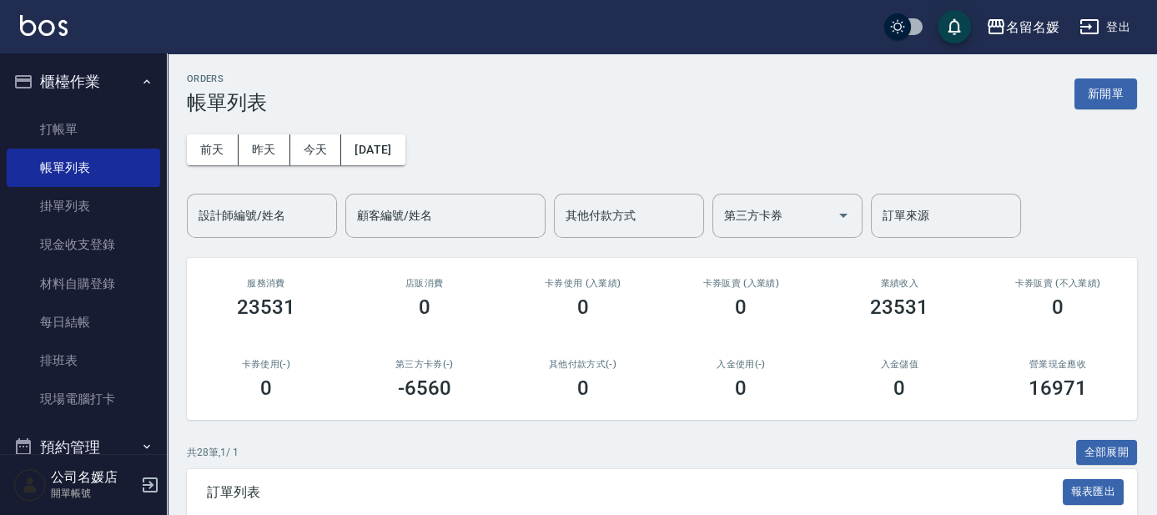
scroll to position [151, 0]
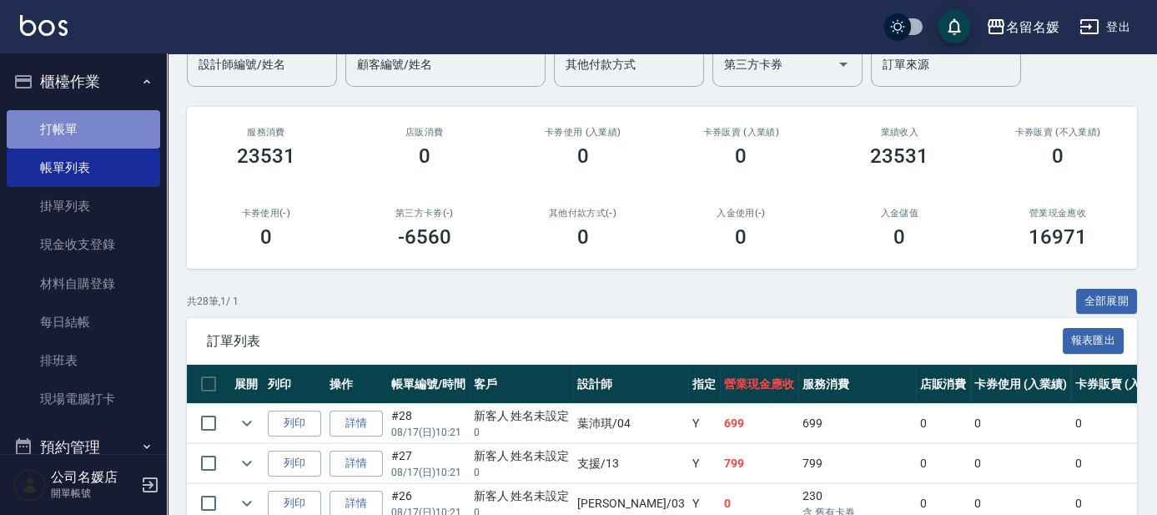
click at [91, 135] on link "打帳單" at bounding box center [83, 129] width 153 height 38
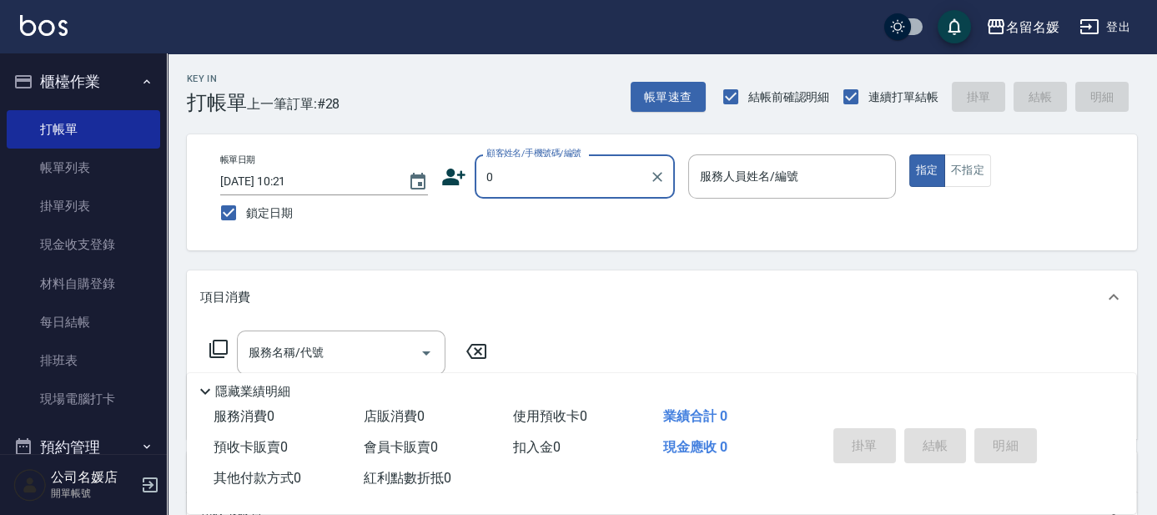
type input "0"
type input "新客人 姓名未設定/0/null"
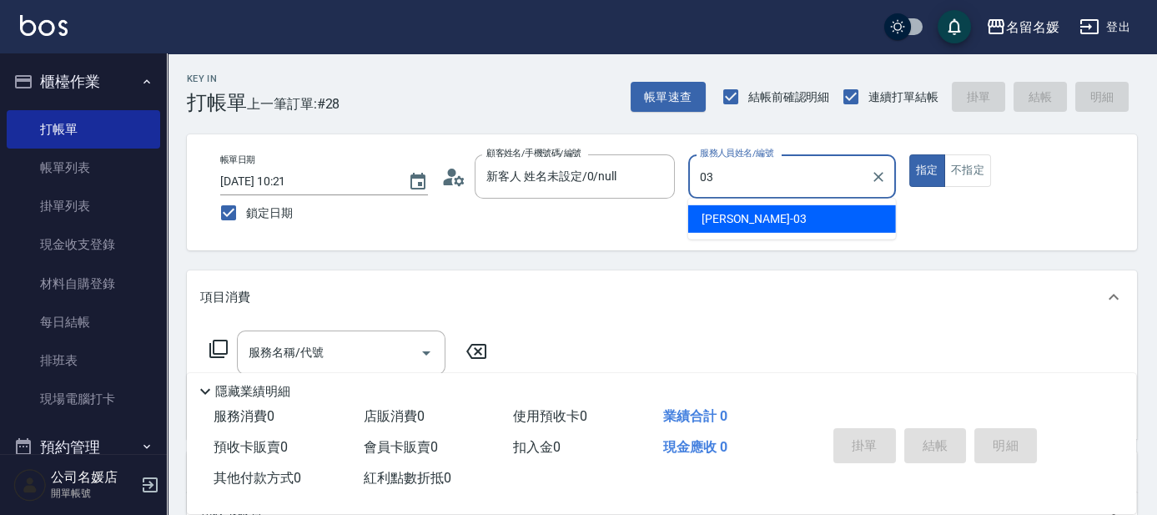
type input "03"
type button "true"
type input "蔡依芳-03"
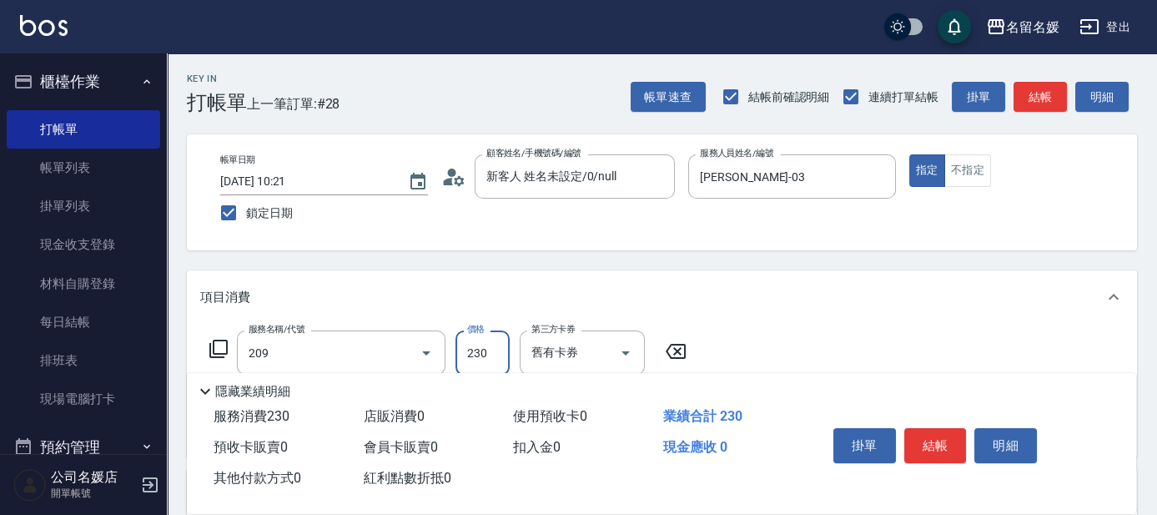
type input "洗髮券-(卡)230(209)"
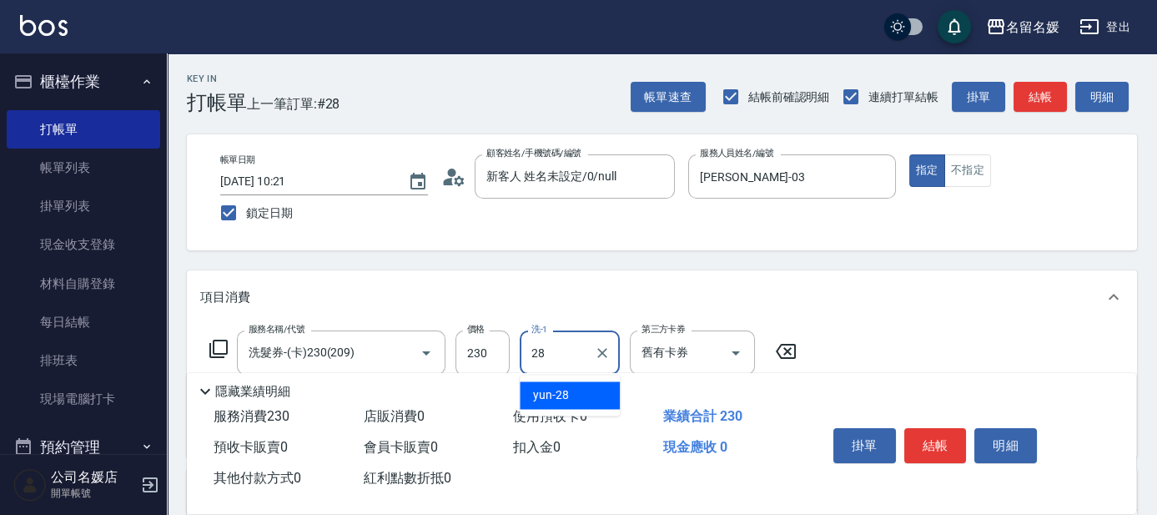
type input "yun-28"
type input "煥彩.玻酸.晶膜.水療(635)"
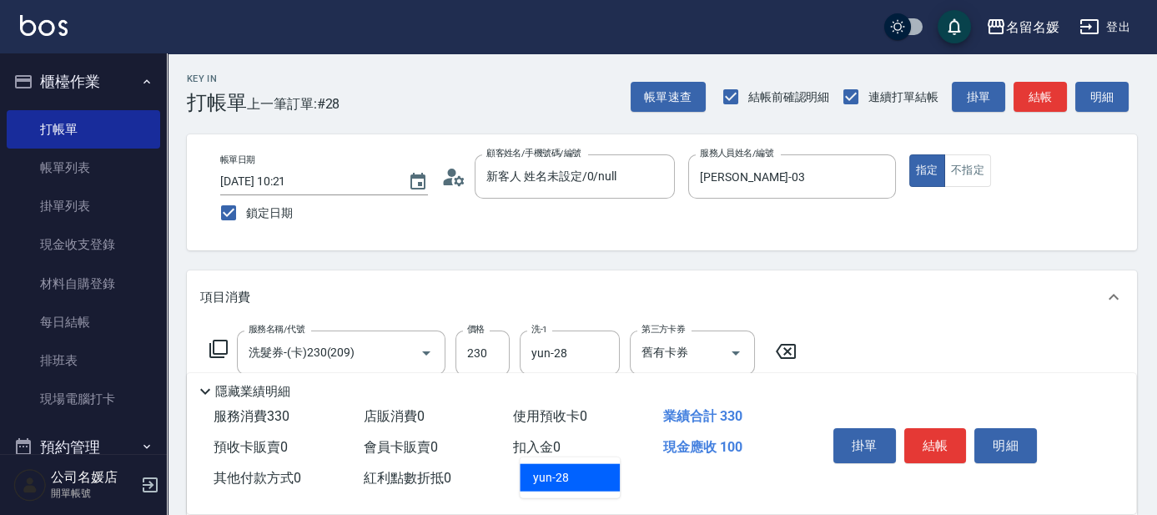
type input "28"
type input "."
type input "yun-28"
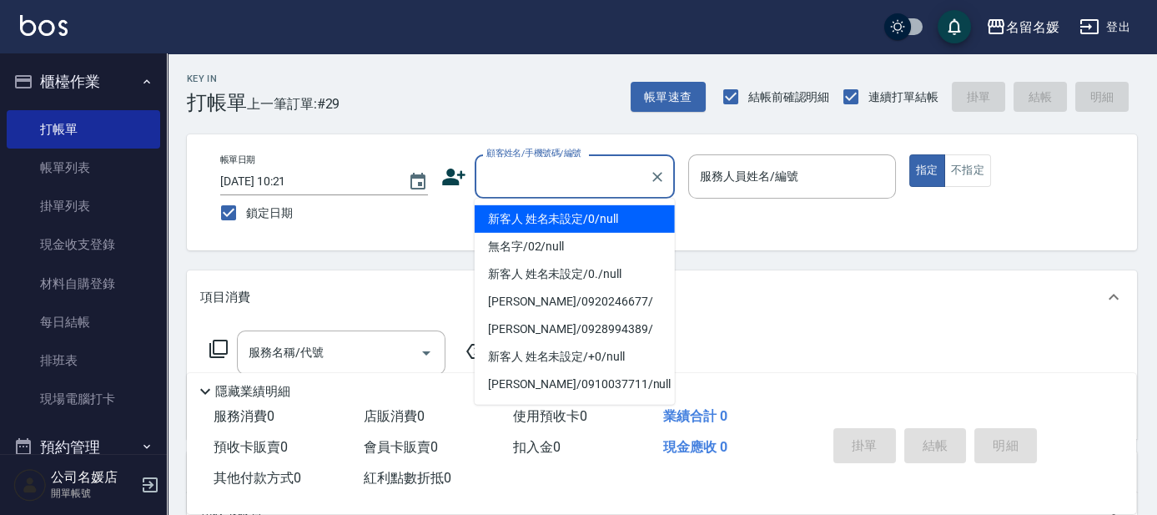
click at [528, 172] on input "顧客姓名/手機號碼/編號" at bounding box center [562, 176] width 160 height 29
click at [520, 211] on li "新客人 姓名未設定/0/null" at bounding box center [575, 219] width 200 height 28
type input "新客人 姓名未設定/0/null"
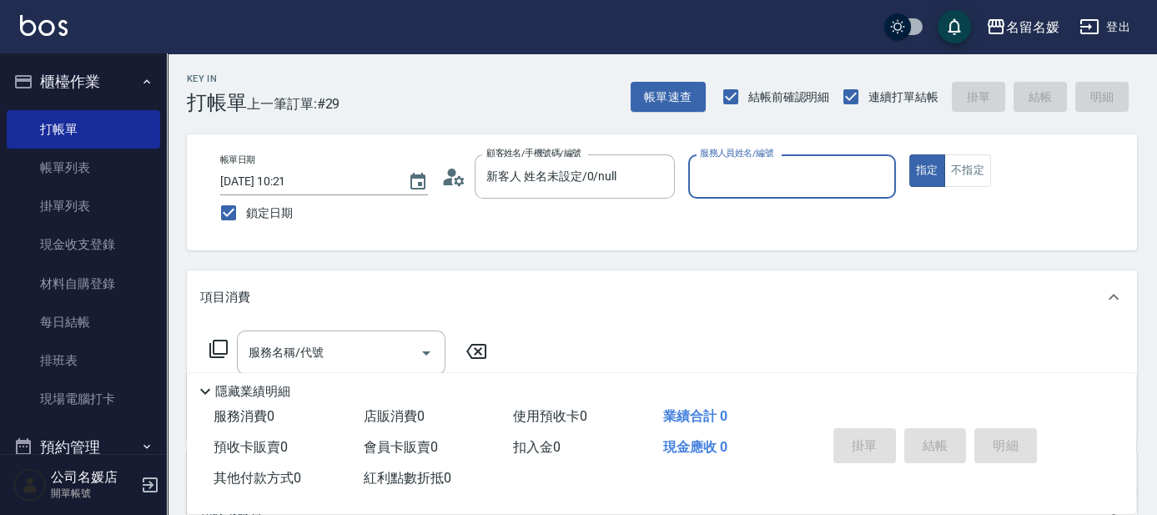
click at [731, 160] on div "服務人員姓名/編號" at bounding box center [792, 176] width 208 height 44
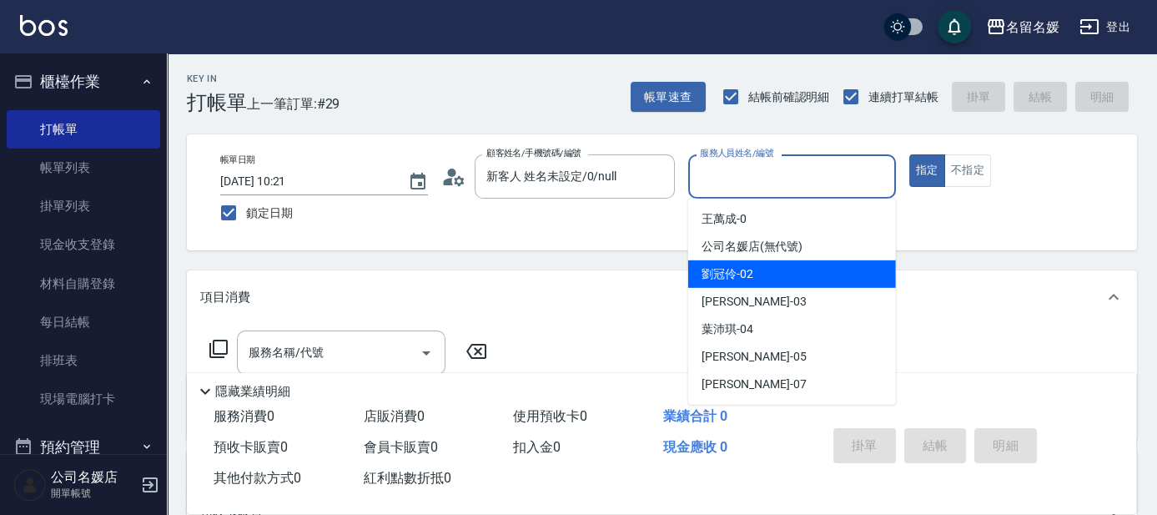
click at [742, 265] on span "劉冠伶 -02" at bounding box center [727, 274] width 52 height 18
type input "劉冠伶-02"
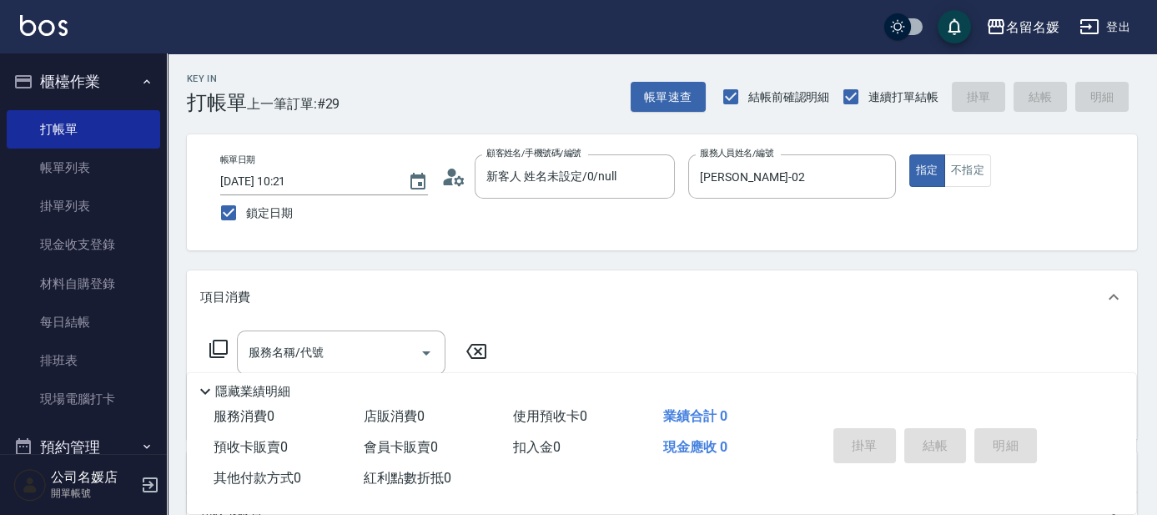
click at [214, 348] on icon at bounding box center [219, 349] width 20 height 20
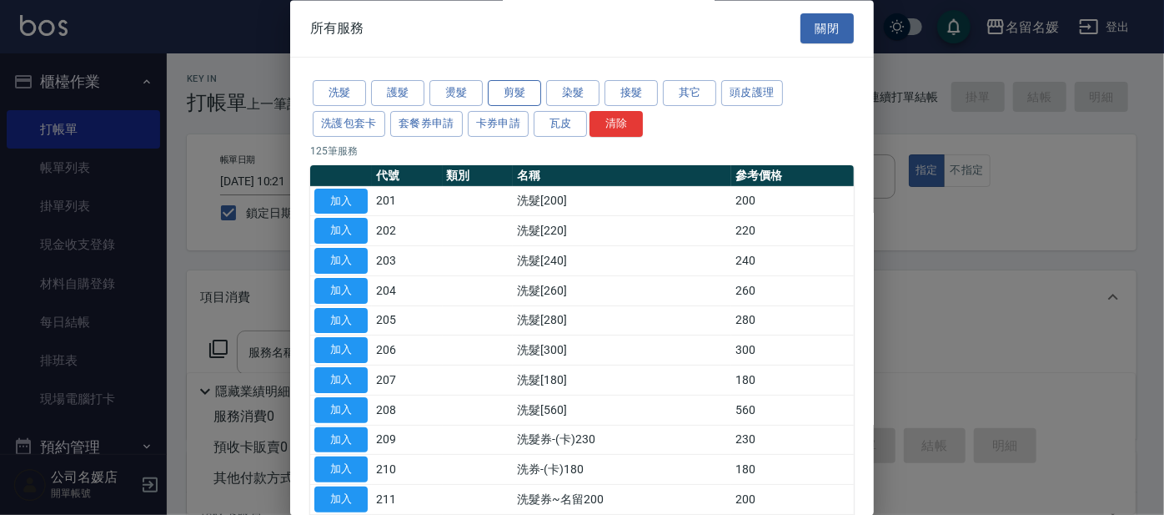
click at [525, 93] on button "剪髮" at bounding box center [514, 94] width 53 height 26
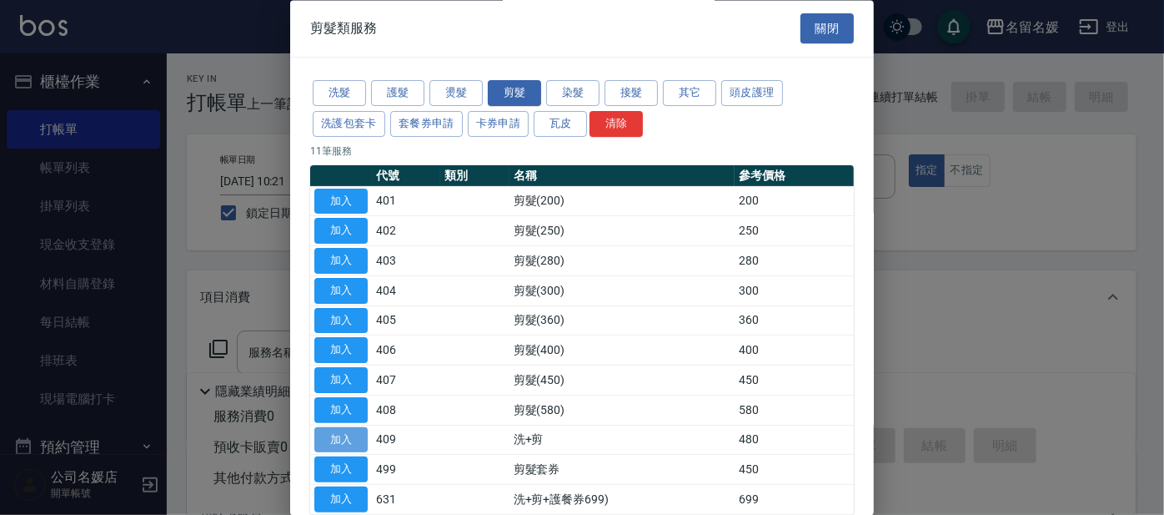
click at [355, 437] on button "加入" at bounding box center [340, 440] width 53 height 26
type input "洗+剪(409)"
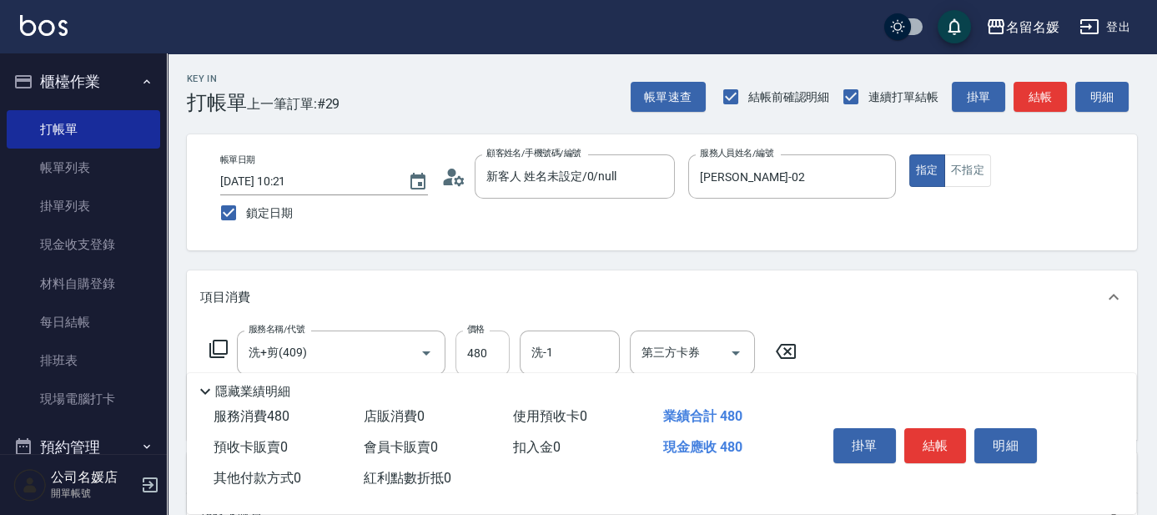
click at [474, 352] on input "480" at bounding box center [482, 352] width 54 height 45
type input "580"
click at [556, 352] on input "洗-1" at bounding box center [569, 352] width 85 height 29
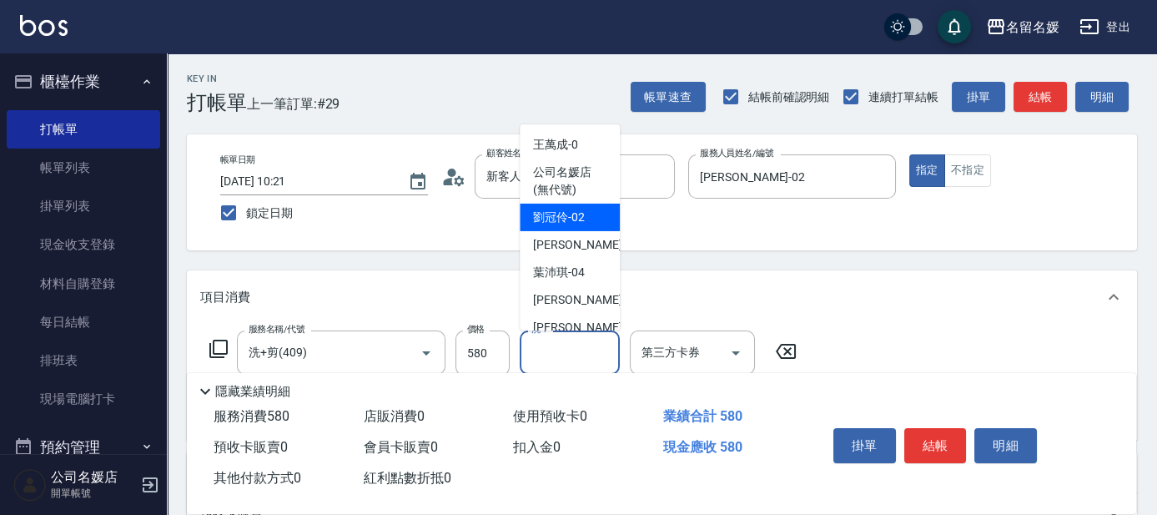
click at [541, 226] on div "劉冠伶 -02" at bounding box center [570, 218] width 100 height 28
type input "劉冠伶-02"
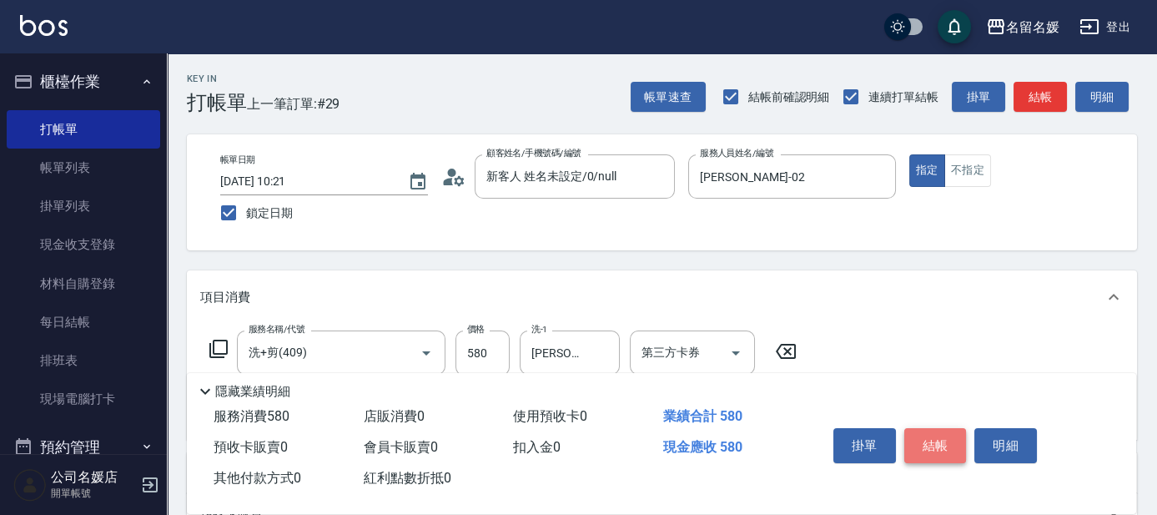
click at [921, 430] on button "結帳" at bounding box center [935, 445] width 63 height 35
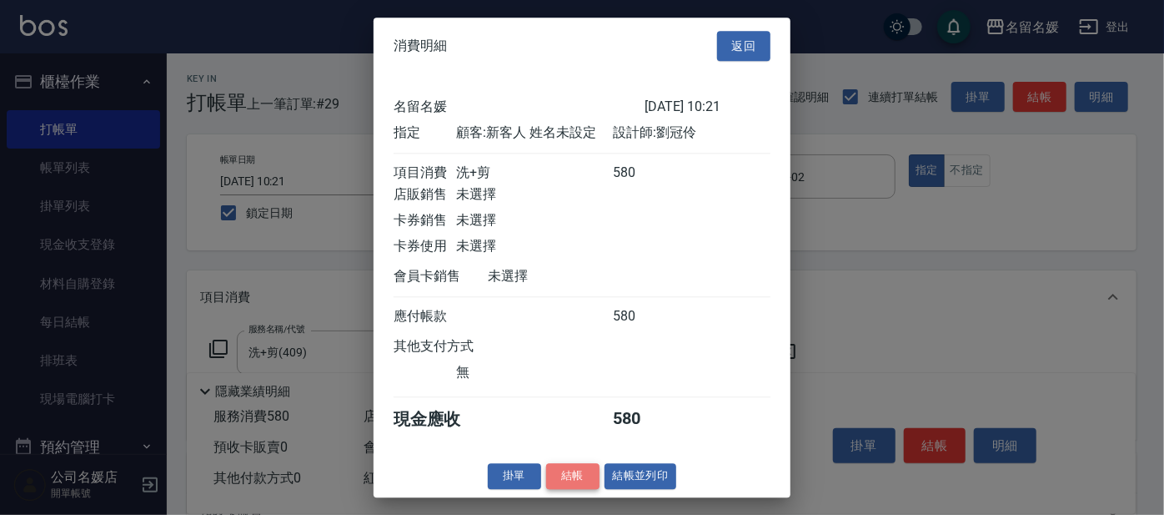
click at [578, 472] on button "結帳" at bounding box center [572, 476] width 53 height 26
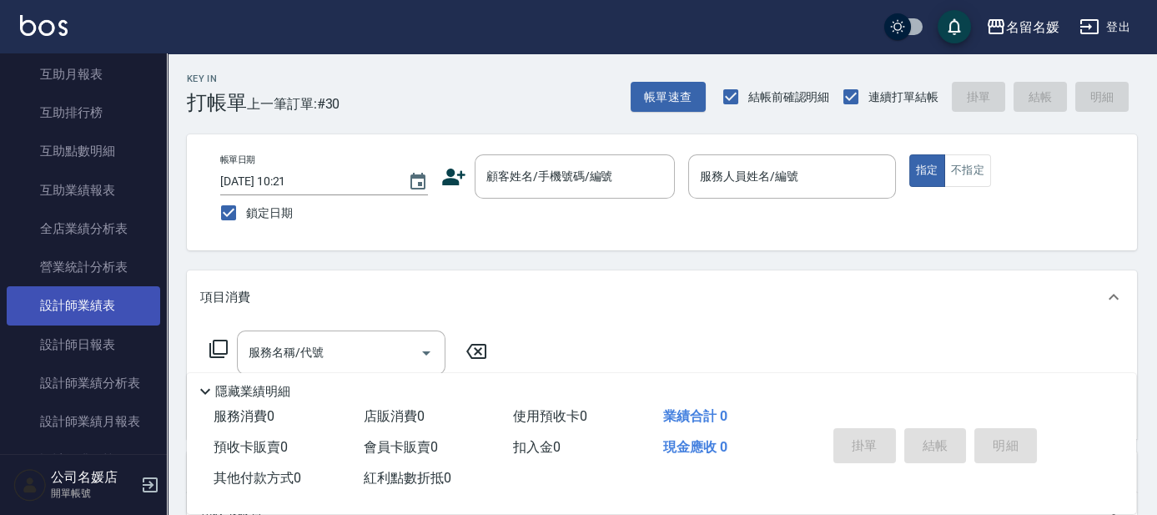
scroll to position [682, 0]
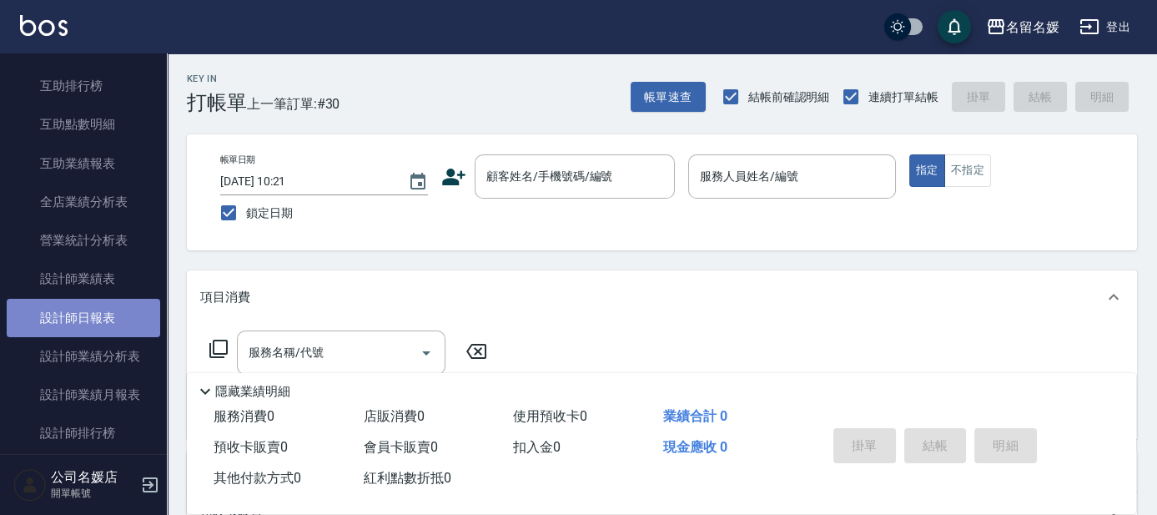
click at [109, 306] on link "設計師日報表" at bounding box center [83, 318] width 153 height 38
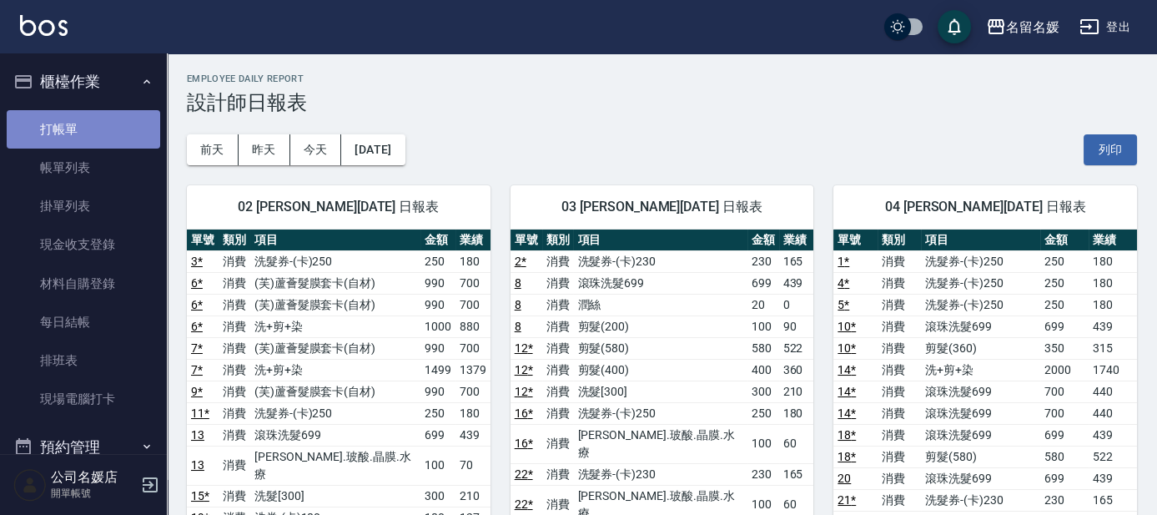
click at [107, 115] on link "打帳單" at bounding box center [83, 129] width 153 height 38
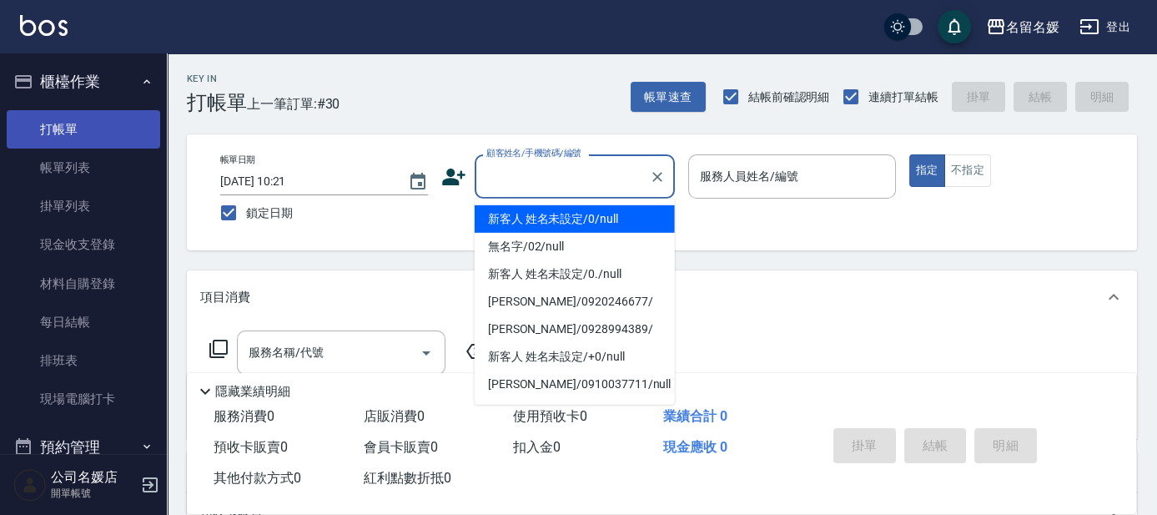
type input "新客人 姓名未設定/0/null"
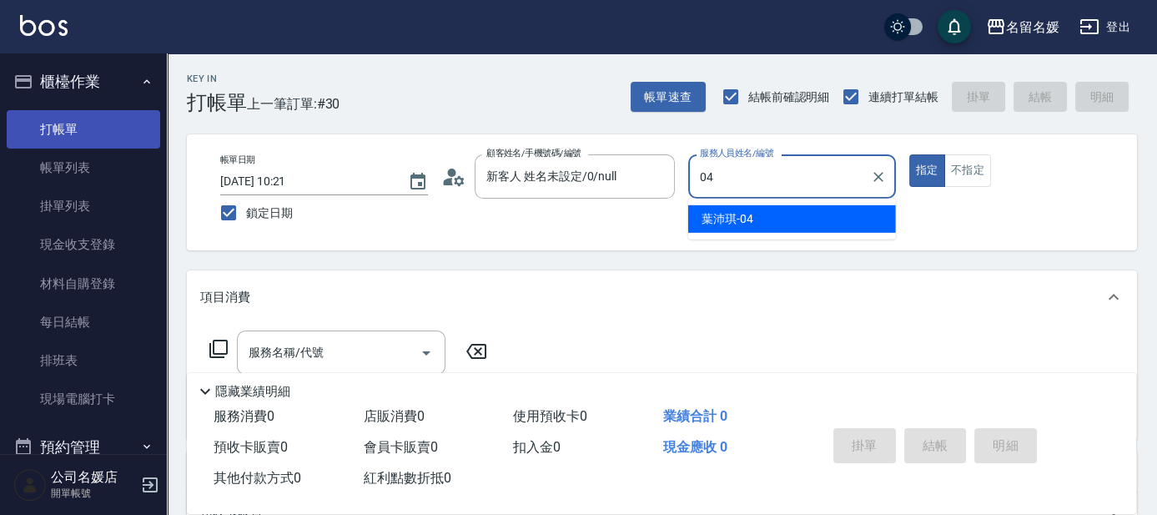
type input "04"
type button "true"
type input "葉沛琪-04"
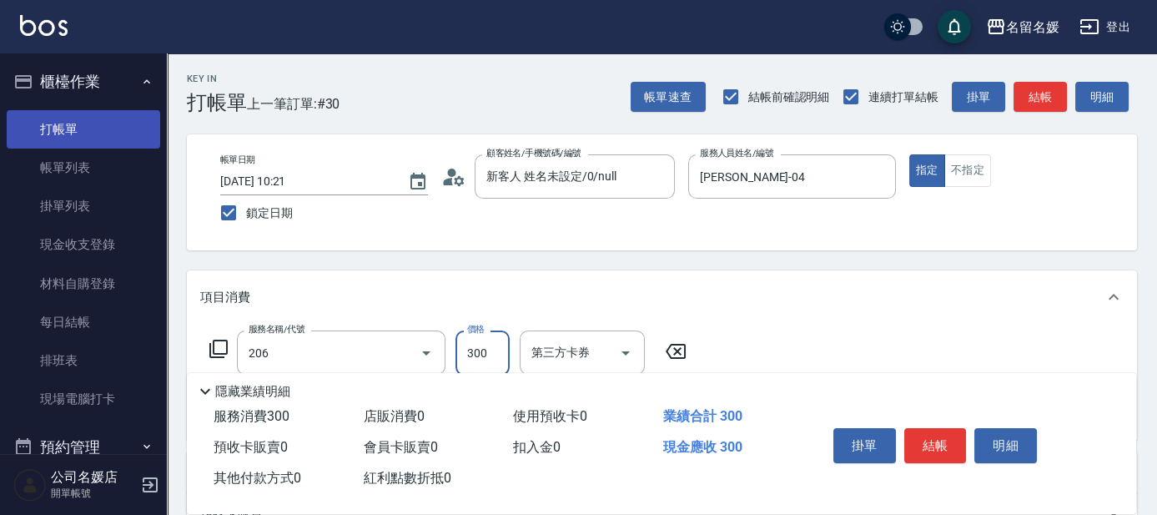
type input "洗髮[300](206)"
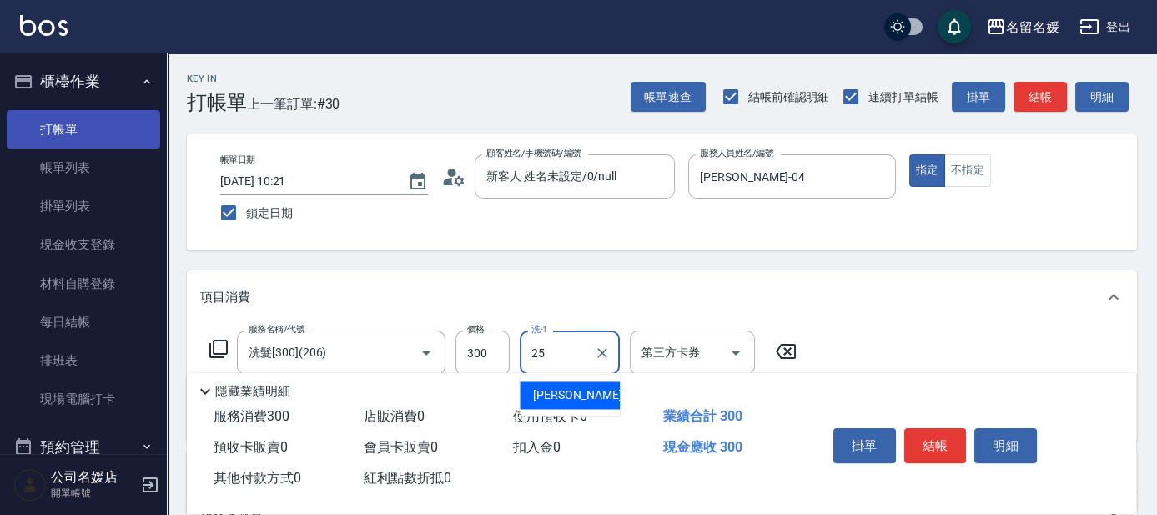
type input "楊瑋萱-25"
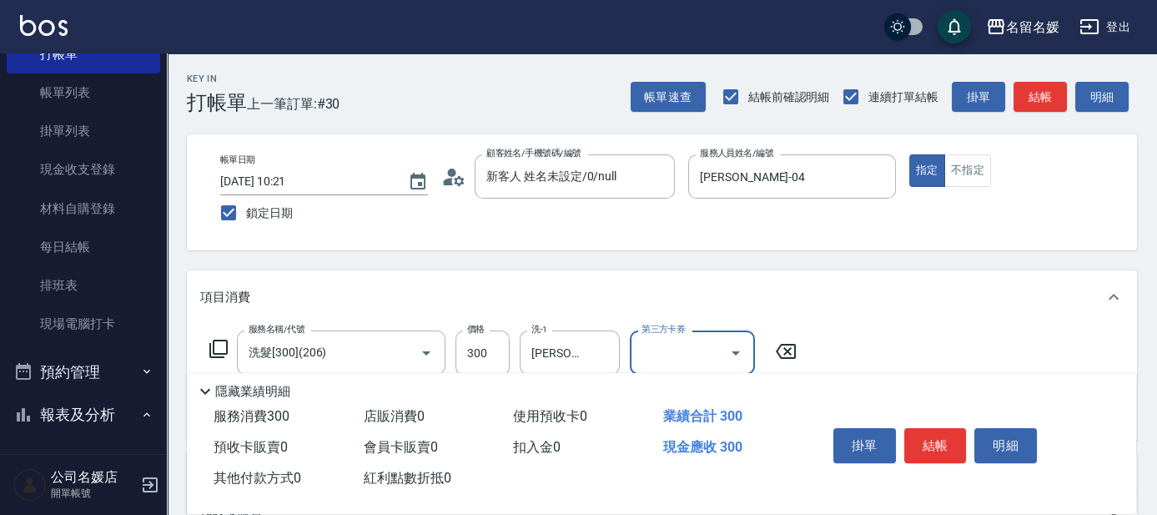
scroll to position [151, 0]
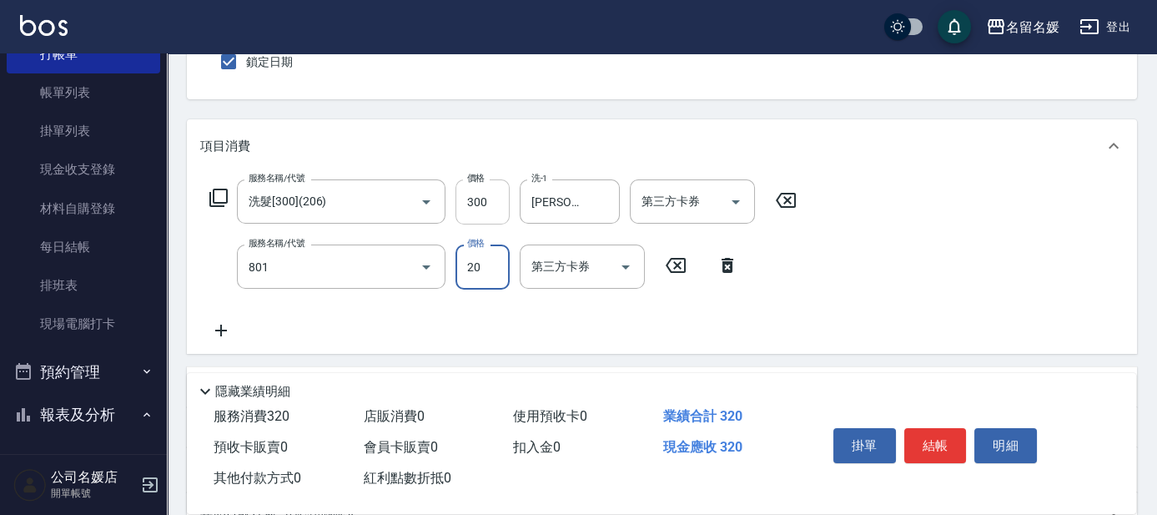
type input "潤絲(801)"
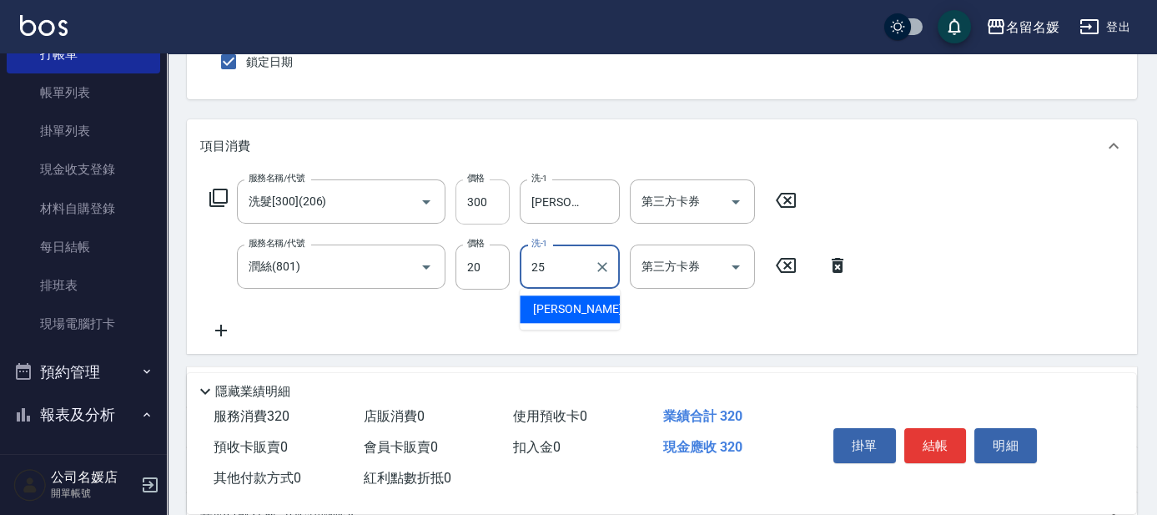
type input "楊瑋萱-25"
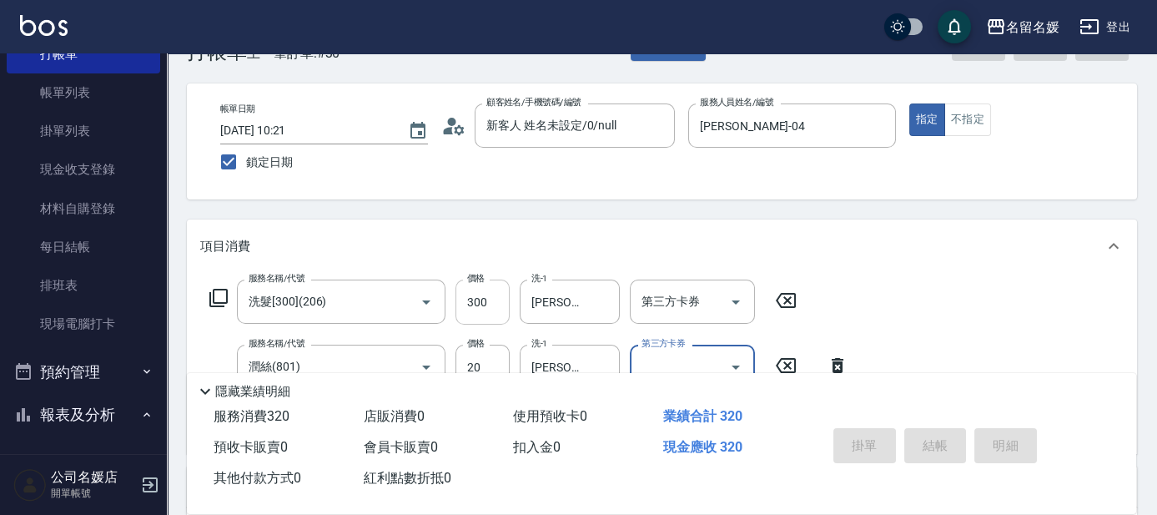
scroll to position [0, 0]
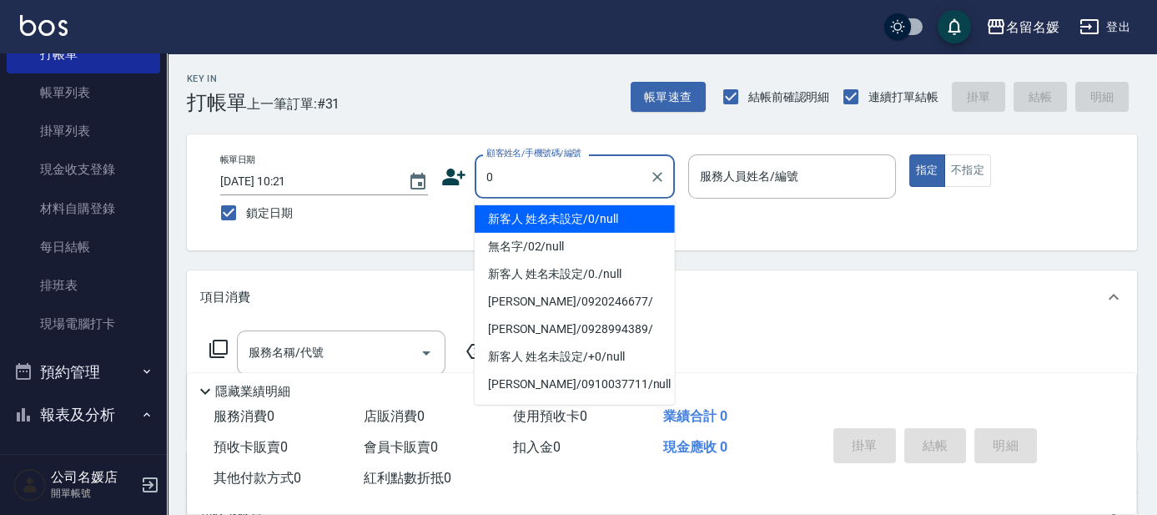
type input "0"
type input "新客人 姓名未設定/0/null"
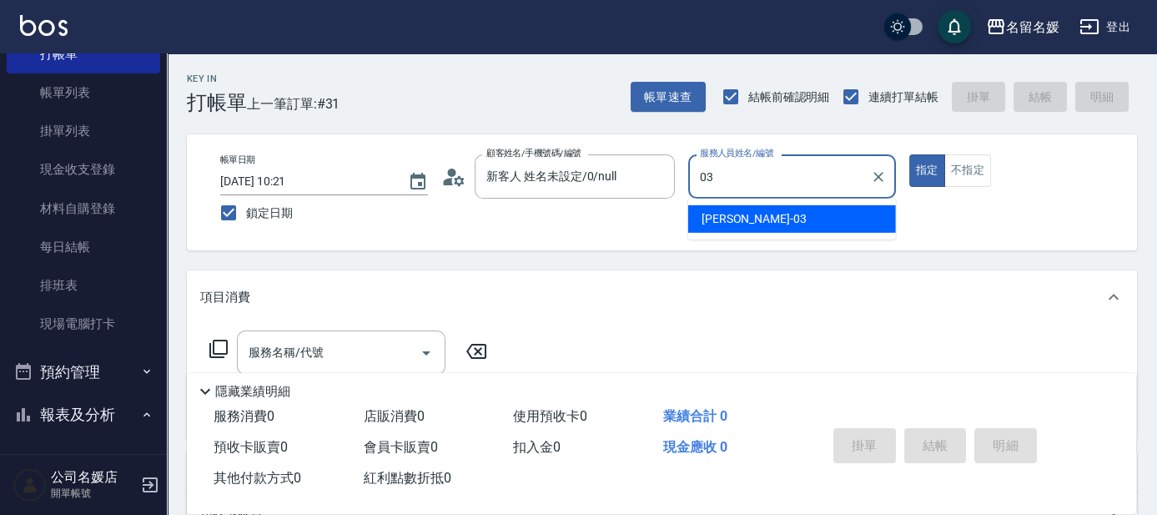
type input "蔡依芳-03"
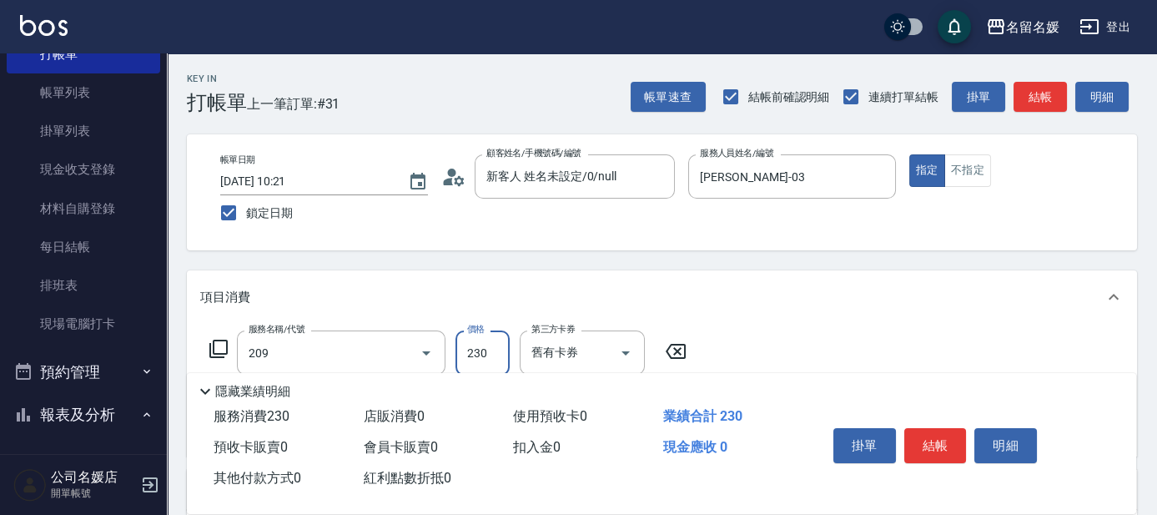
type input "洗髮券-(卡)230(209)"
type input "許庭瑀-21"
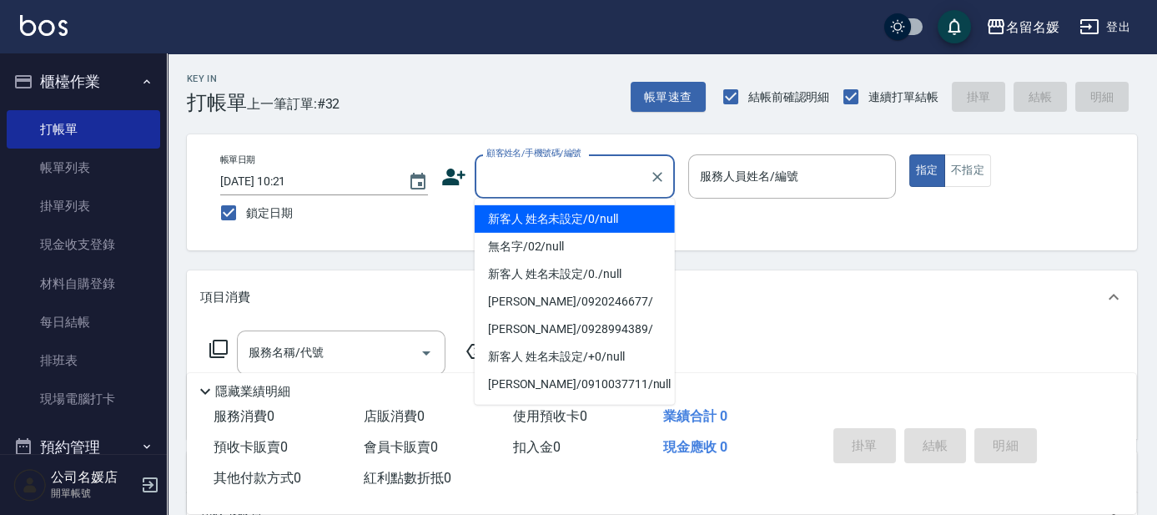
click at [555, 181] on input "顧客姓名/手機號碼/編號" at bounding box center [562, 176] width 160 height 29
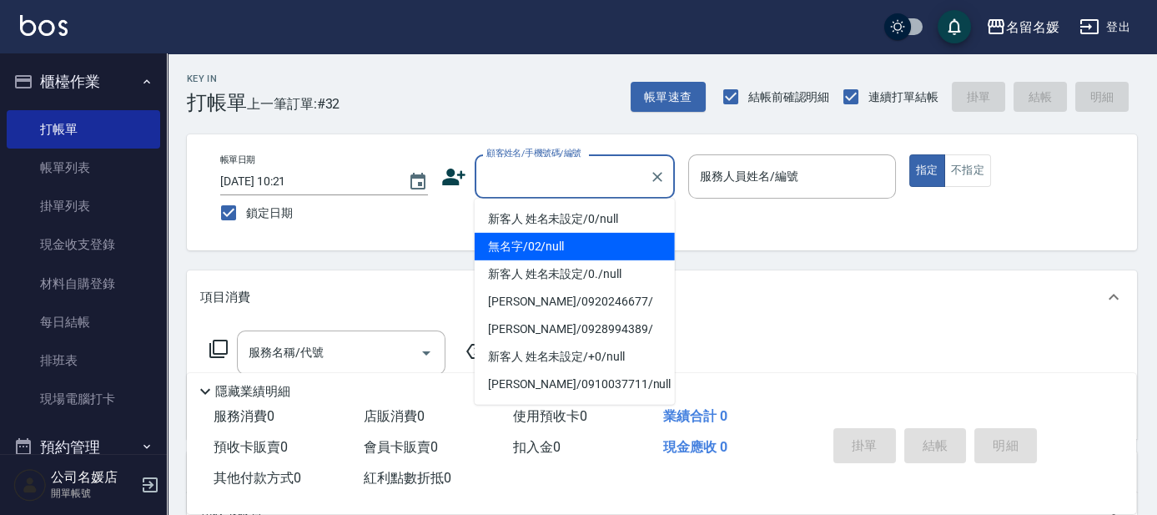
drag, startPoint x: 549, startPoint y: 244, endPoint x: 740, endPoint y: 186, distance: 199.7
click at [549, 245] on li "無名字/02/null" at bounding box center [575, 247] width 200 height 28
type input "無名字/02/null"
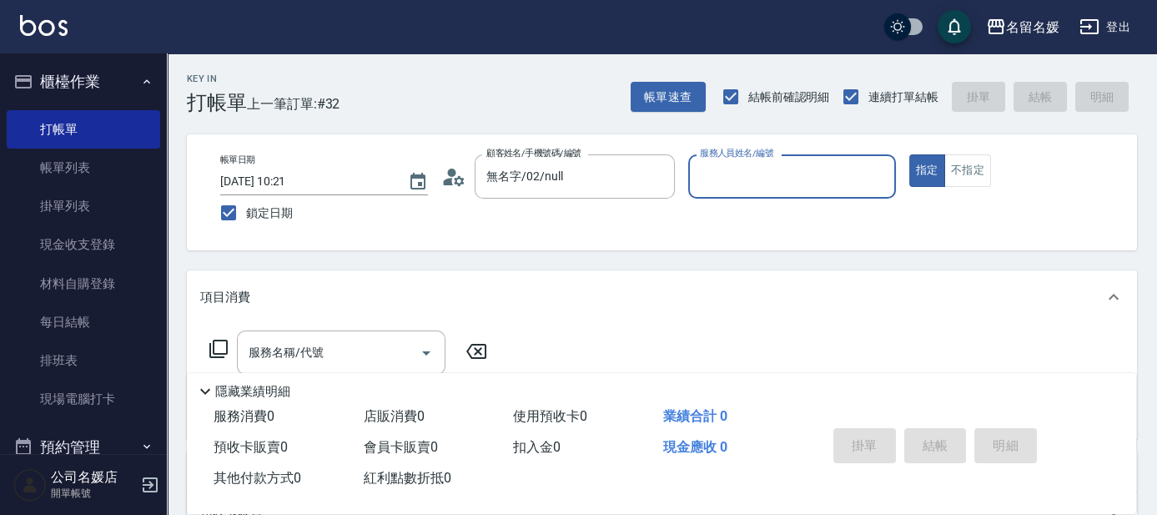
click at [741, 186] on input "服務人員姓名/編號" at bounding box center [792, 176] width 193 height 29
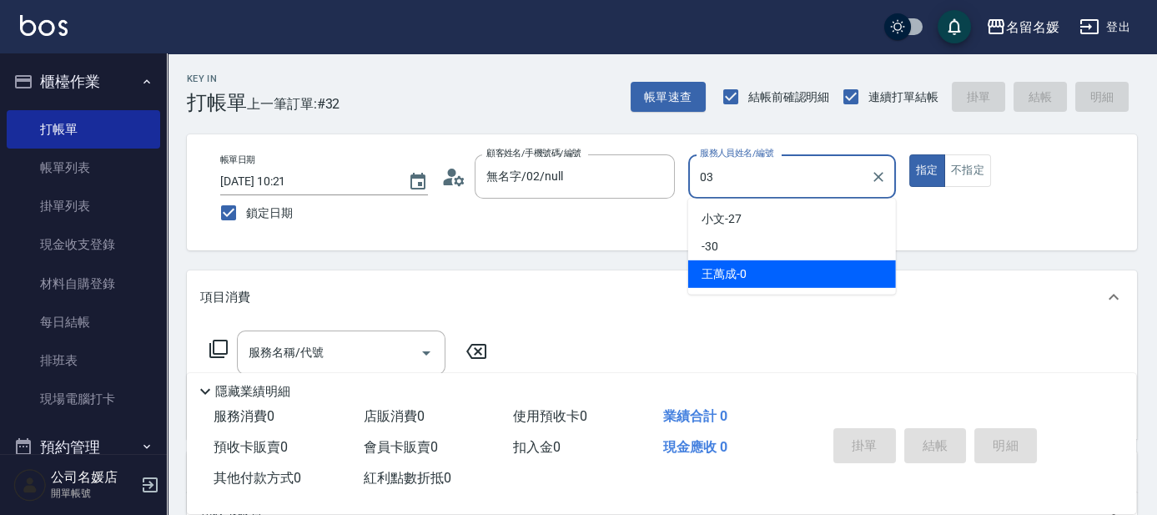
type input "蔡依芳-03"
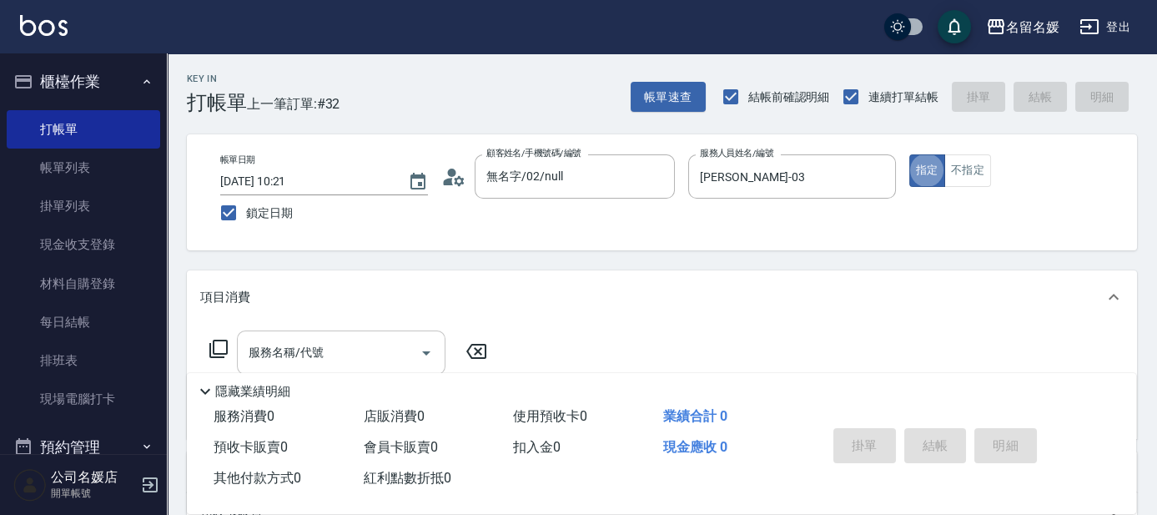
click at [299, 348] on div "服務名稱/代號 服務名稱/代號" at bounding box center [341, 352] width 209 height 44
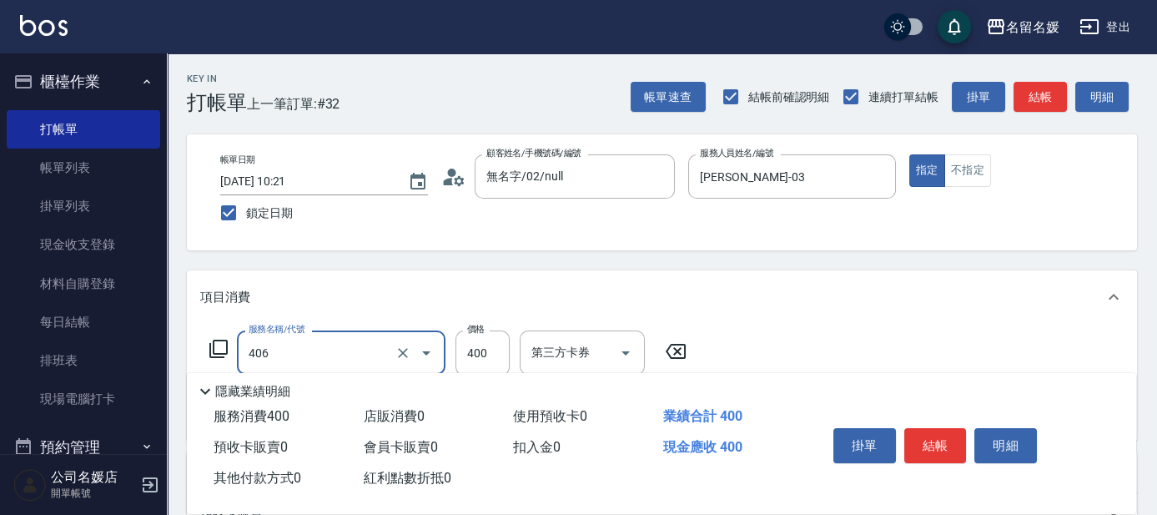
scroll to position [75, 0]
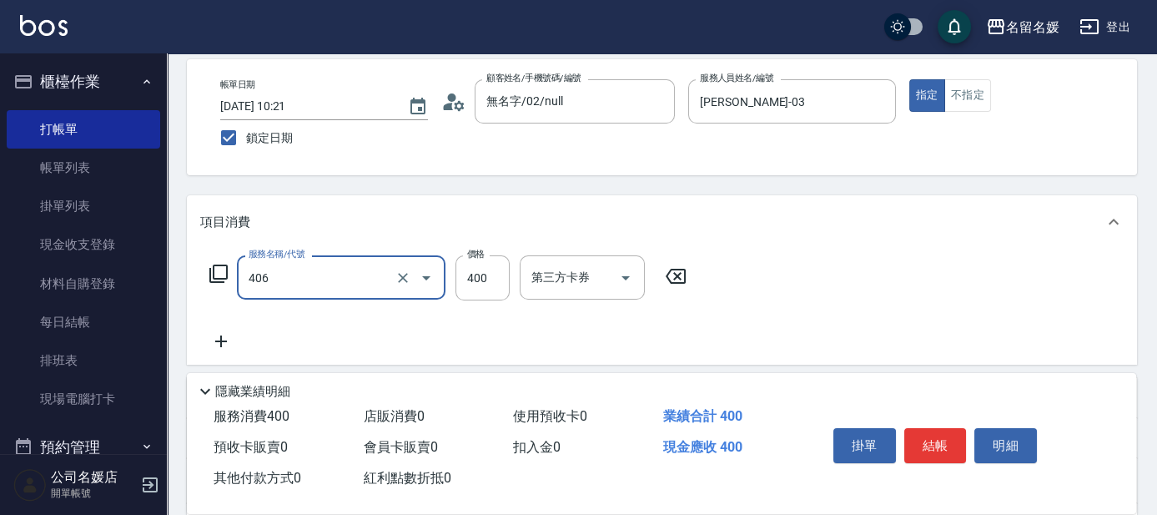
type input "剪髮(400)(406)"
click at [229, 341] on icon at bounding box center [221, 341] width 42 height 20
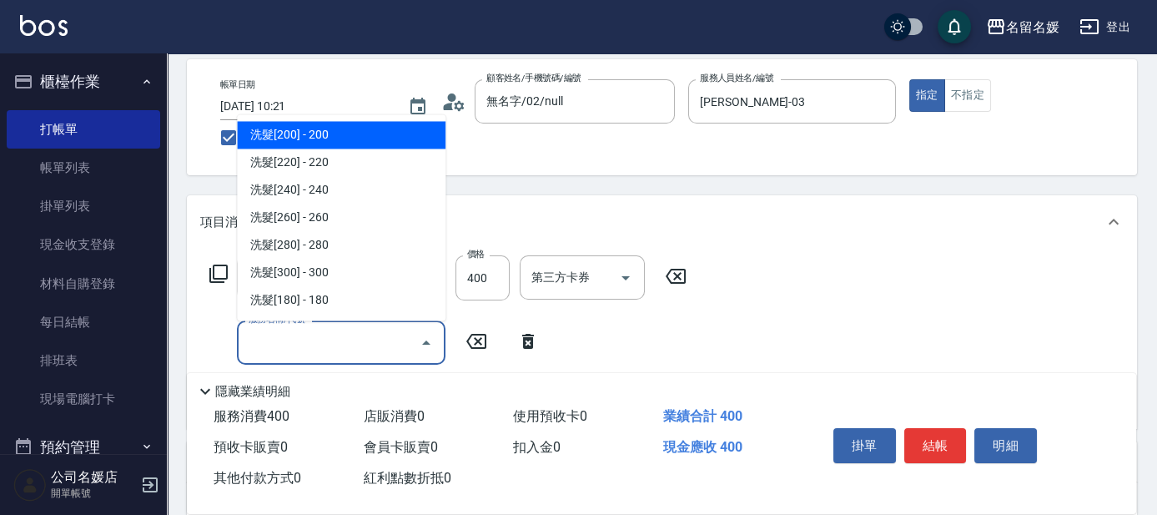
drag, startPoint x: 320, startPoint y: 352, endPoint x: 335, endPoint y: 340, distance: 19.0
click at [327, 349] on input "服務名稱/代號" at bounding box center [328, 342] width 168 height 29
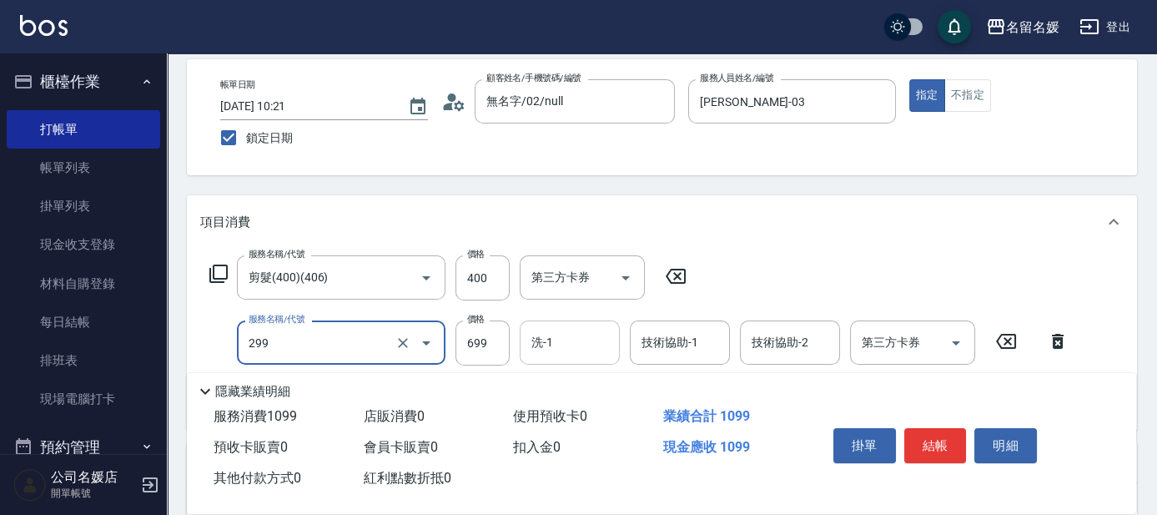
click at [571, 343] on input "洗-1" at bounding box center [569, 342] width 85 height 29
type input "滾珠洗髮699(299)"
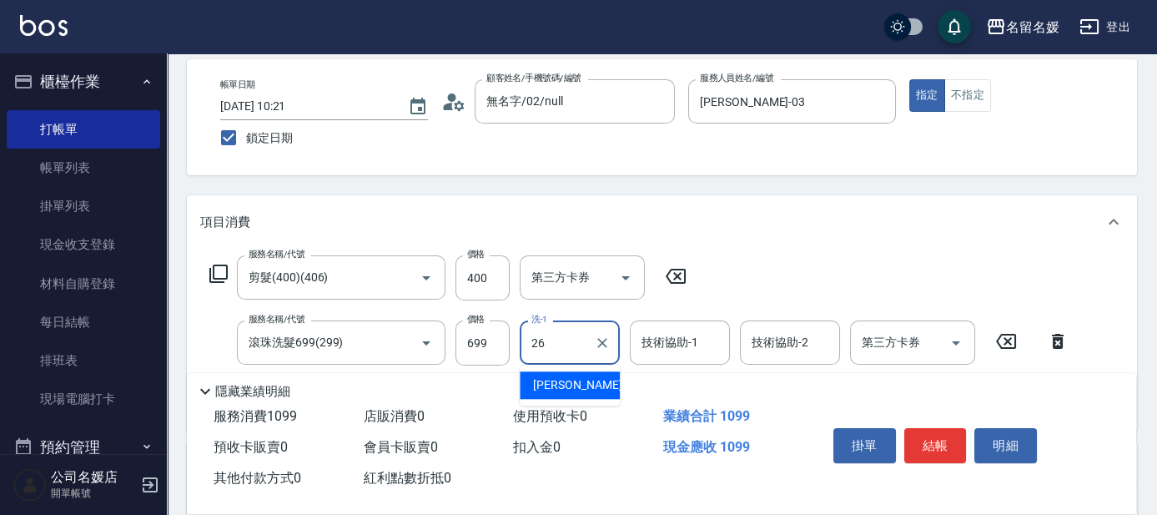
type input "蔡愛陵-26"
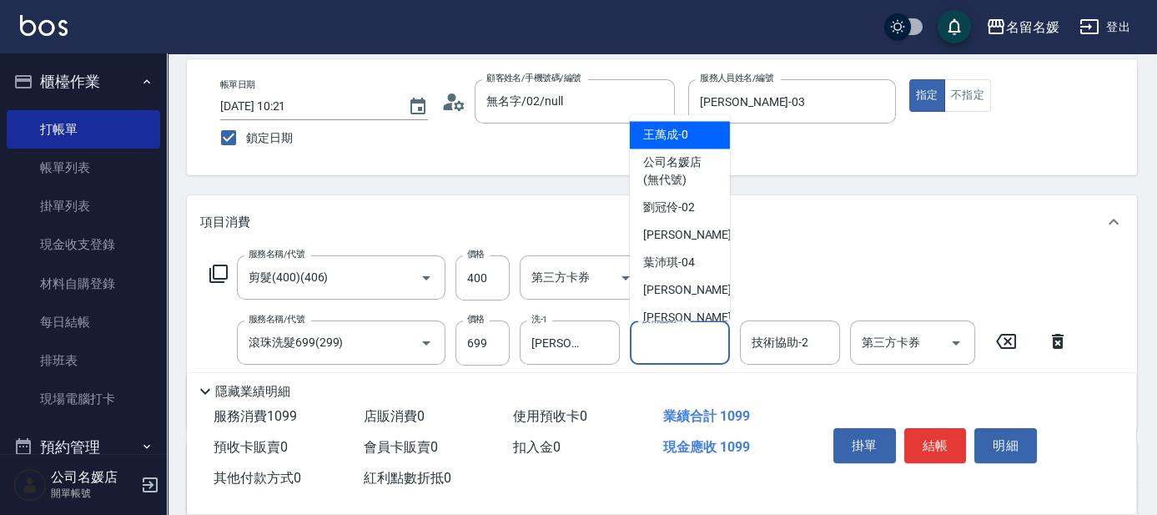
click at [659, 345] on input "技術協助-1" at bounding box center [679, 342] width 85 height 29
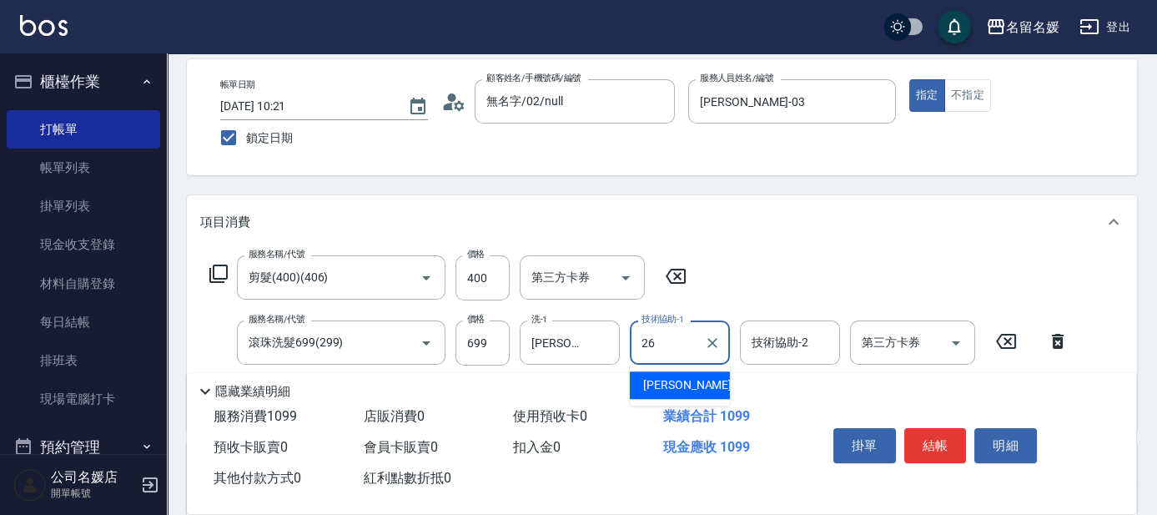
type input "蔡愛陵-26"
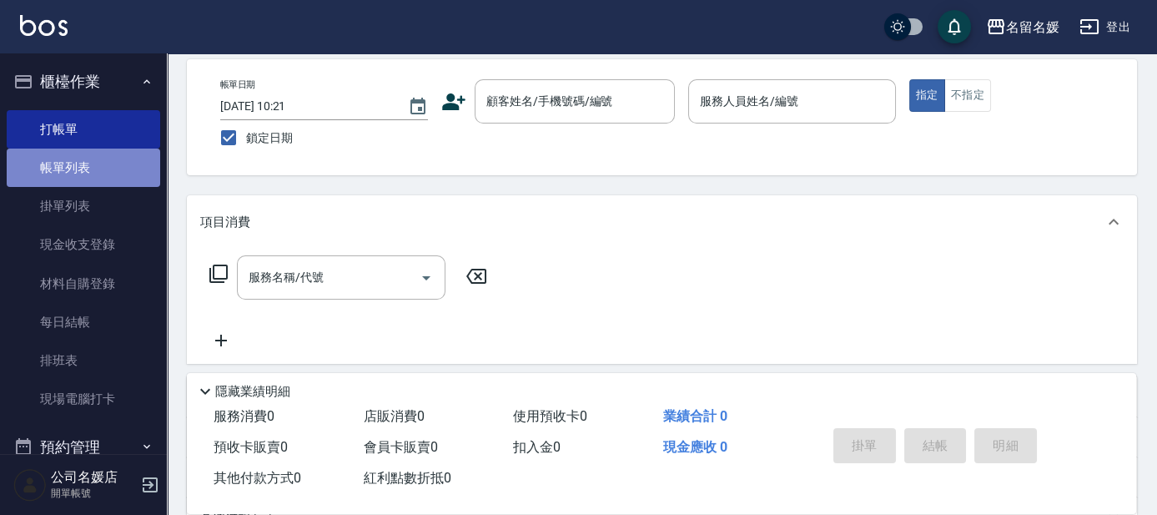
click at [92, 172] on link "帳單列表" at bounding box center [83, 167] width 153 height 38
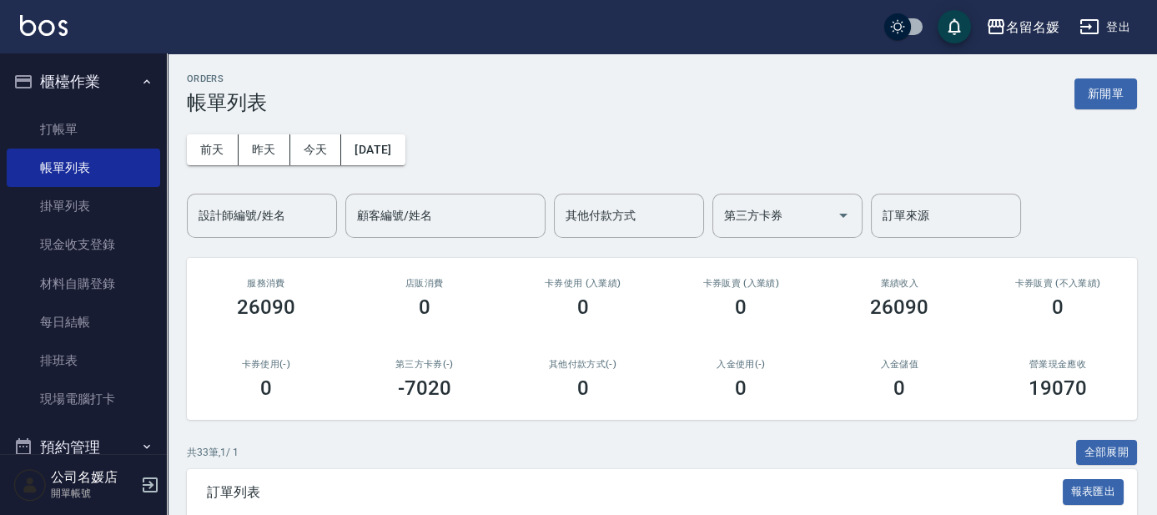
scroll to position [227, 0]
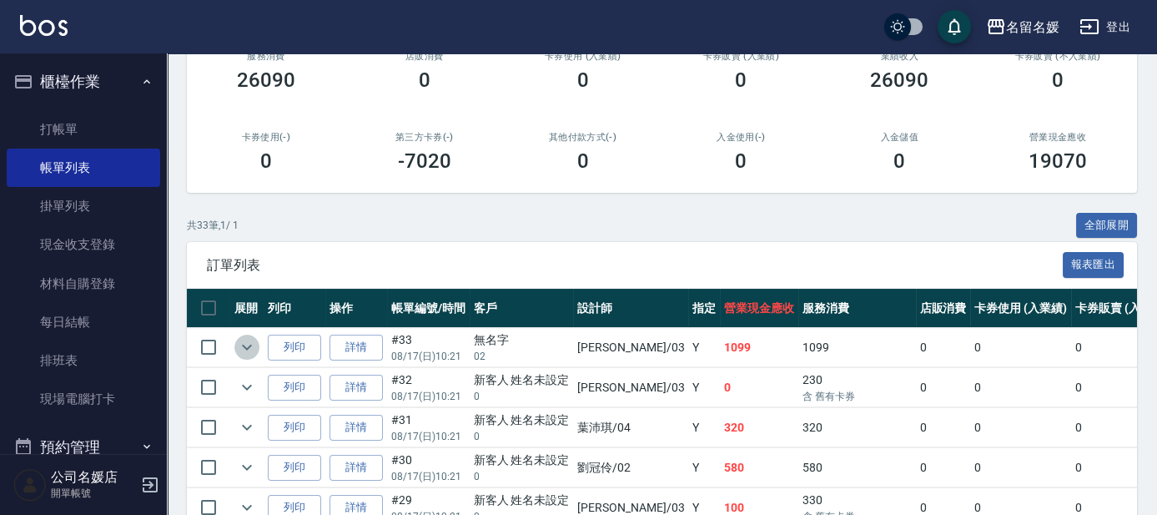
click at [241, 348] on icon "expand row" at bounding box center [247, 347] width 20 height 20
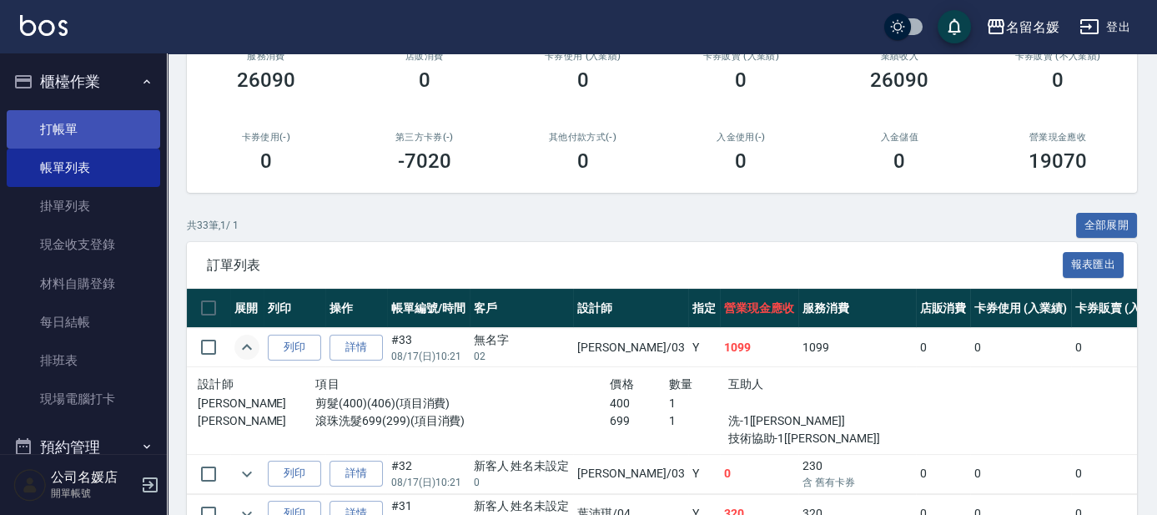
click at [105, 129] on link "打帳單" at bounding box center [83, 129] width 153 height 38
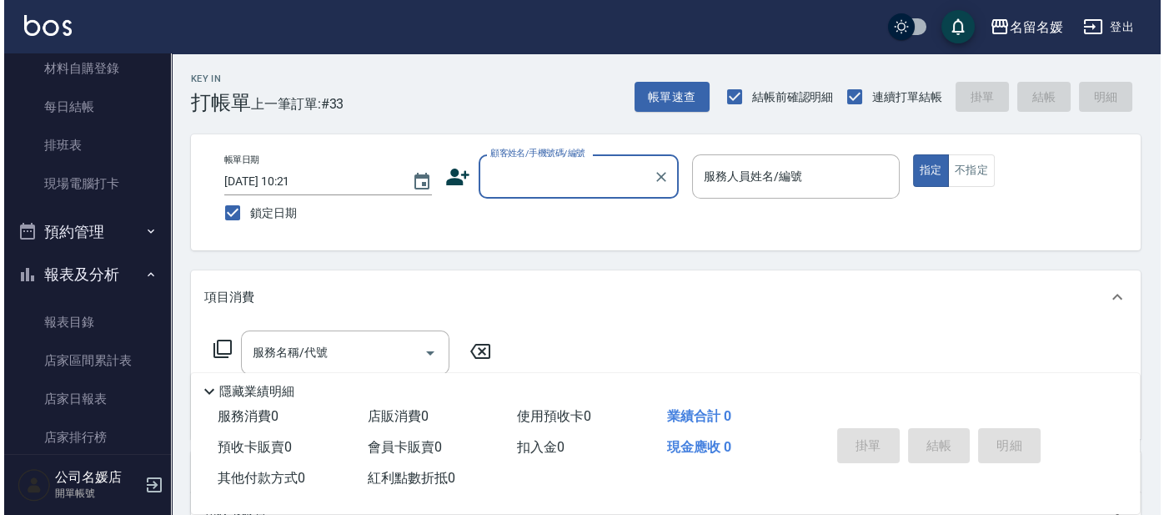
scroll to position [379, 0]
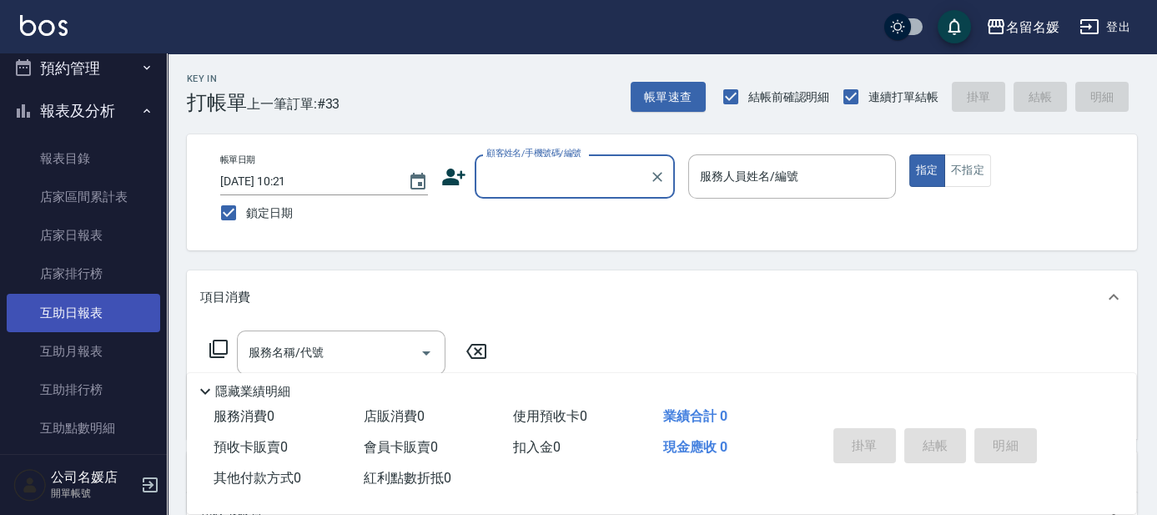
click at [57, 309] on link "互助日報表" at bounding box center [83, 313] width 153 height 38
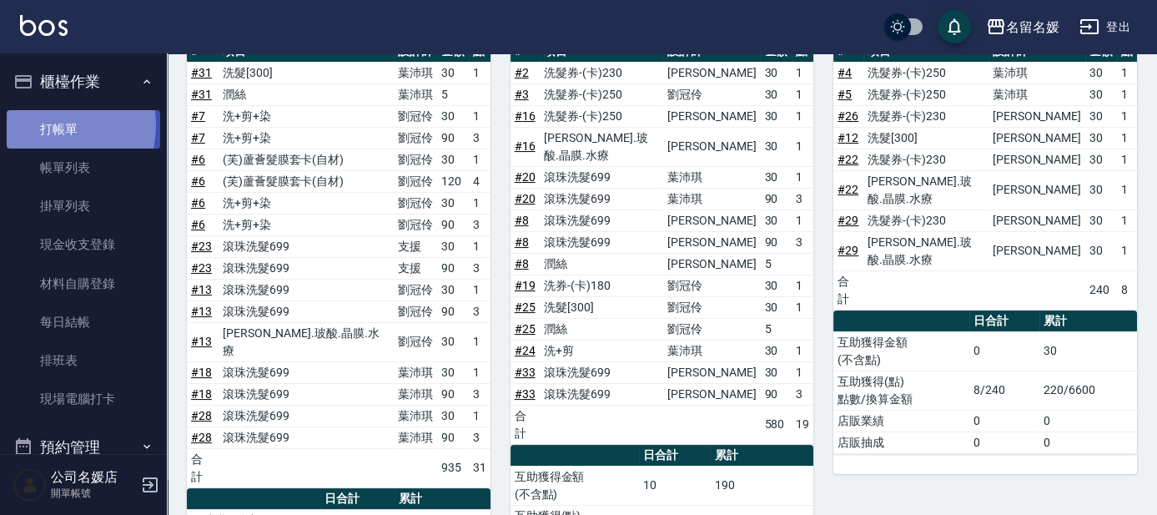
click at [53, 125] on link "打帳單" at bounding box center [83, 129] width 153 height 38
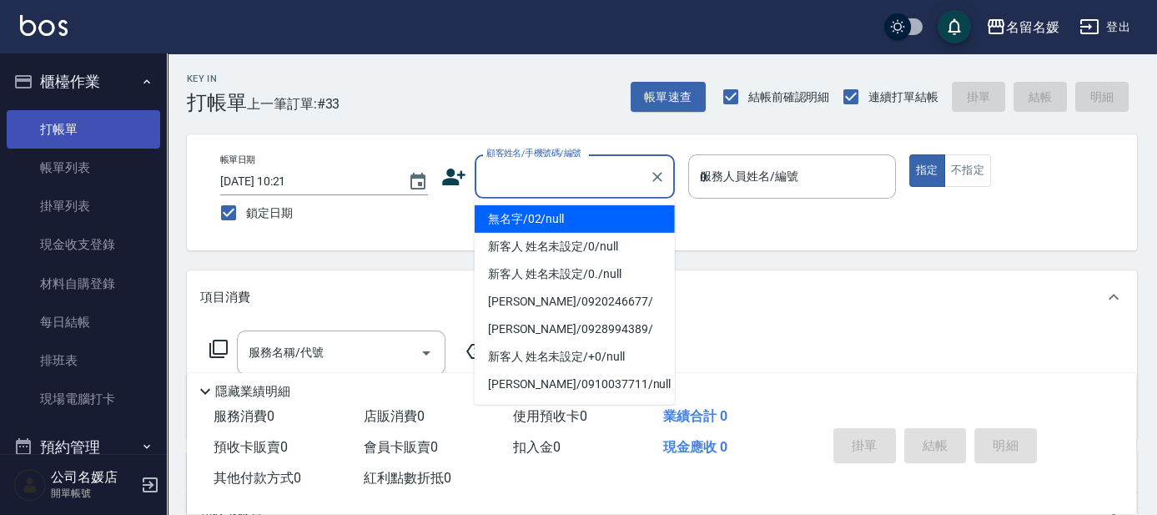
type input "03"
type input "無名字/02/null"
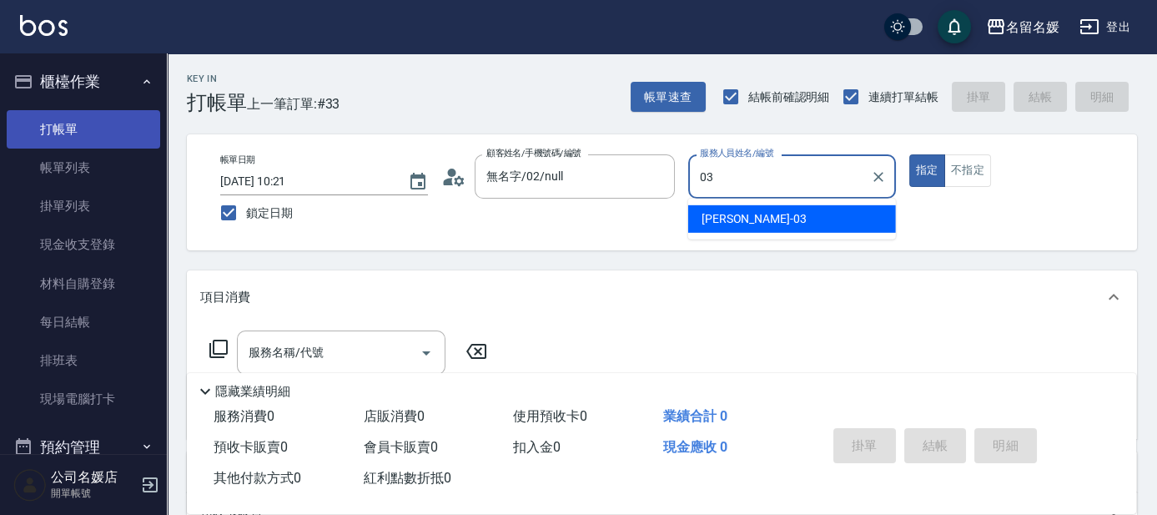
type input "03"
type button "true"
type input "蔡依芳-03"
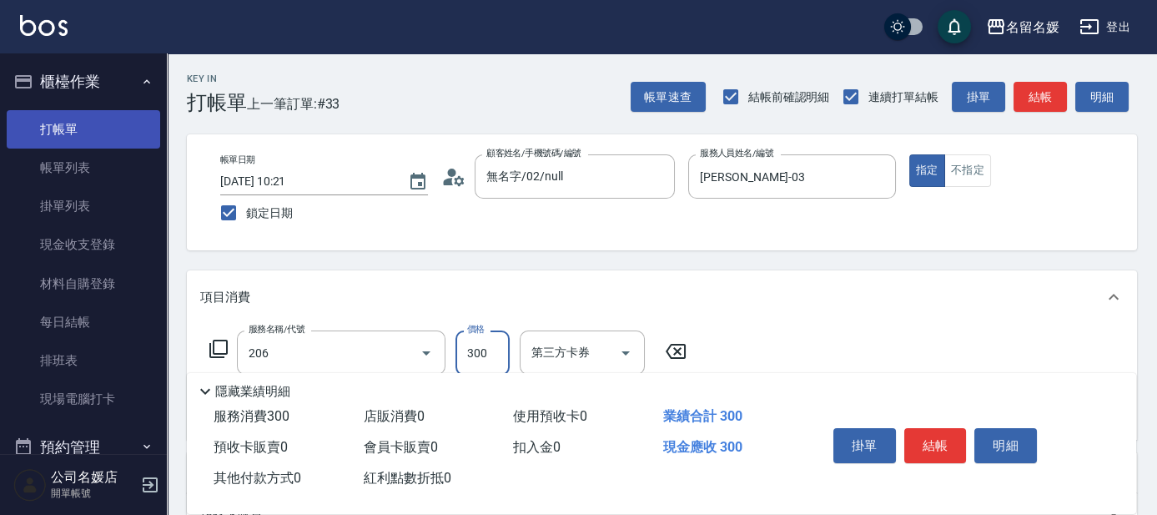
type input "洗髮[300](206)"
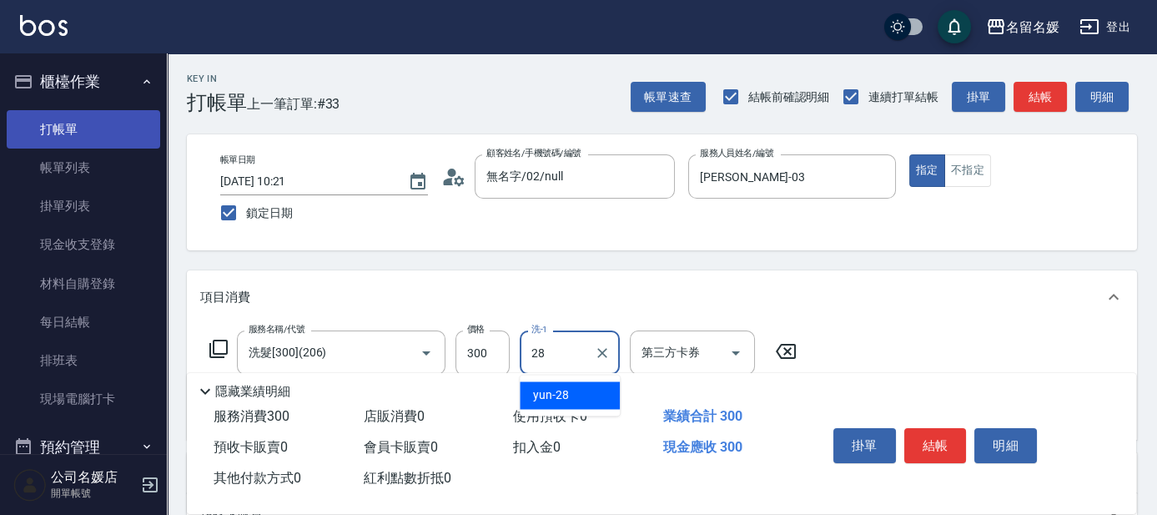
type input "yun-28"
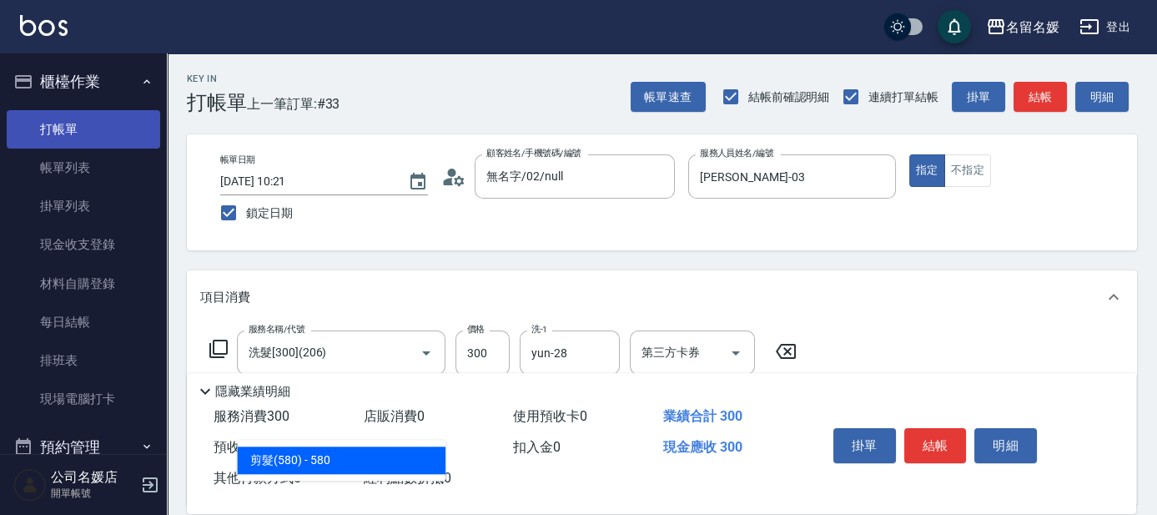
type input "剪髮(580)(408)"
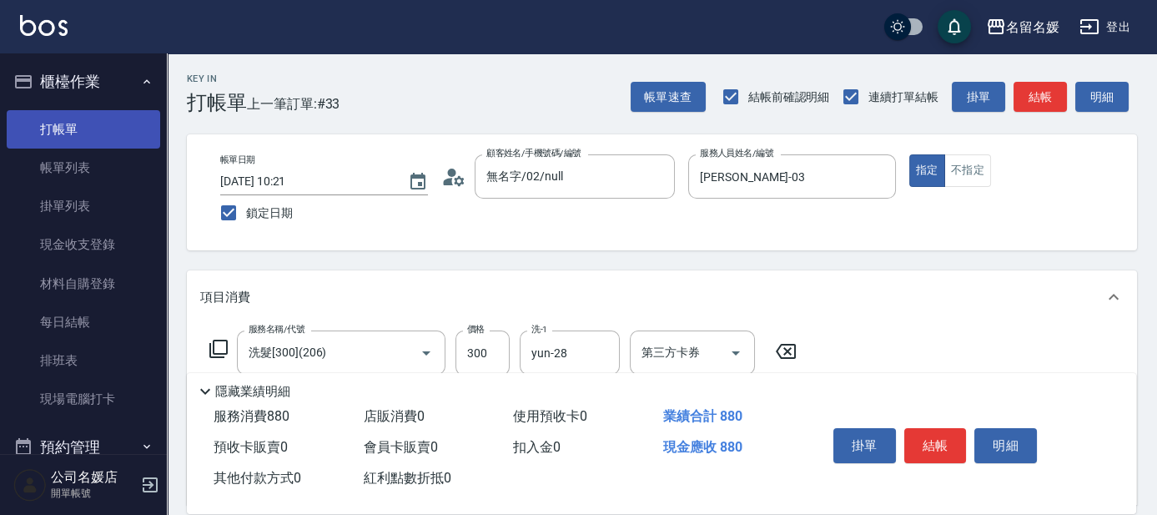
type input "500"
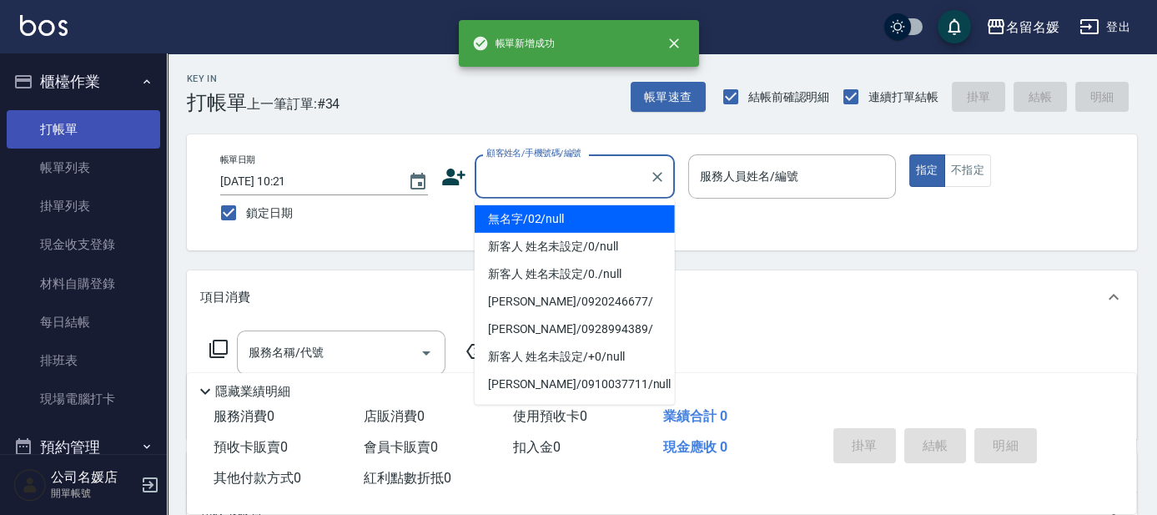
type input "0"
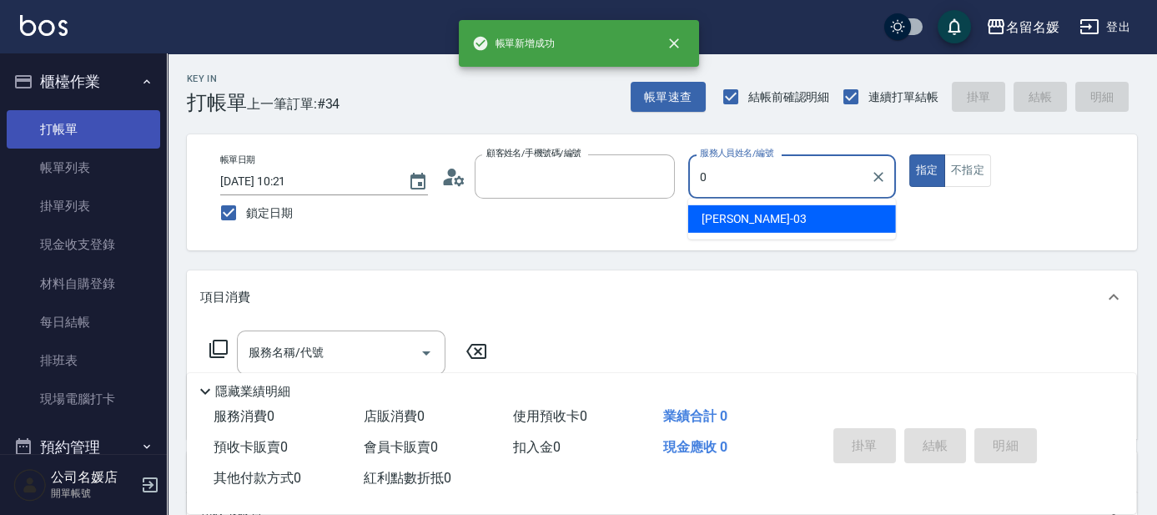
type input "無名字/02/null"
type input "蔡依芳-03"
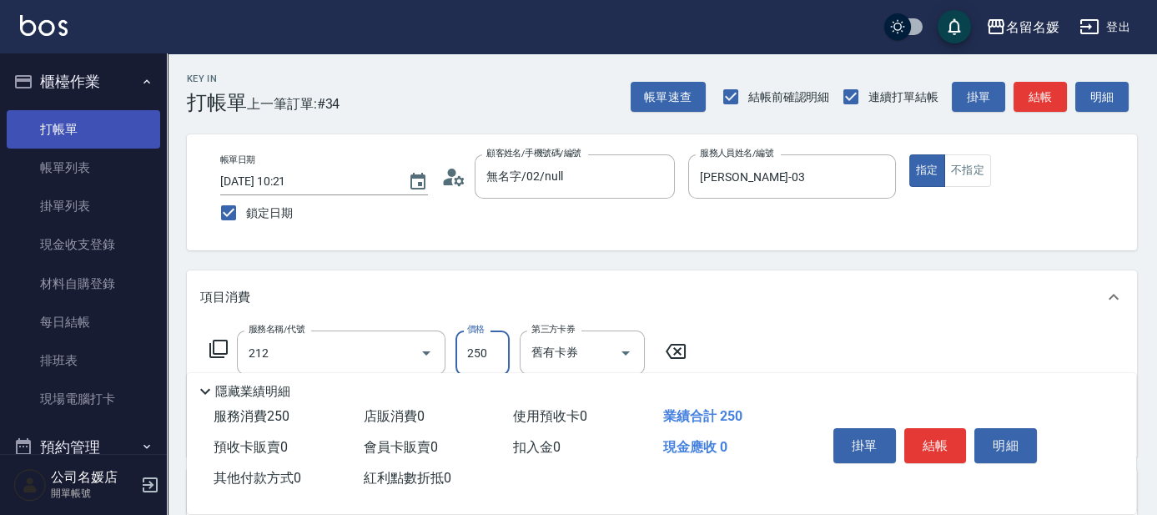
type input "洗髮券-(卡)250(212)"
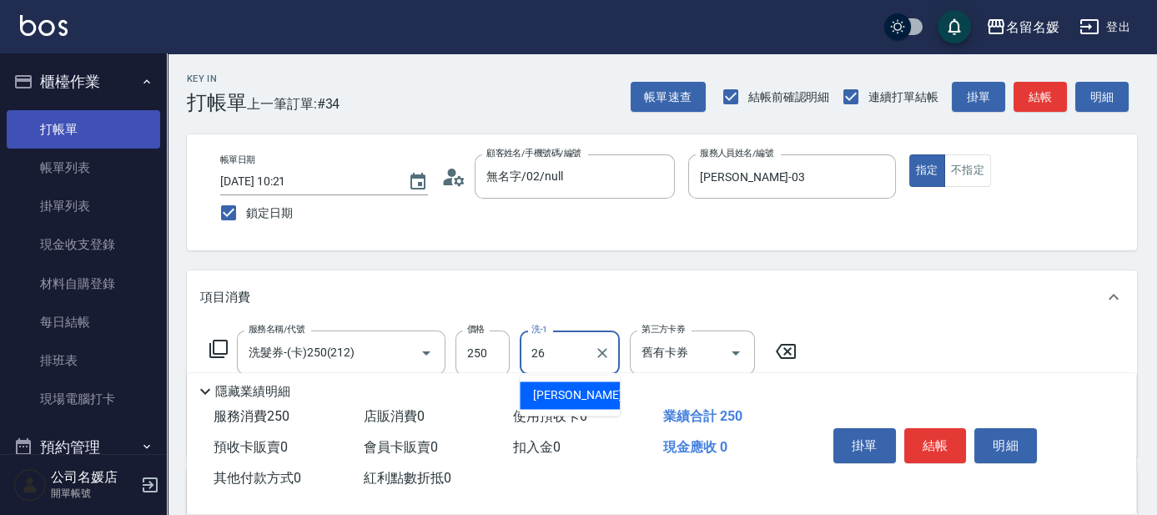
type input "蔡愛陵-26"
type input "剪髮(400)(406)"
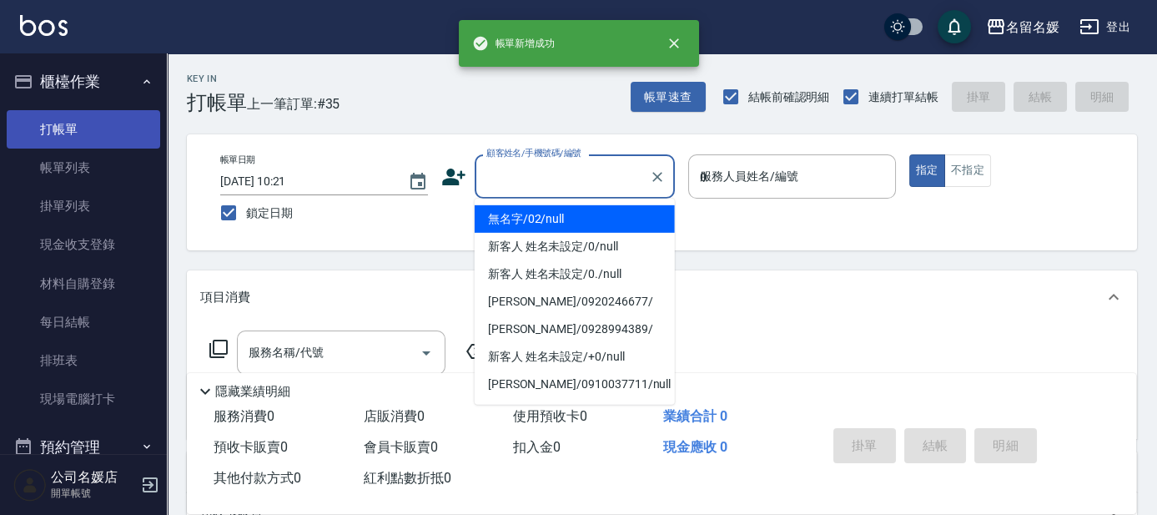
type input "03"
type input "無名字/02/null"
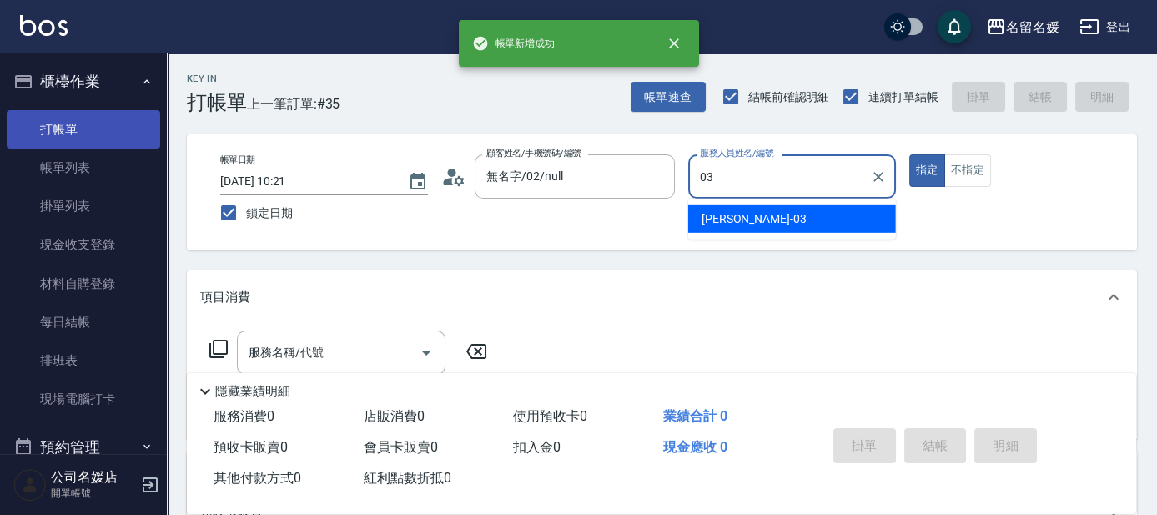
type input "蔡依芳-03"
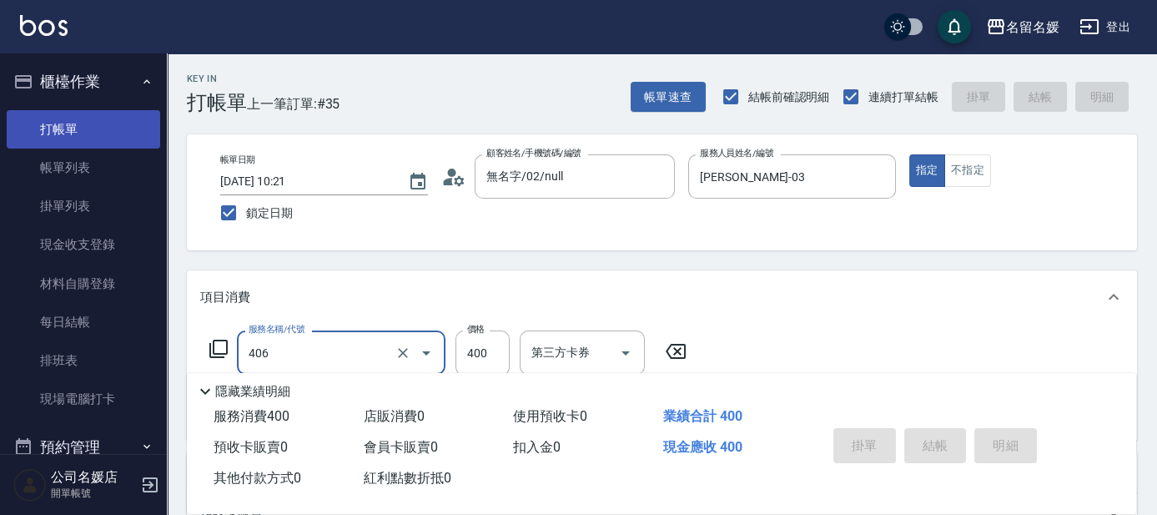
type input "406"
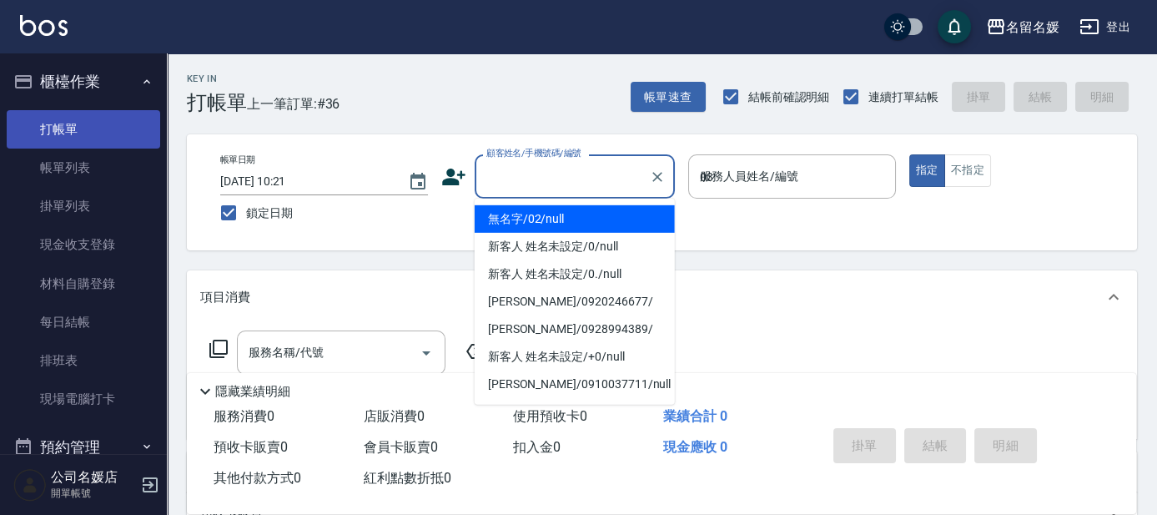
type input "03"
type input "無名字/02/null"
type input "蔡依芳-03"
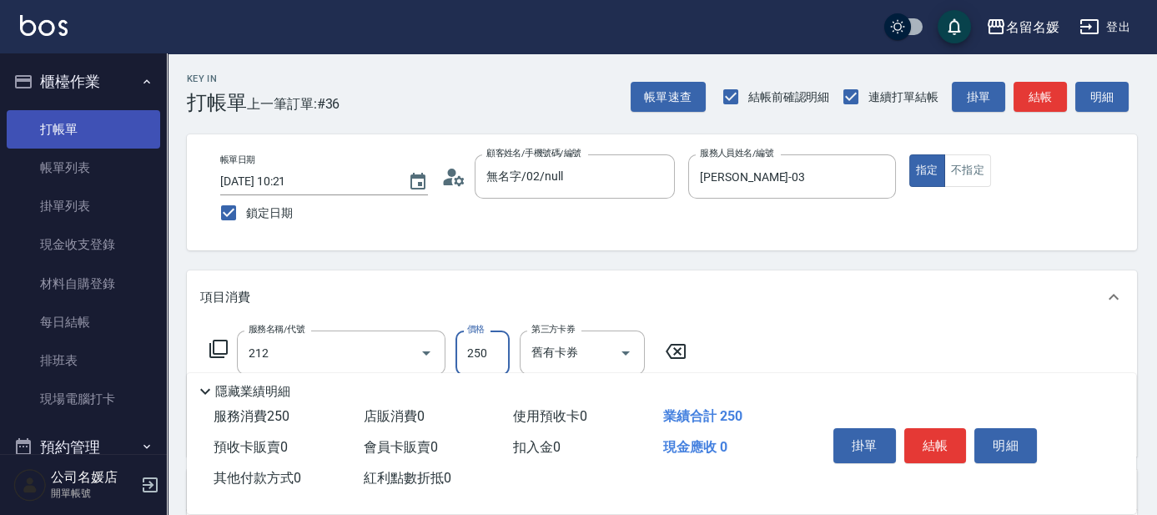
type input "洗髮券-(卡)250(212)"
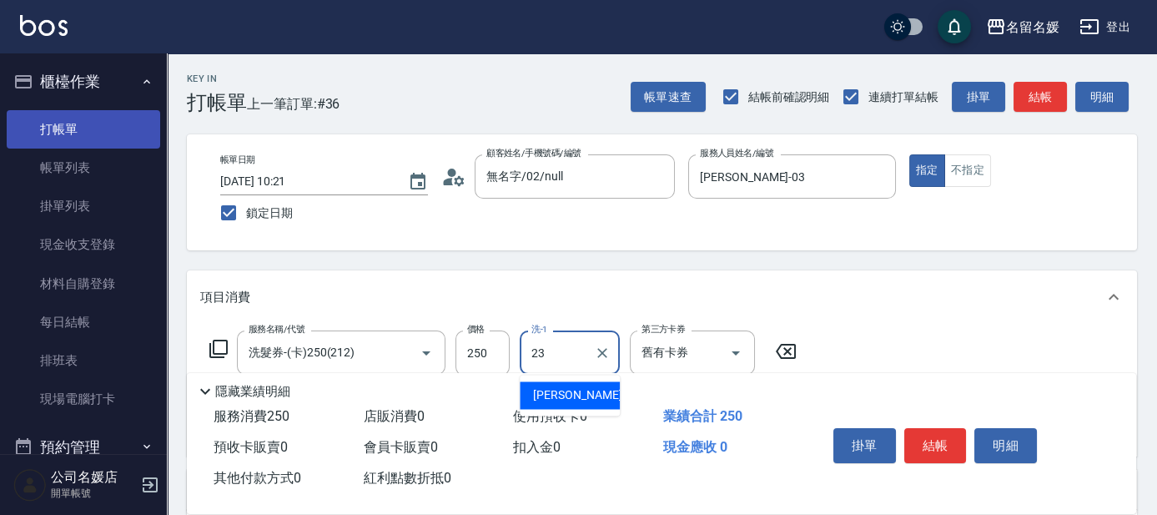
type input "俞靜嫺-23"
type input "洗髮券-(卡)250(212)"
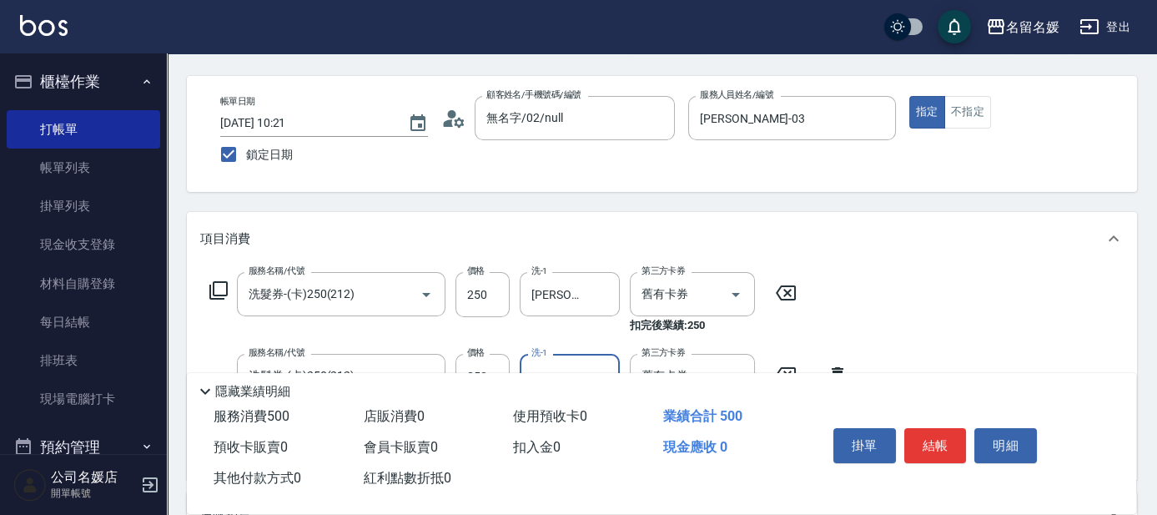
scroll to position [75, 0]
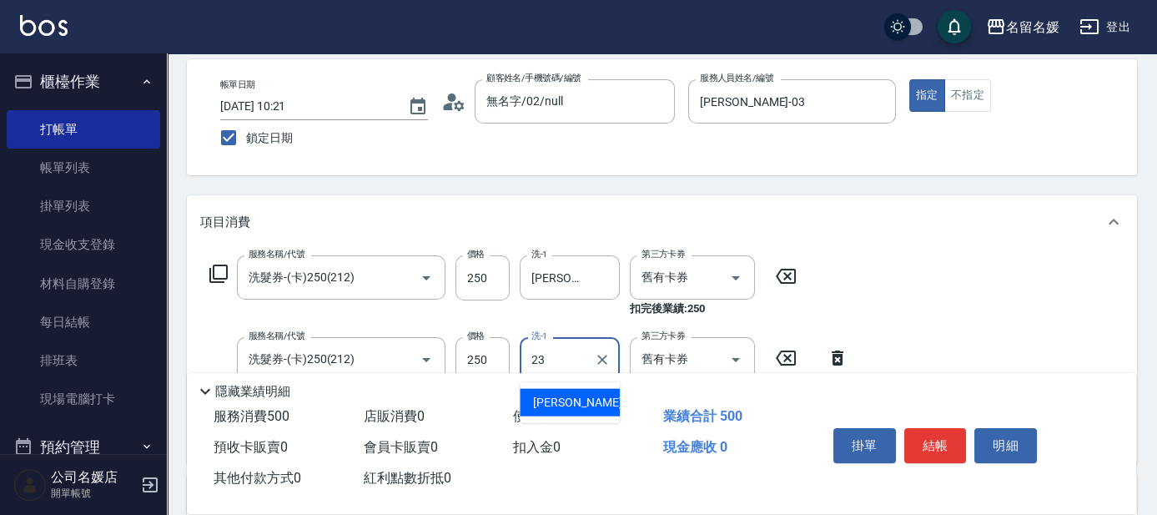
type input "俞靜嫺-23"
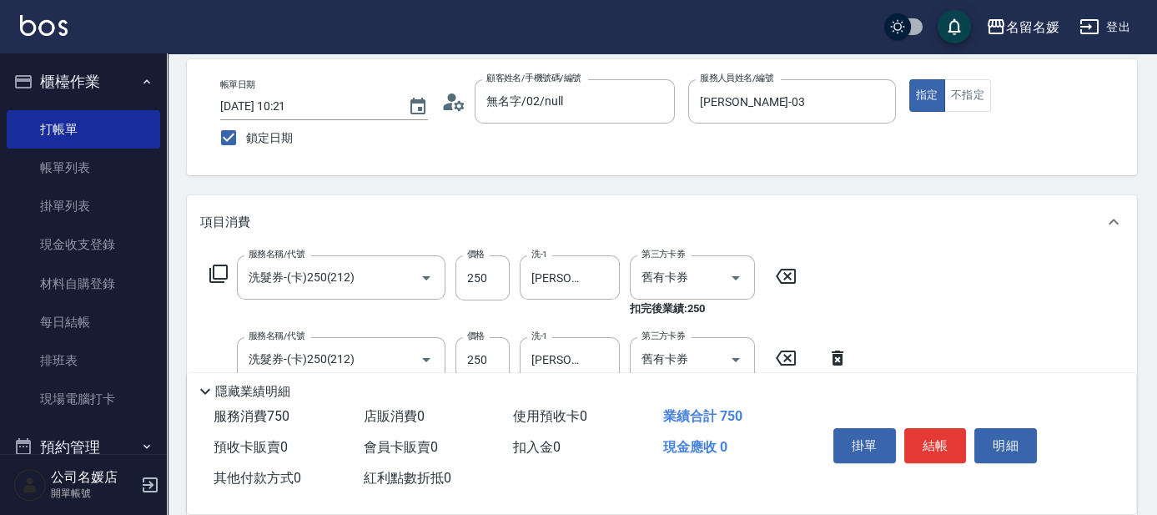
type input "洗髮券-(卡)250(212)"
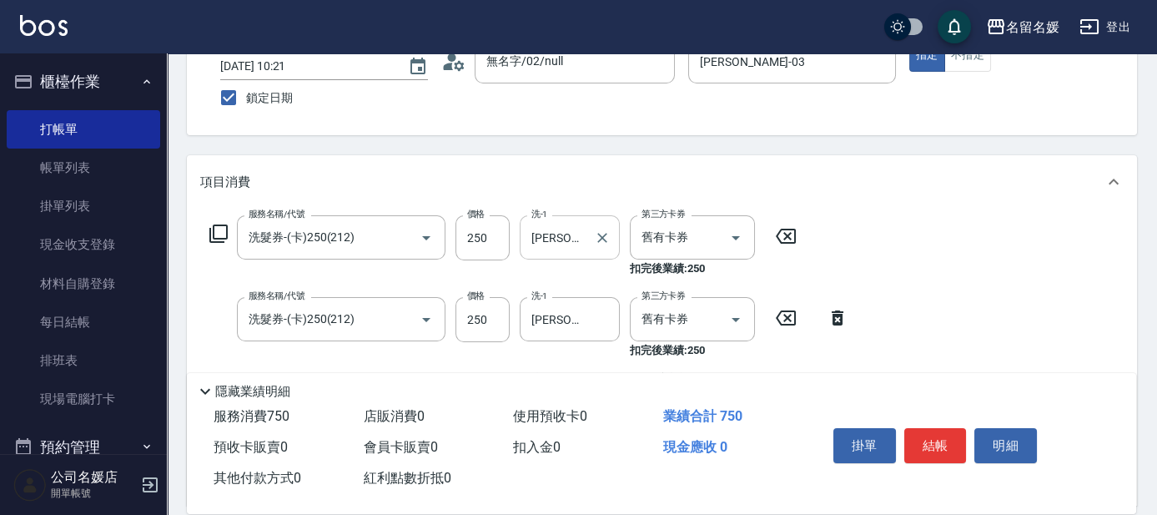
scroll to position [227, 0]
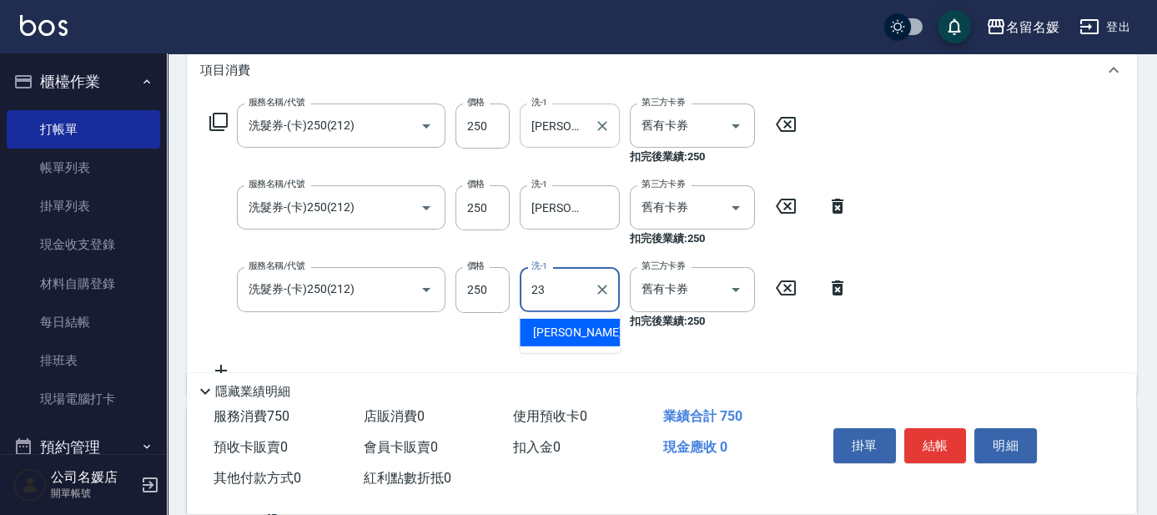
type input "俞靜嫺-23"
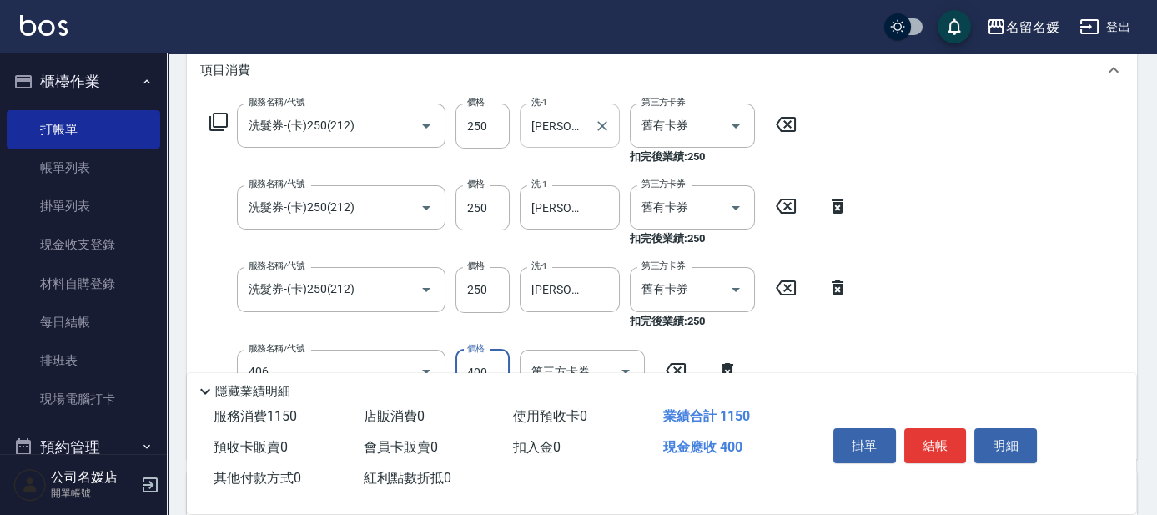
type input "剪髮(400)(406)"
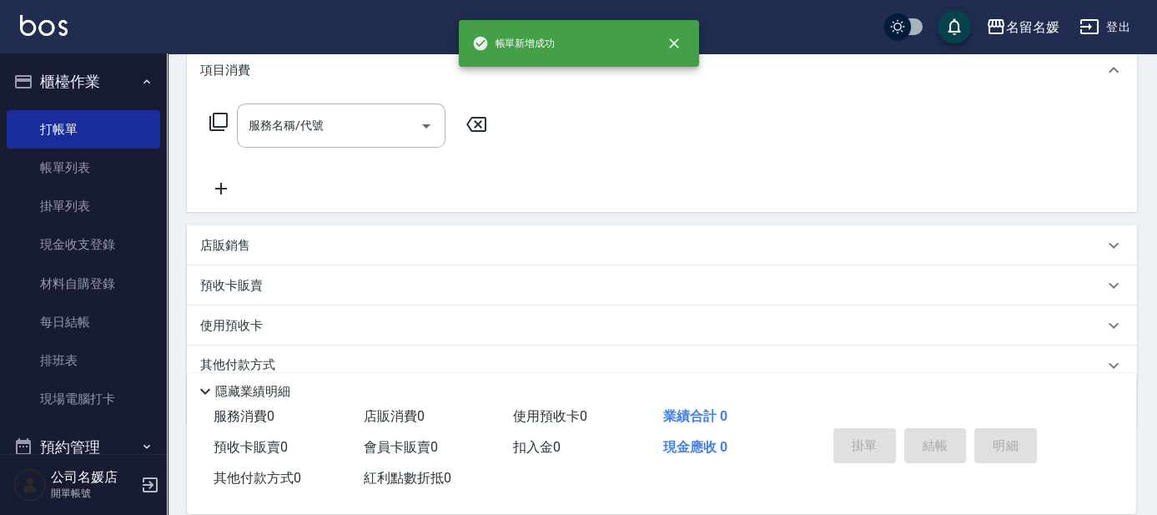
scroll to position [0, 0]
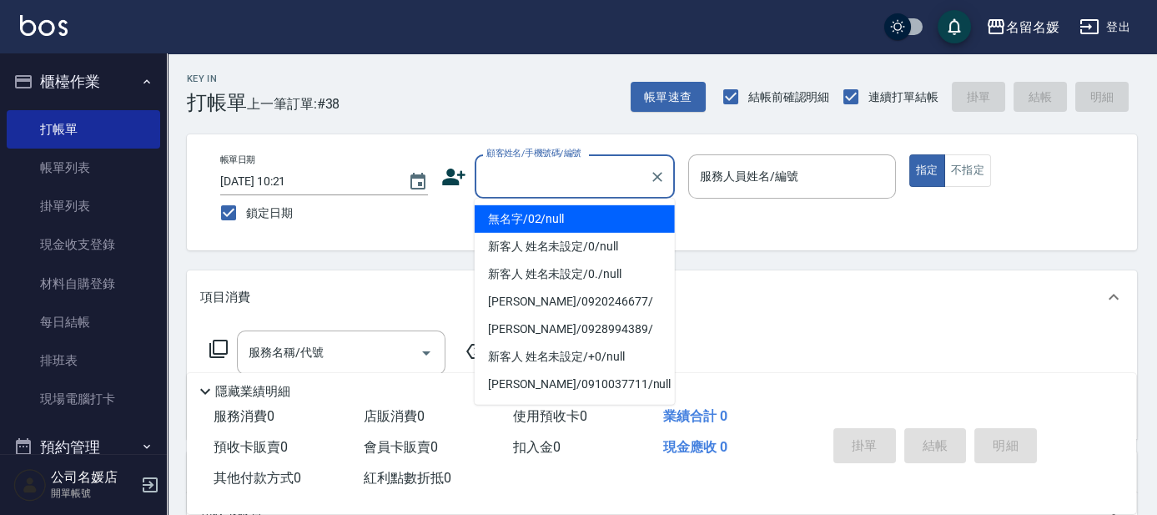
click at [560, 165] on input "顧客姓名/手機號碼/編號" at bounding box center [562, 176] width 160 height 29
click at [567, 224] on li "無名字/02/null" at bounding box center [575, 219] width 200 height 28
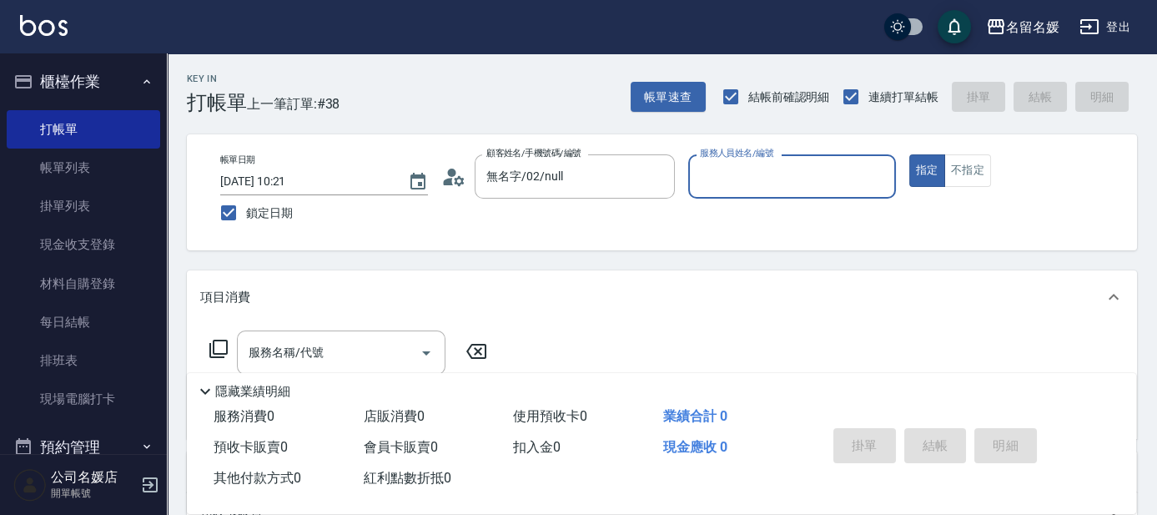
drag, startPoint x: 767, startPoint y: 177, endPoint x: 754, endPoint y: 160, distance: 21.4
click at [767, 176] on div "服務人員姓名/編號 服務人員姓名/編號" at bounding box center [792, 176] width 208 height 44
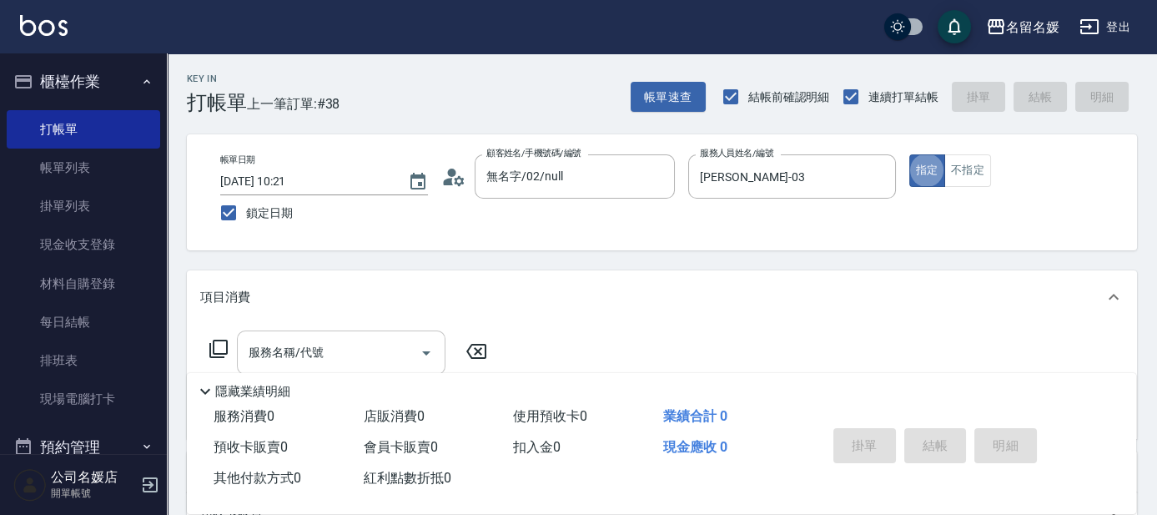
click at [376, 350] on input "服務名稱/代號" at bounding box center [328, 352] width 168 height 29
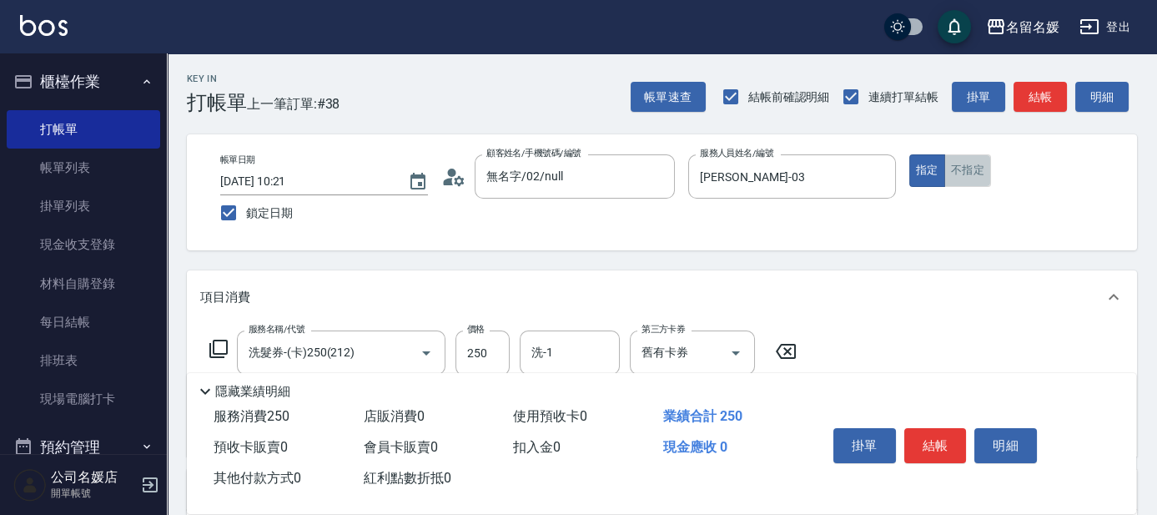
drag, startPoint x: 980, startPoint y: 182, endPoint x: 945, endPoint y: 184, distance: 35.1
click at [978, 181] on button "不指定" at bounding box center [967, 170] width 47 height 33
click at [557, 349] on input "洗-1" at bounding box center [569, 352] width 85 height 29
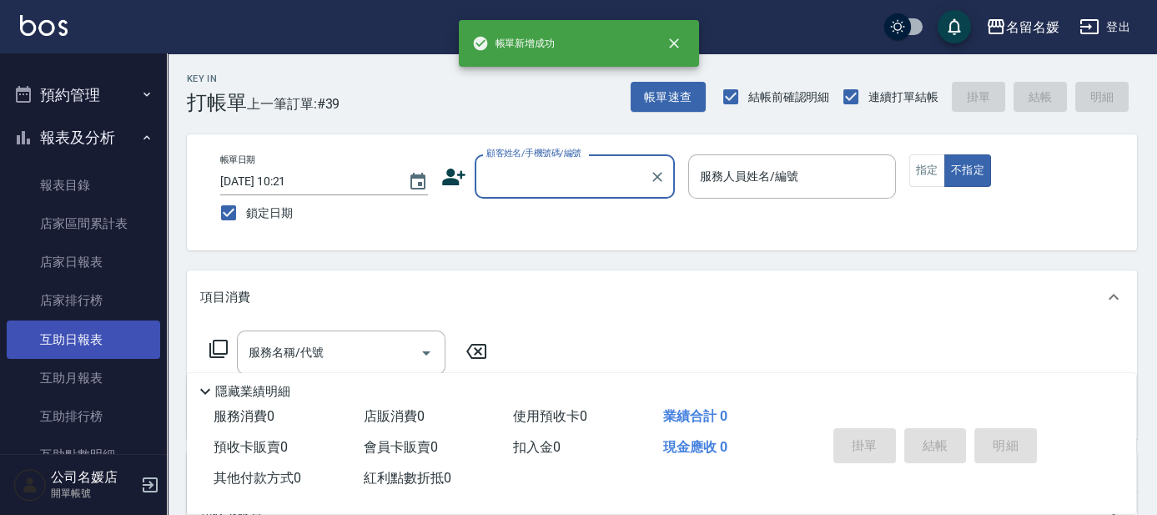
scroll to position [379, 0]
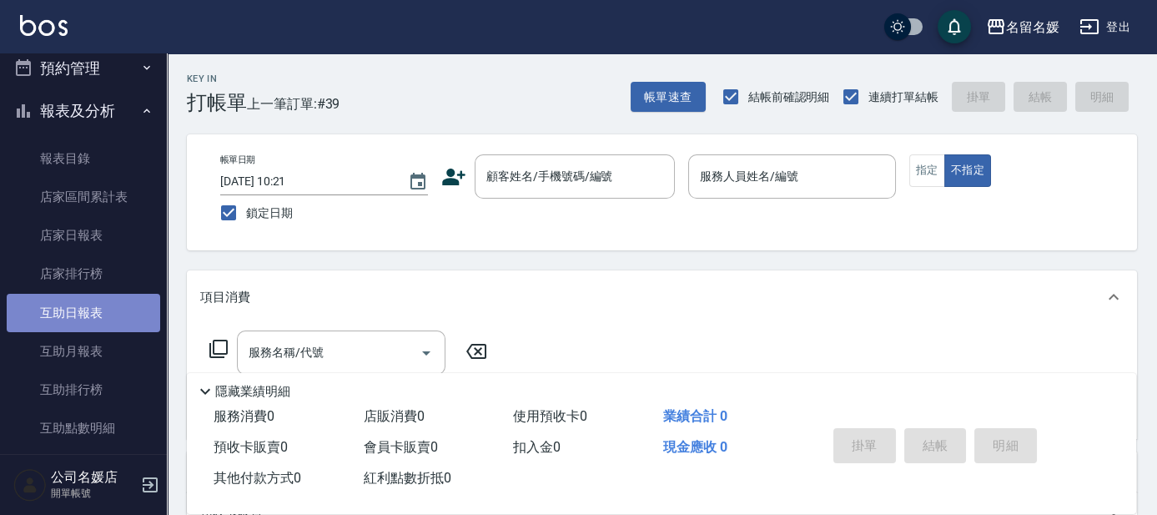
click at [92, 314] on link "互助日報表" at bounding box center [83, 313] width 153 height 38
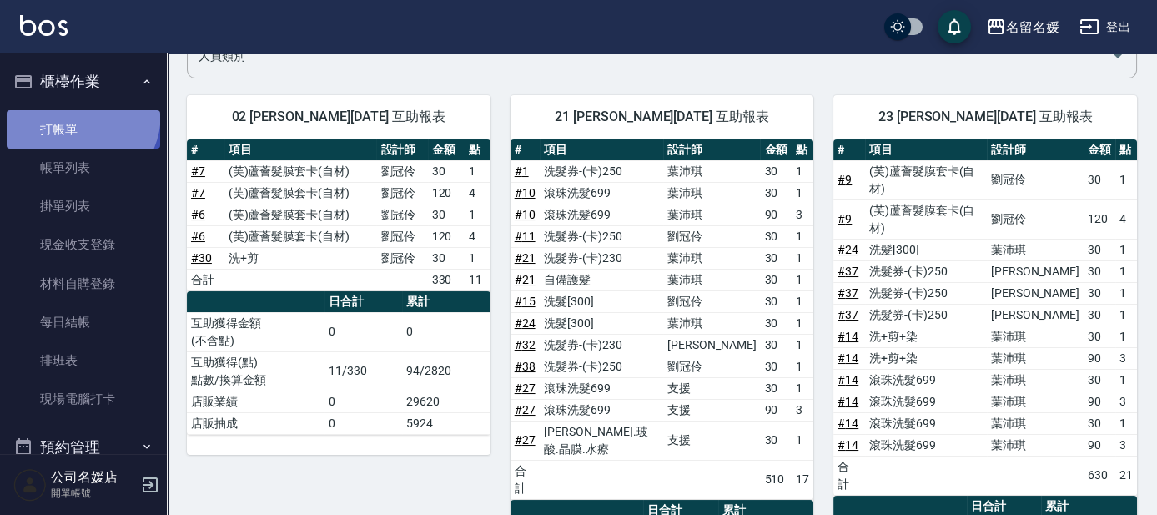
click at [68, 113] on link "打帳單" at bounding box center [83, 129] width 153 height 38
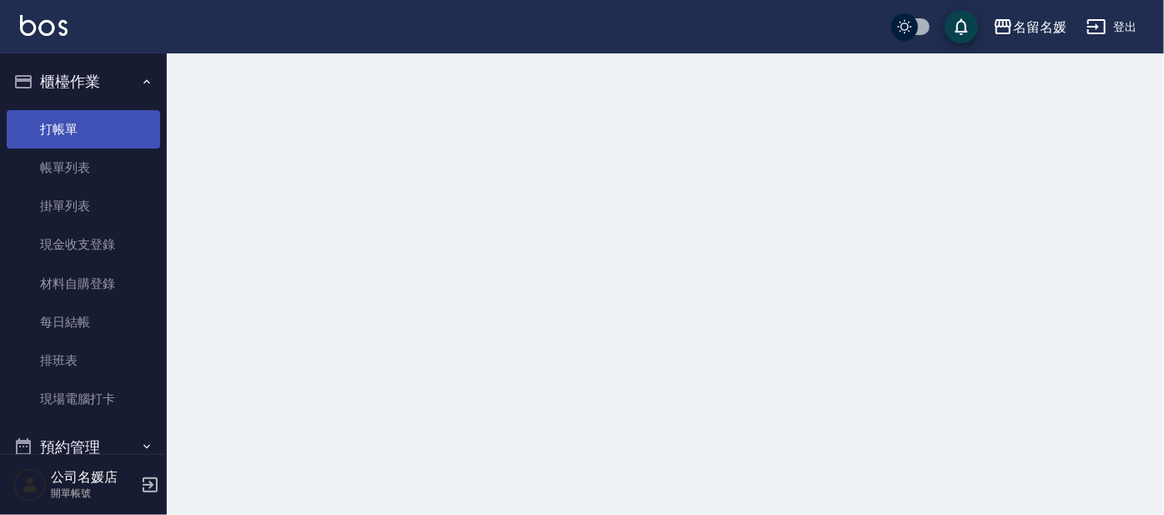
click at [68, 113] on link "打帳單" at bounding box center [83, 129] width 153 height 38
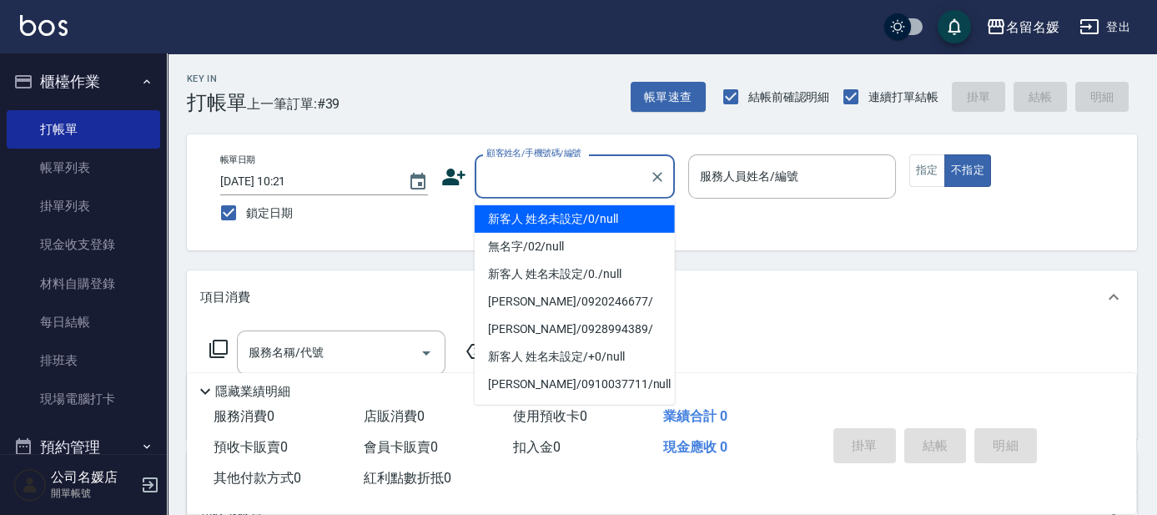
click at [525, 165] on div "顧客姓名/手機號碼/編號 顧客姓名/手機號碼/編號" at bounding box center [575, 176] width 200 height 44
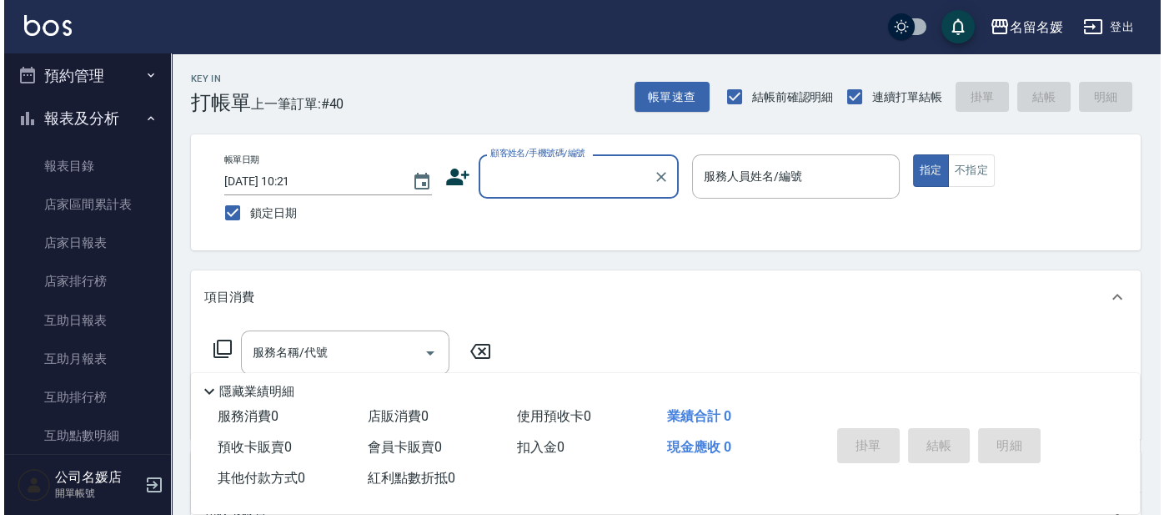
scroll to position [379, 0]
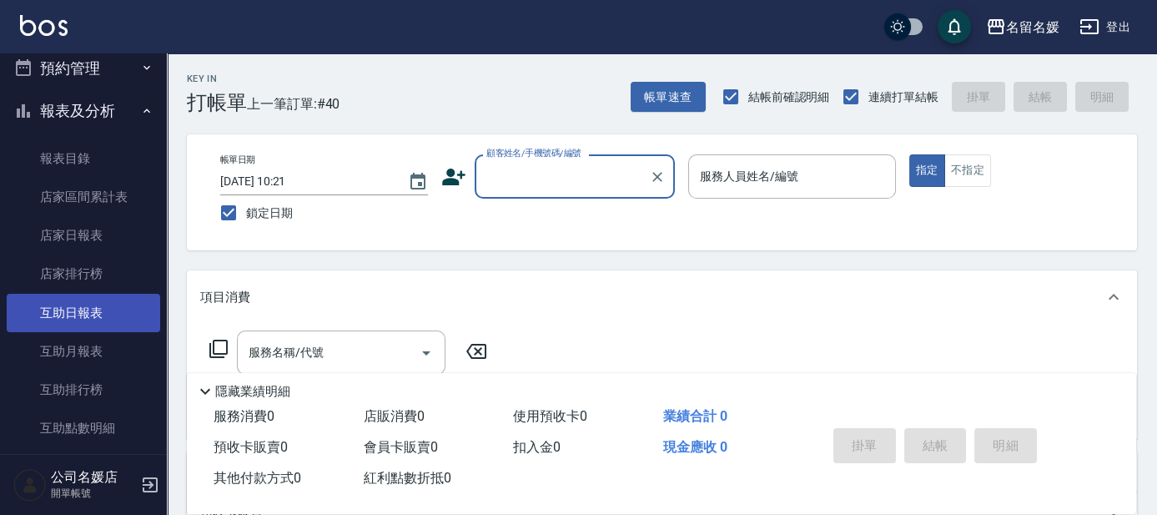
click at [111, 303] on link "互助日報表" at bounding box center [83, 313] width 153 height 38
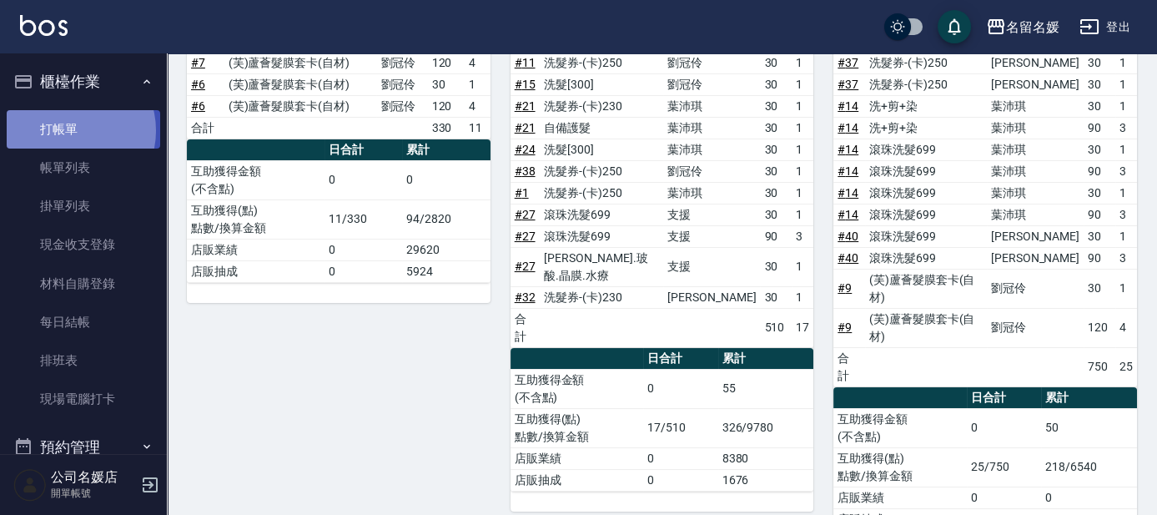
click at [70, 130] on link "打帳單" at bounding box center [83, 129] width 153 height 38
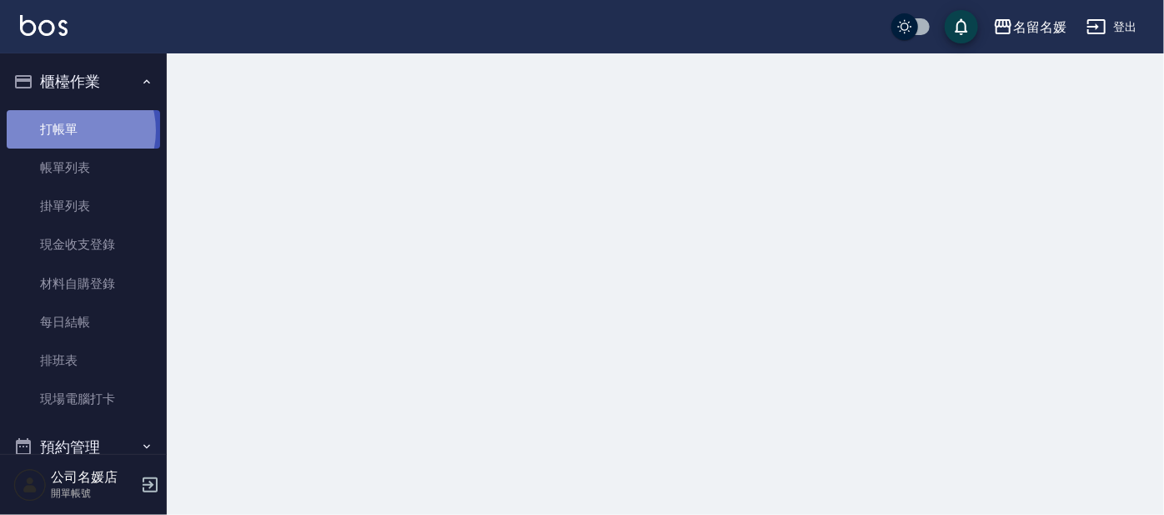
click at [68, 133] on link "打帳單" at bounding box center [83, 129] width 153 height 38
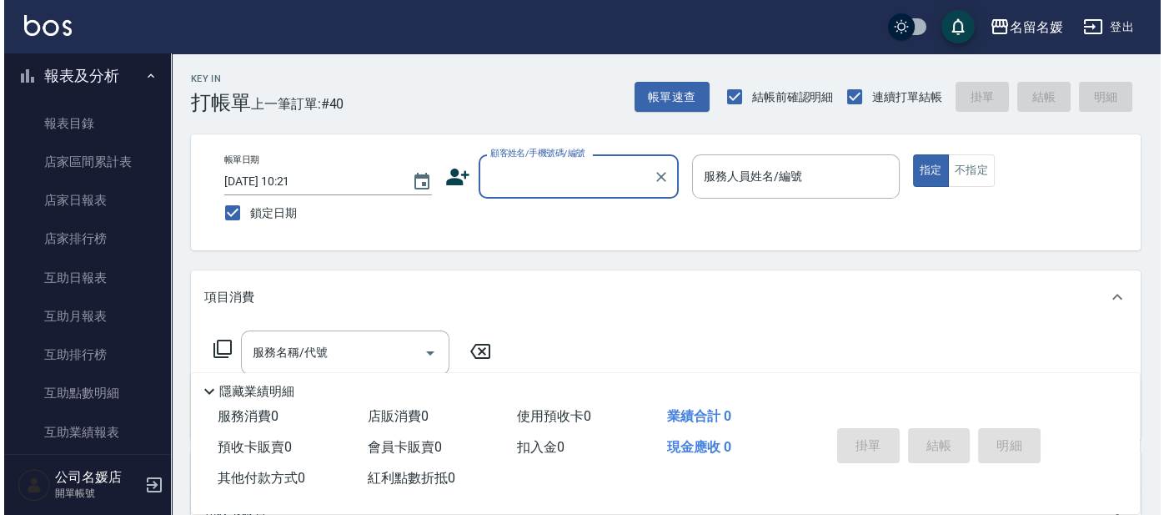
scroll to position [455, 0]
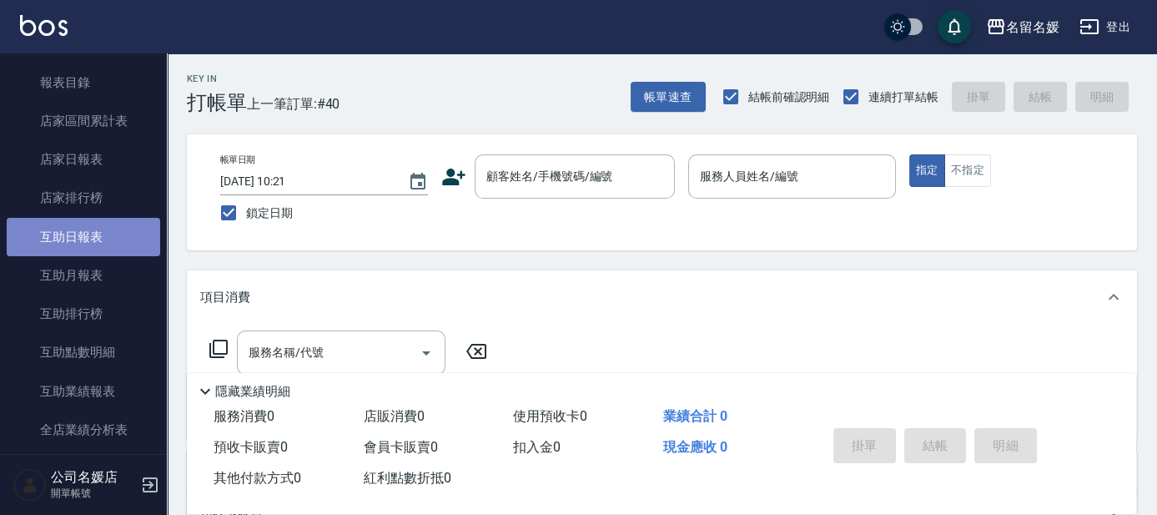
click at [113, 229] on link "互助日報表" at bounding box center [83, 237] width 153 height 38
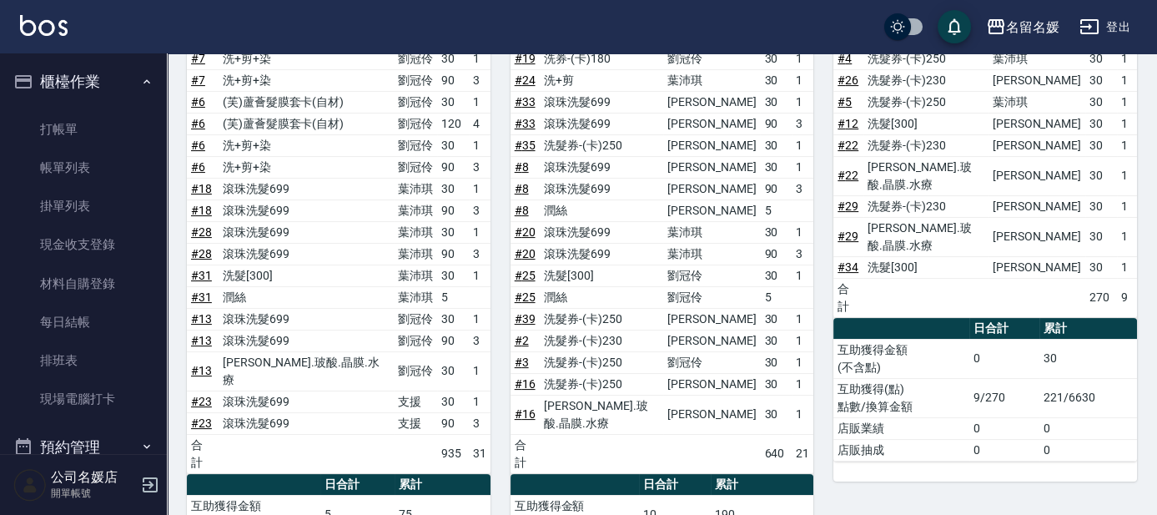
scroll to position [909, 0]
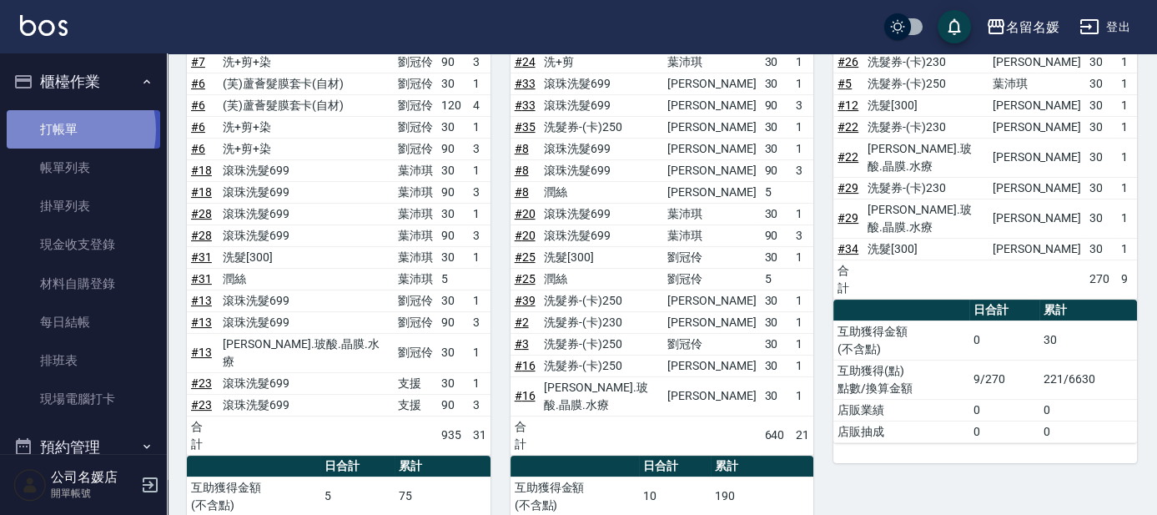
click at [57, 129] on link "打帳單" at bounding box center [83, 129] width 153 height 38
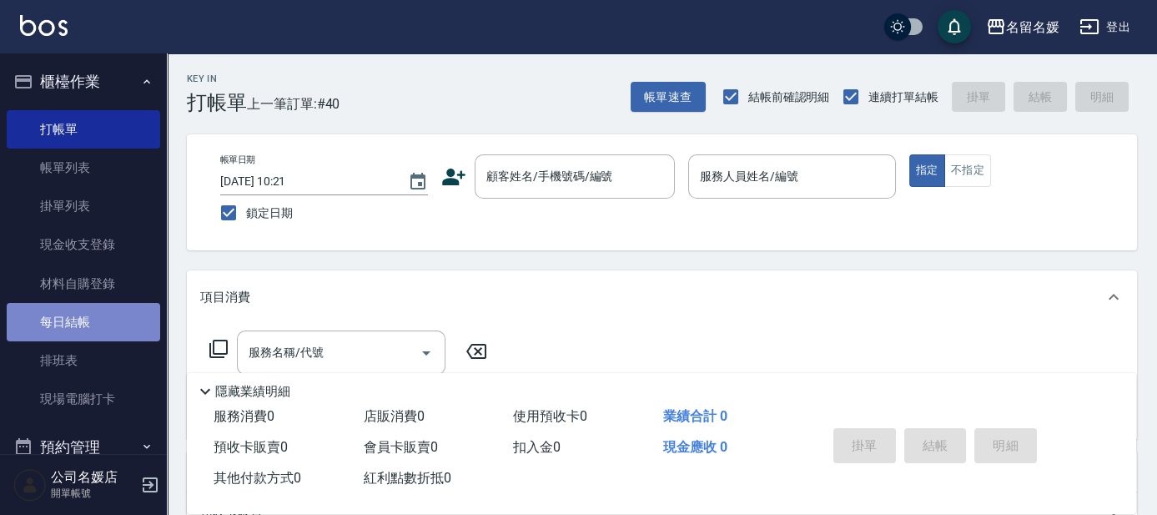
click at [83, 314] on link "每日結帳" at bounding box center [83, 322] width 153 height 38
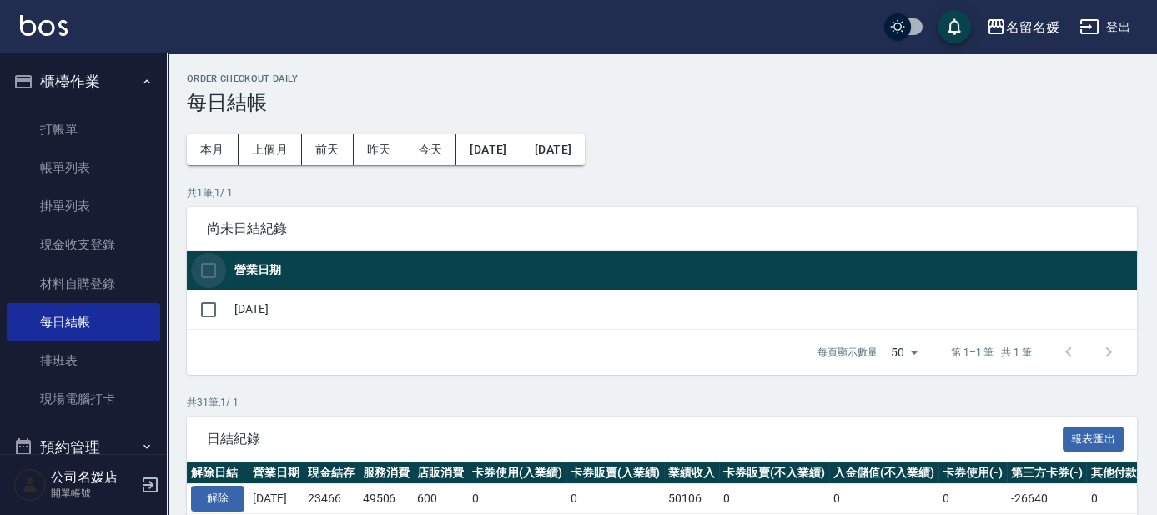
click at [205, 268] on input "checkbox" at bounding box center [208, 270] width 35 height 35
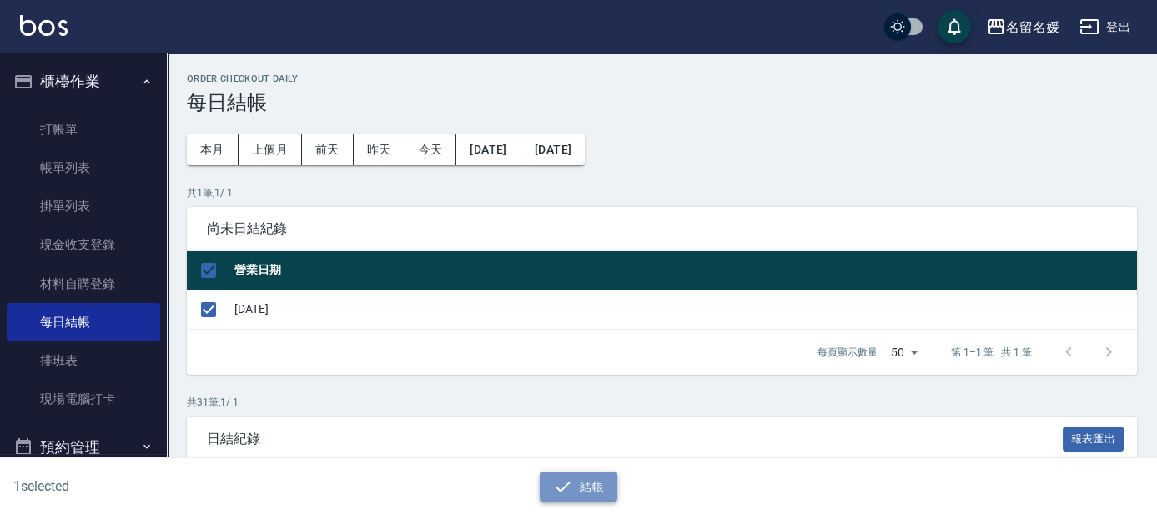
click at [589, 485] on button "結帳" at bounding box center [579, 486] width 78 height 31
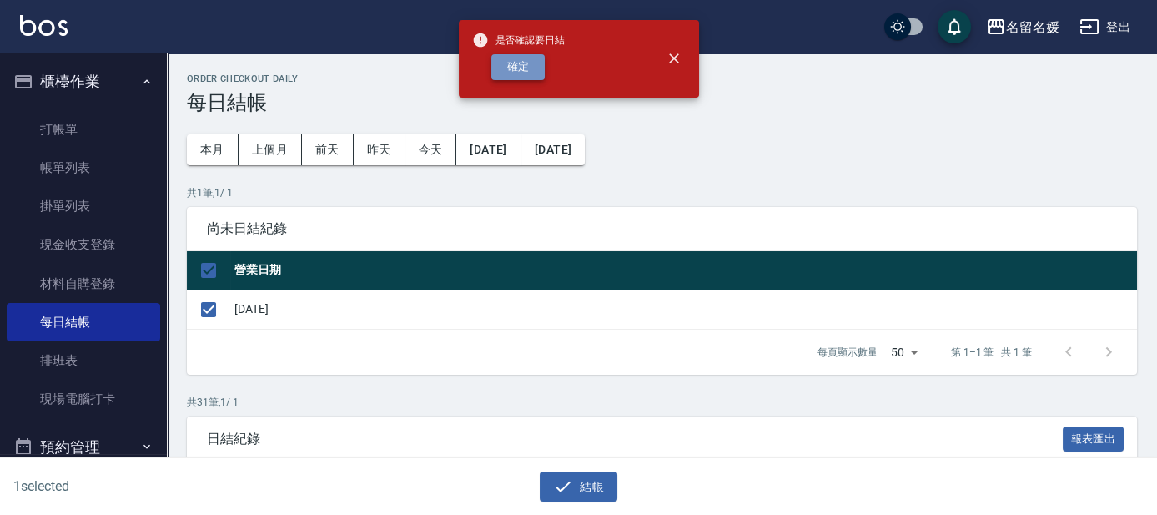
click at [519, 72] on button "確定" at bounding box center [517, 67] width 53 height 26
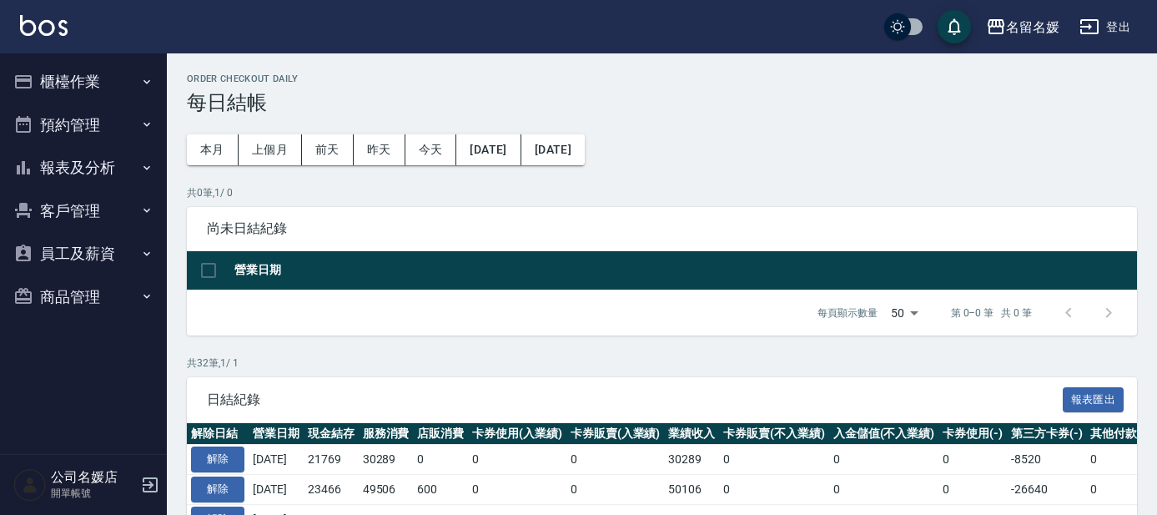
drag, startPoint x: 0, startPoint y: 0, endPoint x: 64, endPoint y: 172, distance: 183.4
click at [64, 172] on button "報表及分析" at bounding box center [83, 167] width 153 height 43
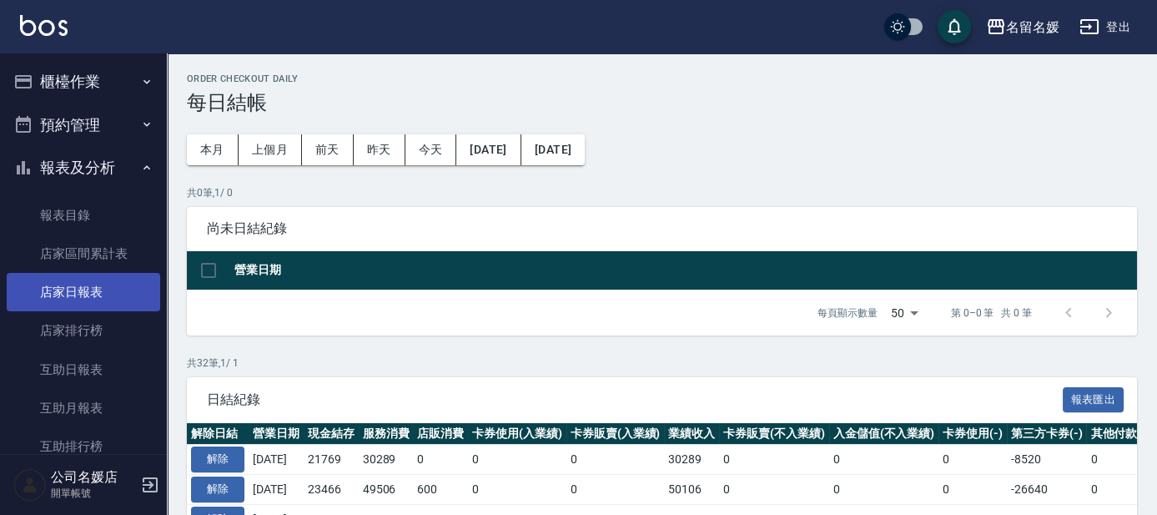
click at [92, 282] on link "店家日報表" at bounding box center [83, 292] width 153 height 38
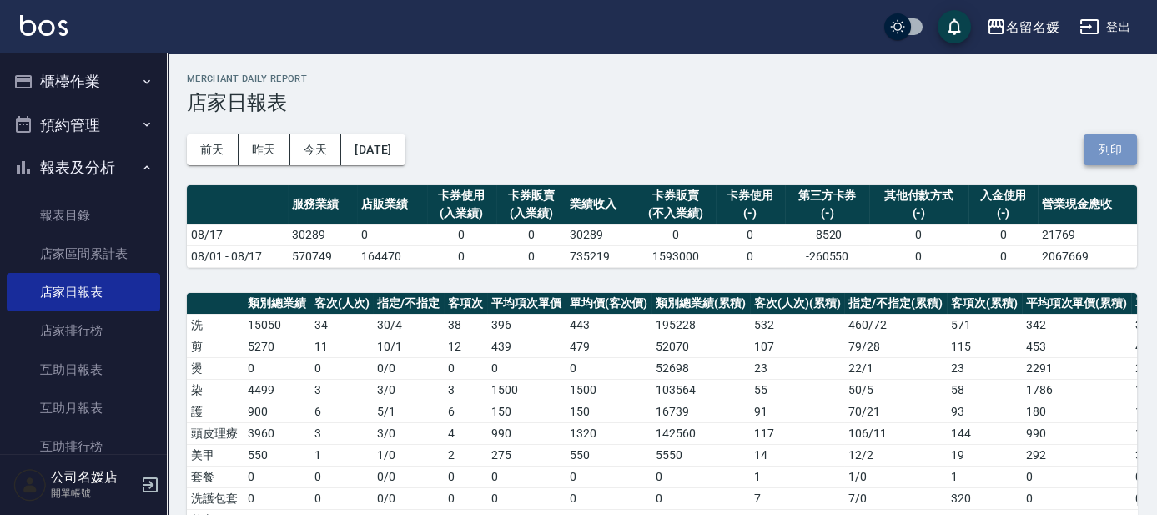
click at [1100, 147] on button "列印" at bounding box center [1109, 149] width 53 height 31
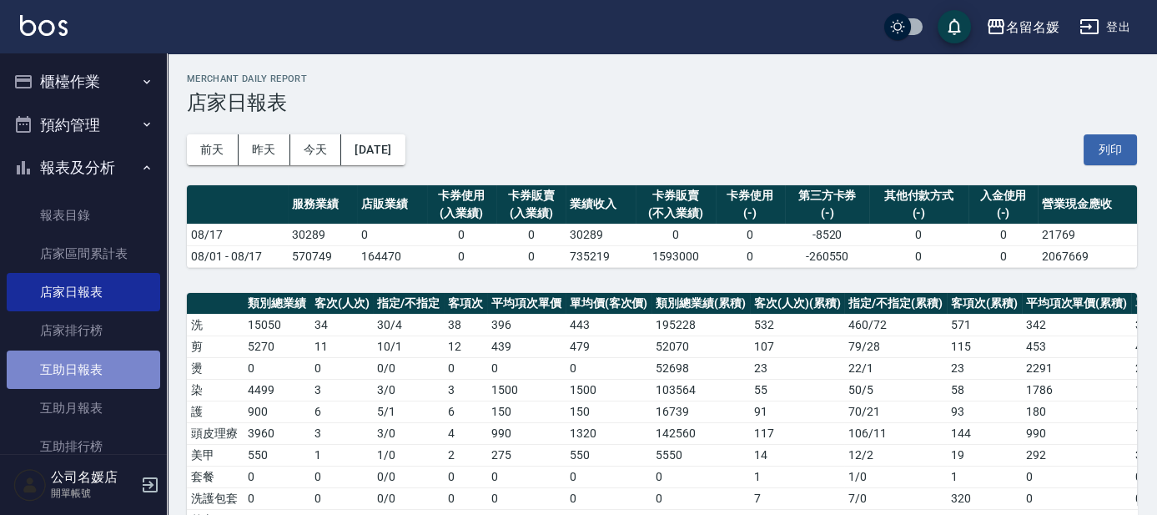
click at [89, 371] on link "互助日報表" at bounding box center [83, 369] width 153 height 38
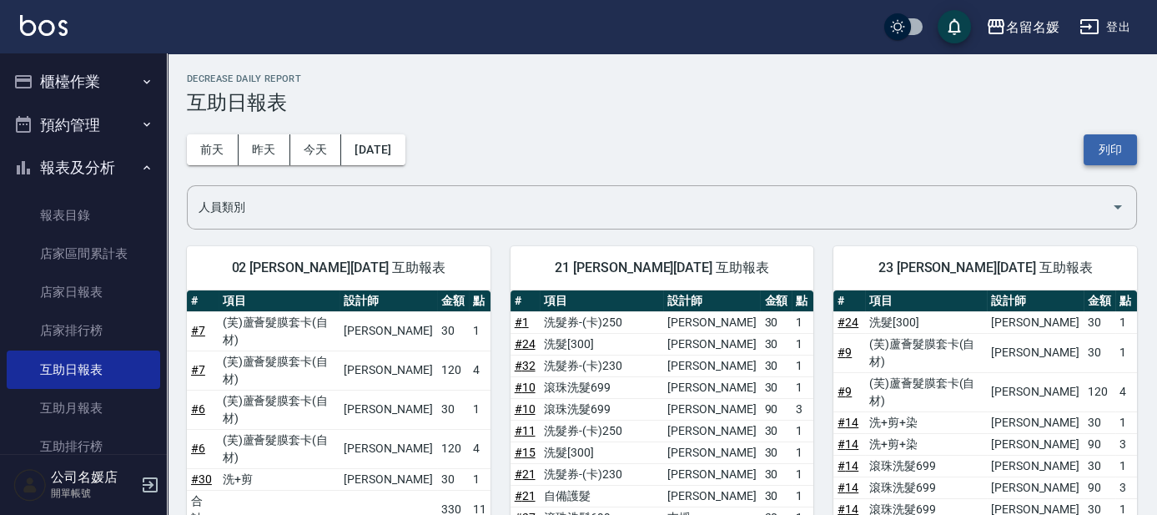
click at [1112, 154] on button "列印" at bounding box center [1109, 149] width 53 height 31
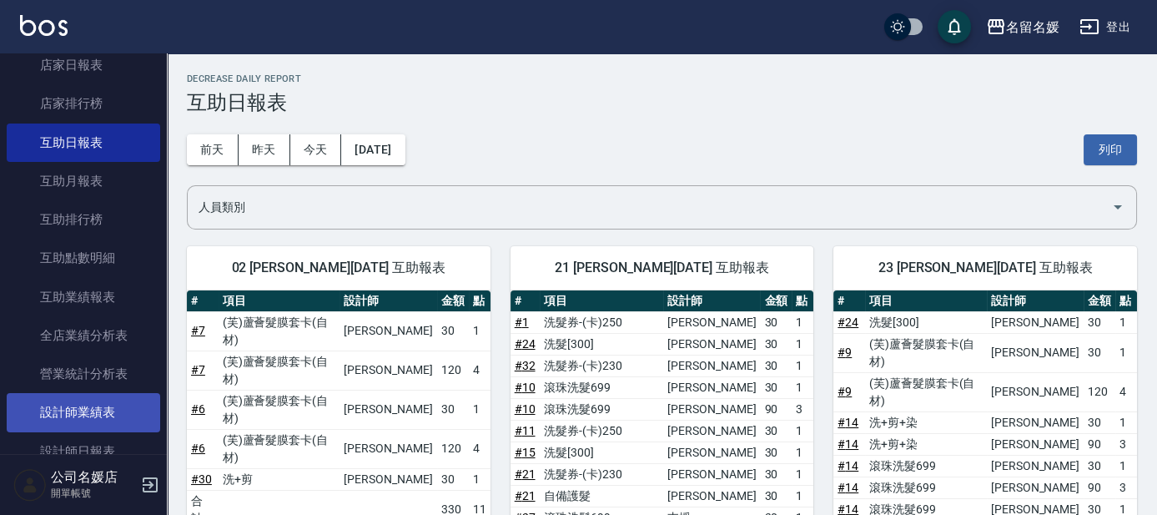
scroll to position [303, 0]
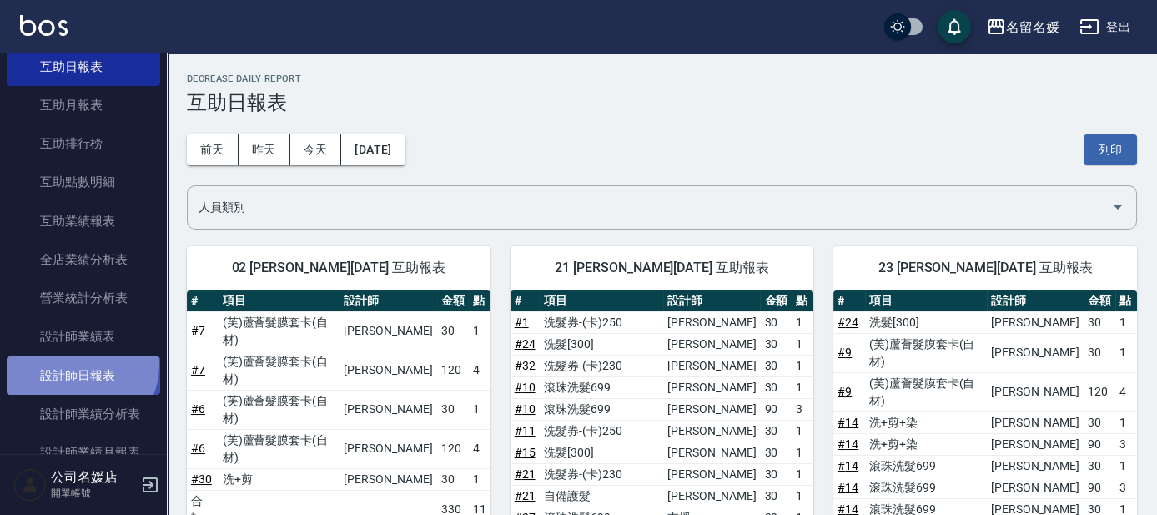
click at [78, 364] on link "設計師日報表" at bounding box center [83, 375] width 153 height 38
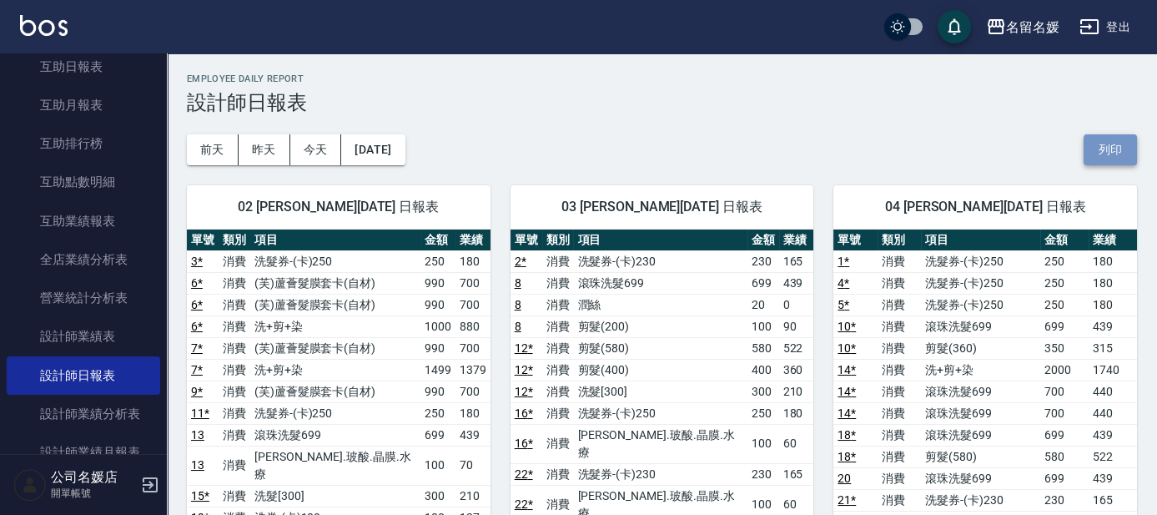
click at [1108, 152] on button "列印" at bounding box center [1109, 149] width 53 height 31
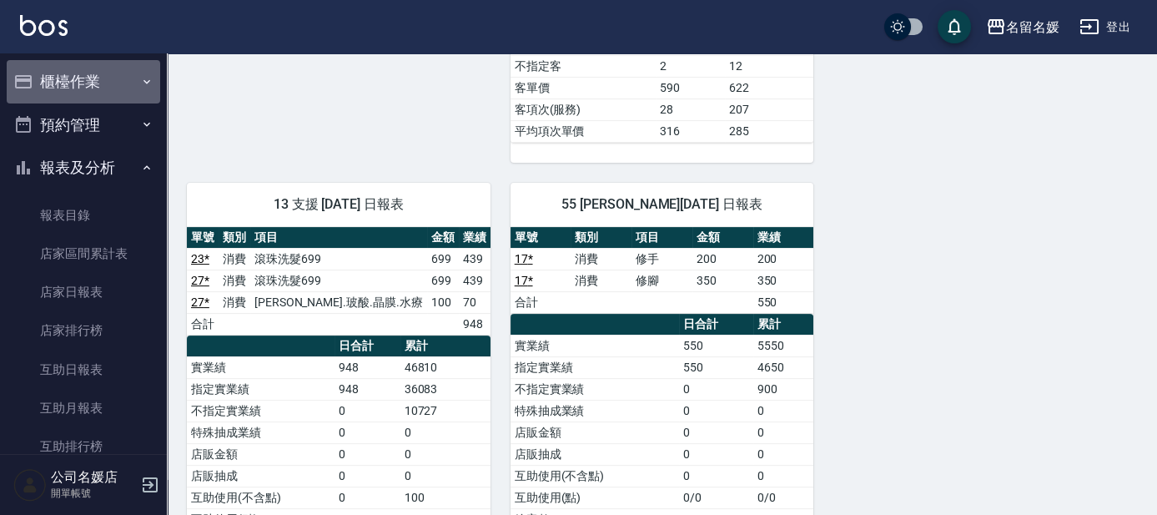
click at [140, 83] on icon "button" at bounding box center [146, 81] width 13 height 13
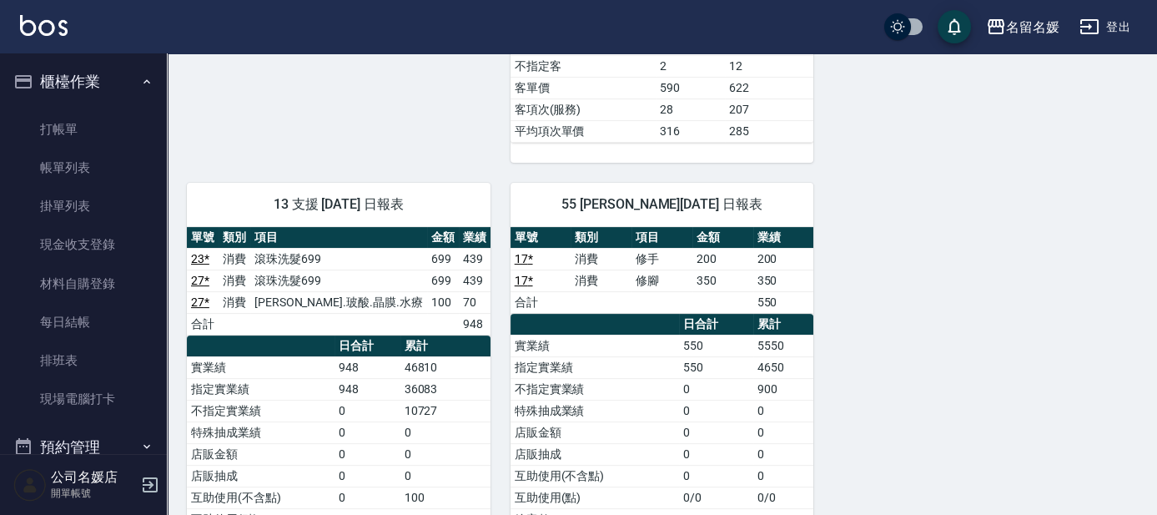
click at [1083, 18] on icon "button" at bounding box center [1089, 27] width 20 height 20
